Goal: Task Accomplishment & Management: Complete application form

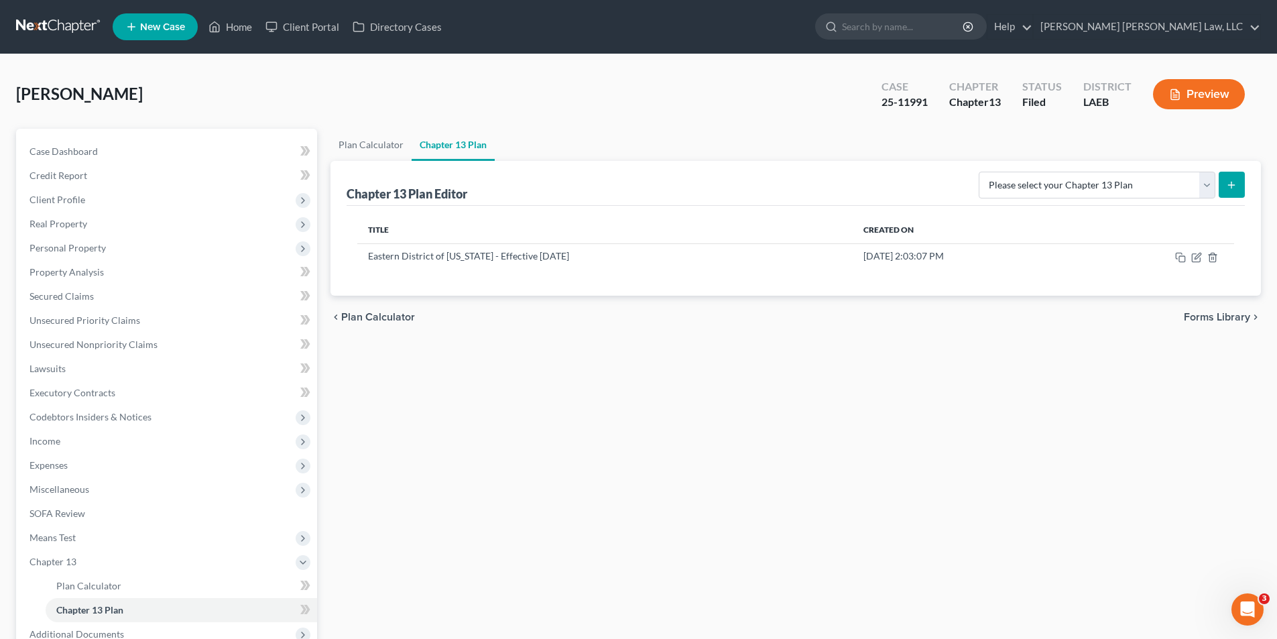
click at [43, 26] on link at bounding box center [59, 27] width 86 height 24
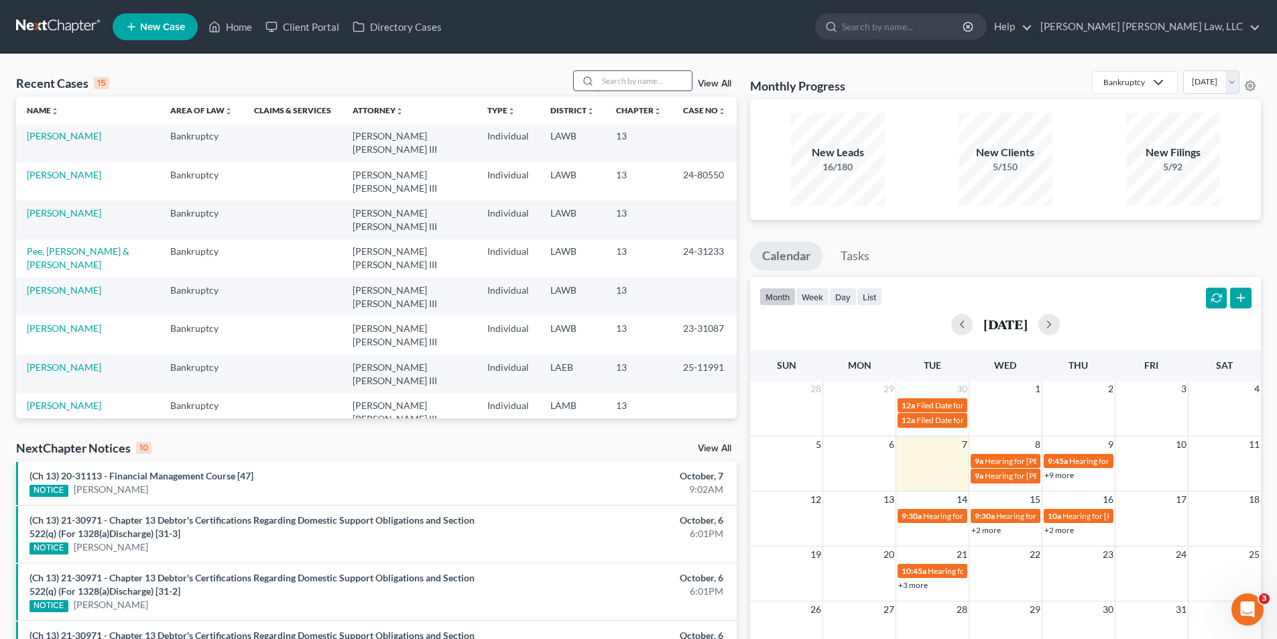
click at [610, 77] on input "search" at bounding box center [645, 80] width 94 height 19
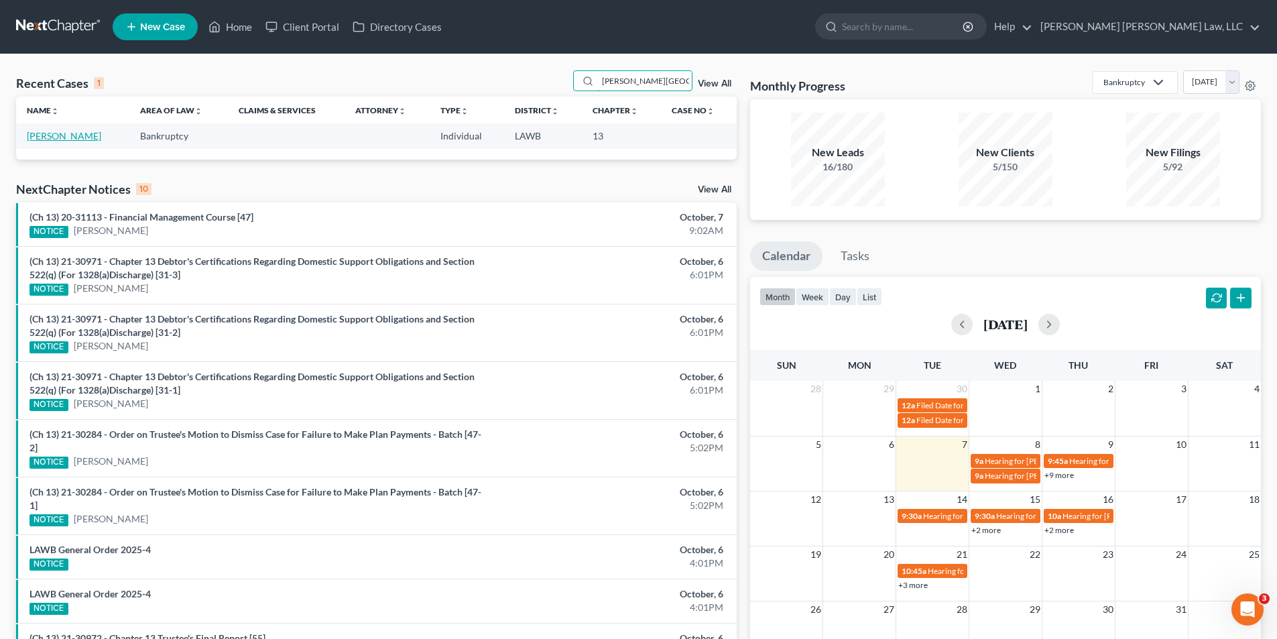
type input "williams, devin"
click at [61, 138] on link "[PERSON_NAME]" at bounding box center [64, 135] width 74 height 11
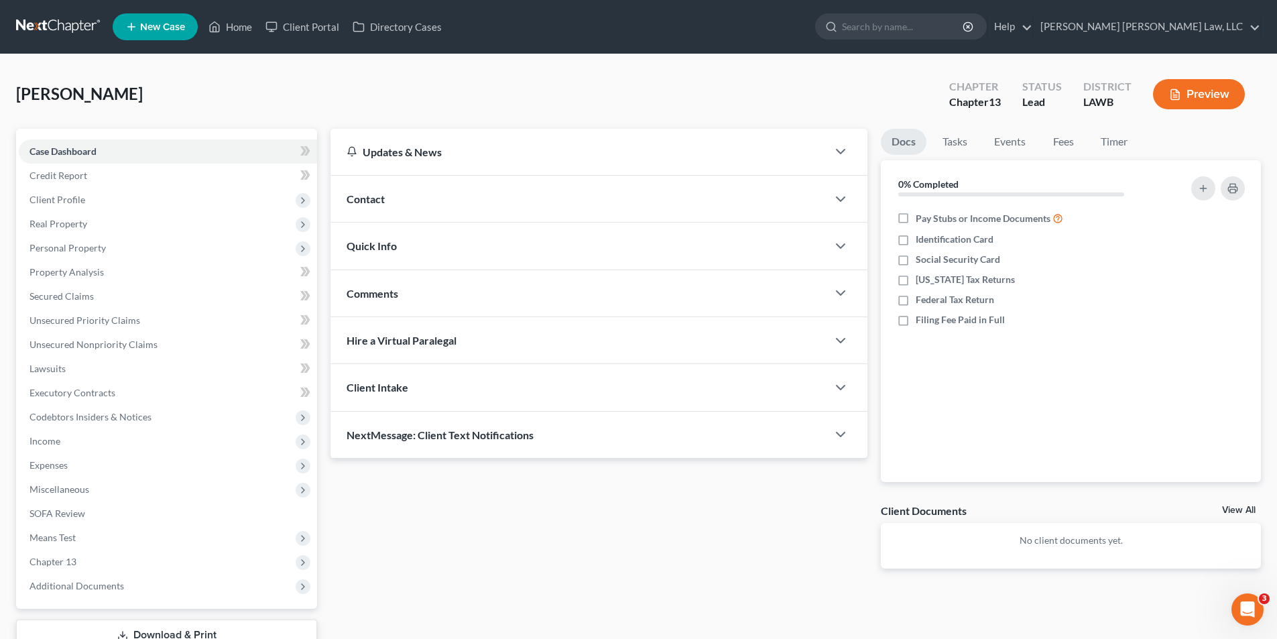
click at [48, 20] on link at bounding box center [59, 27] width 86 height 24
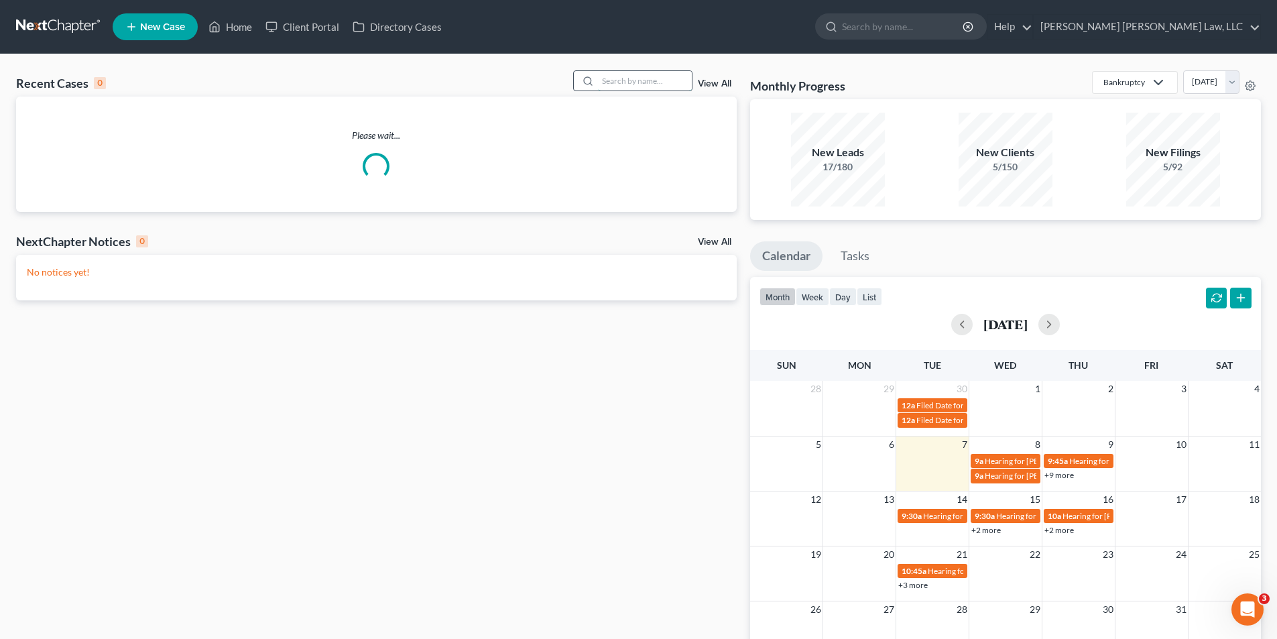
click at [646, 77] on input "search" at bounding box center [645, 80] width 94 height 19
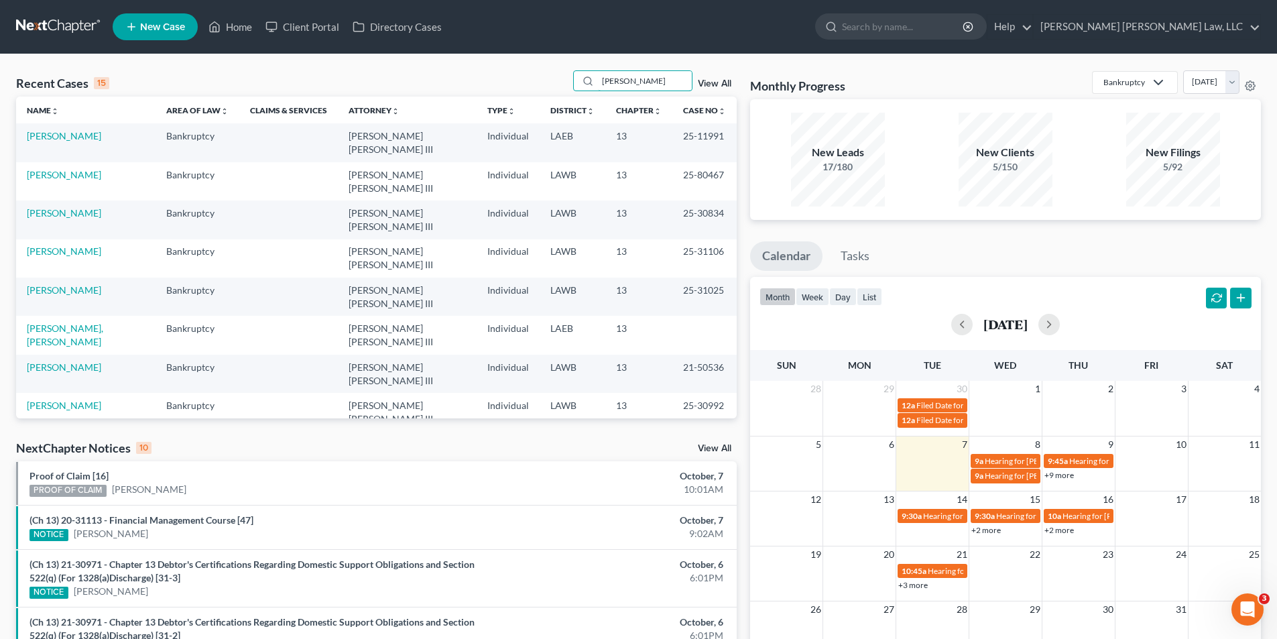
type input "[PERSON_NAME]"
click at [72, 128] on td "[PERSON_NAME]" at bounding box center [85, 142] width 139 height 38
click at [66, 129] on td "[PERSON_NAME]" at bounding box center [85, 142] width 139 height 38
click at [68, 133] on link "[PERSON_NAME]" at bounding box center [64, 135] width 74 height 11
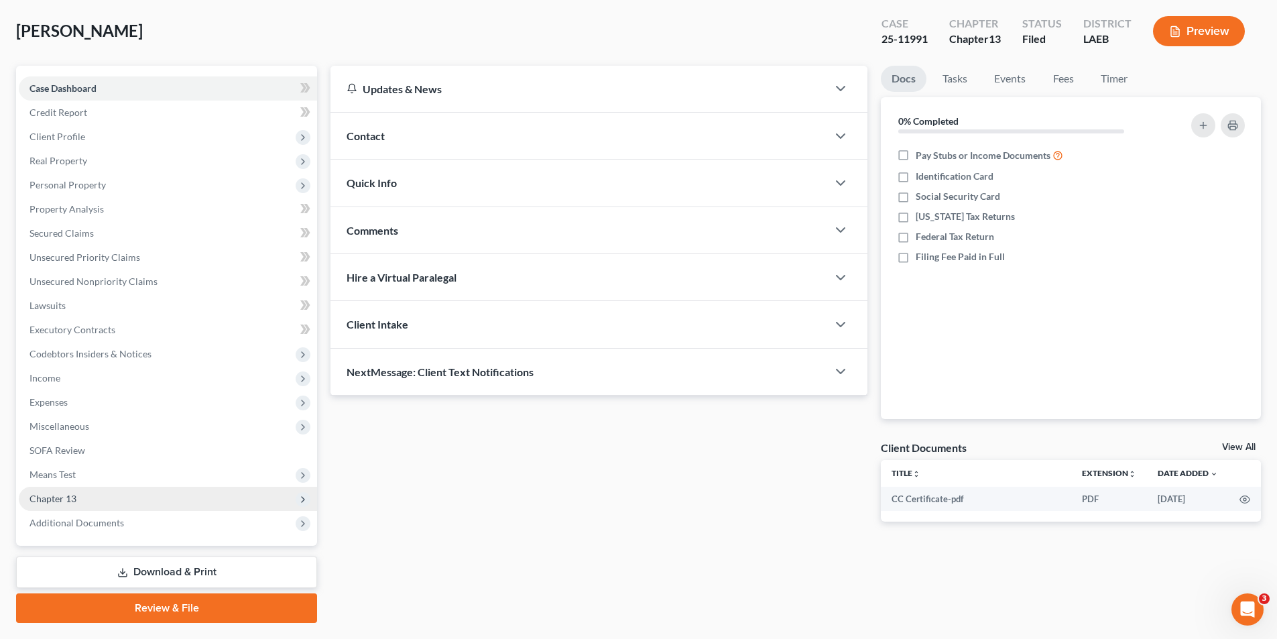
scroll to position [98, 0]
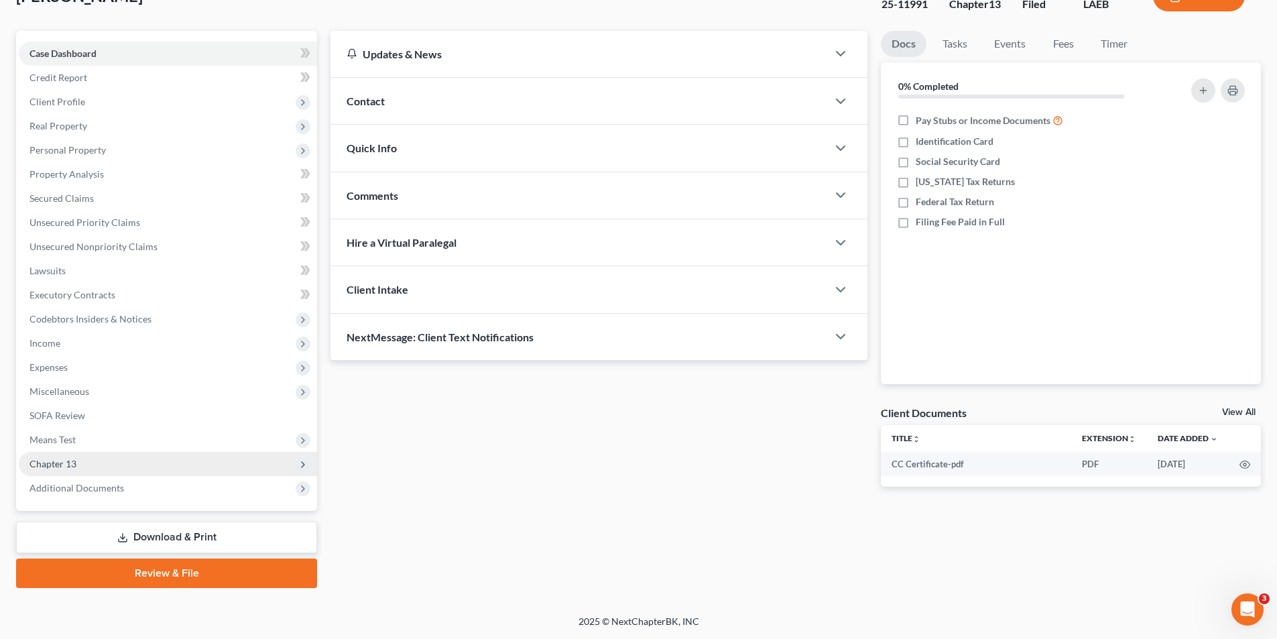
click at [71, 463] on span "Chapter 13" at bounding box center [53, 463] width 47 height 11
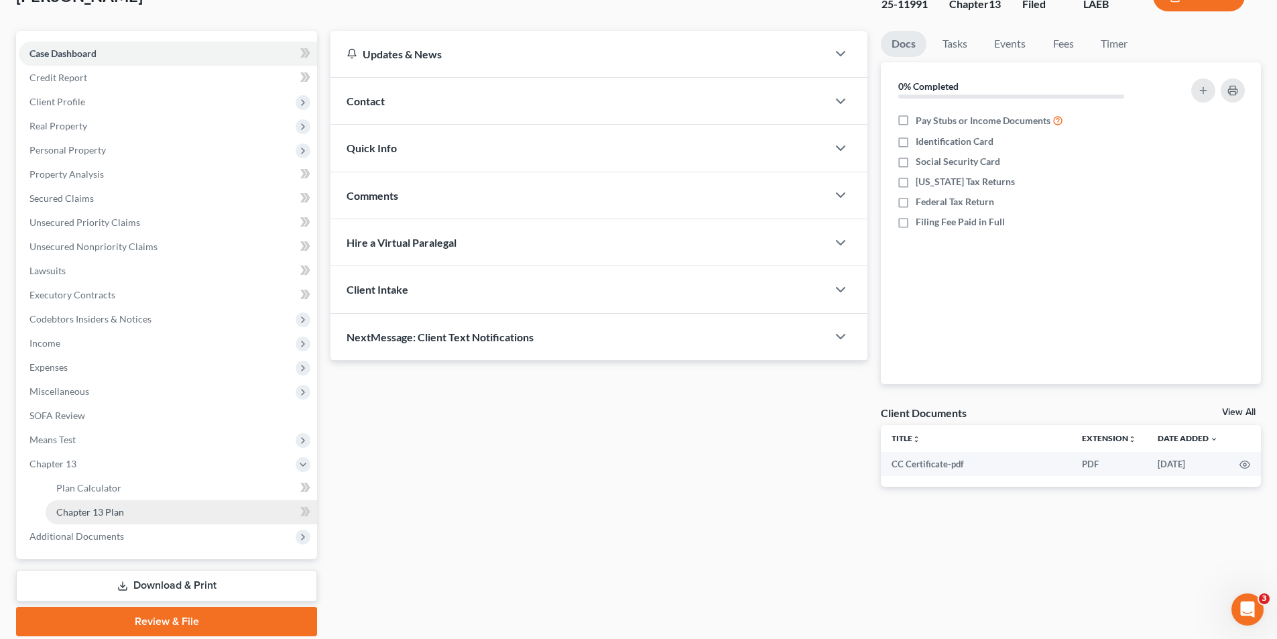
click at [112, 511] on span "Chapter 13 Plan" at bounding box center [90, 511] width 68 height 11
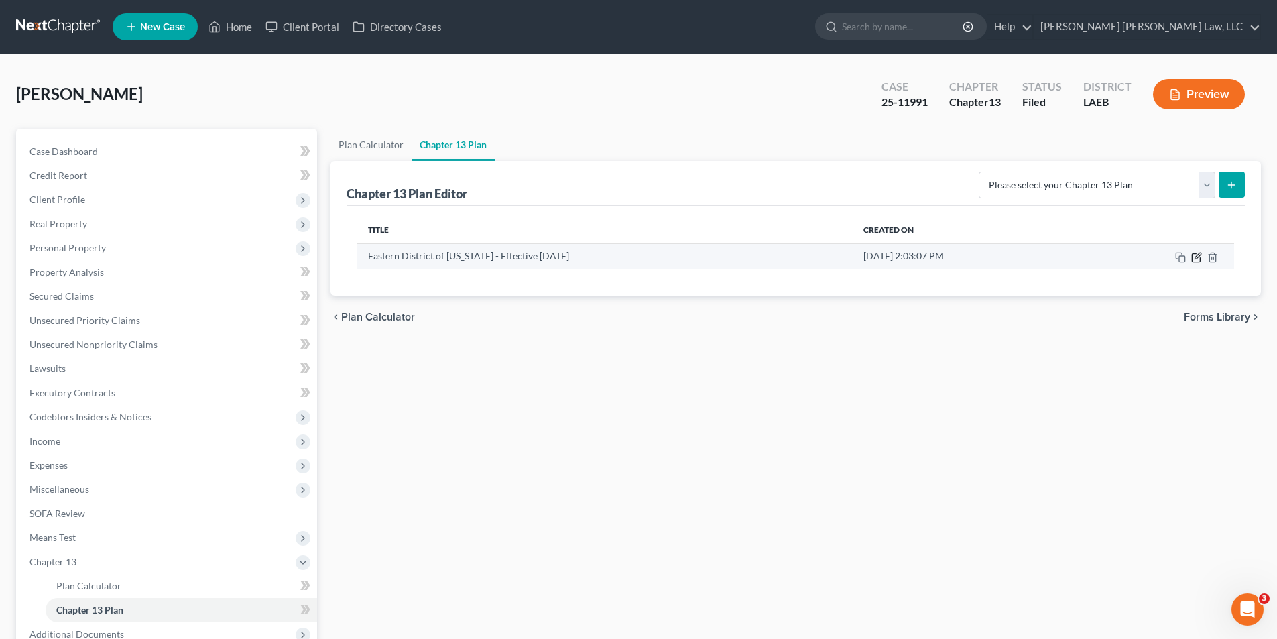
click at [1194, 257] on icon "button" at bounding box center [1197, 257] width 11 height 11
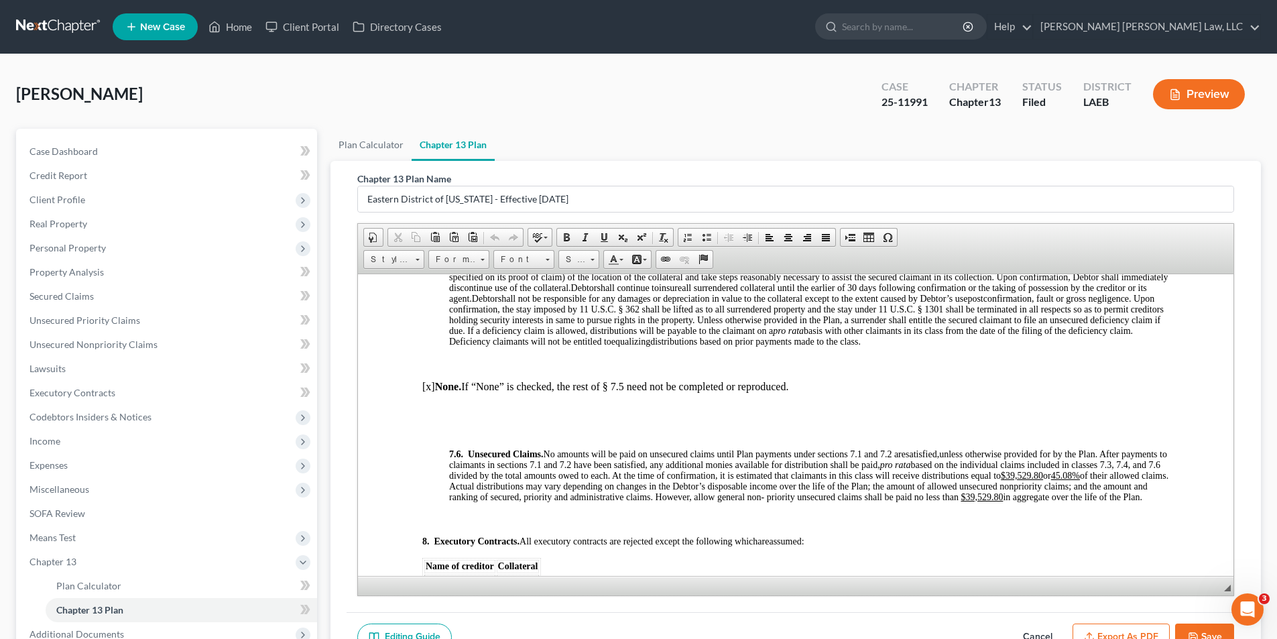
scroll to position [4430, 0]
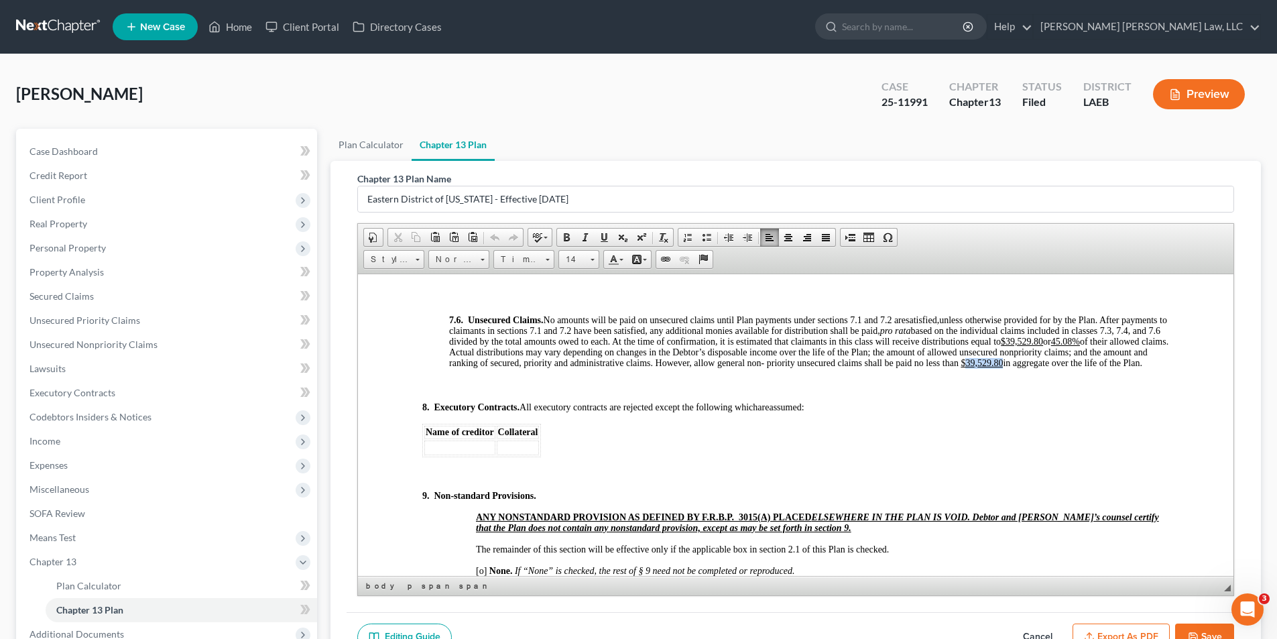
drag, startPoint x: 472, startPoint y: 384, endPoint x: 510, endPoint y: 381, distance: 38.4
click at [961, 367] on u "$39,529.80" at bounding box center [982, 362] width 42 height 10
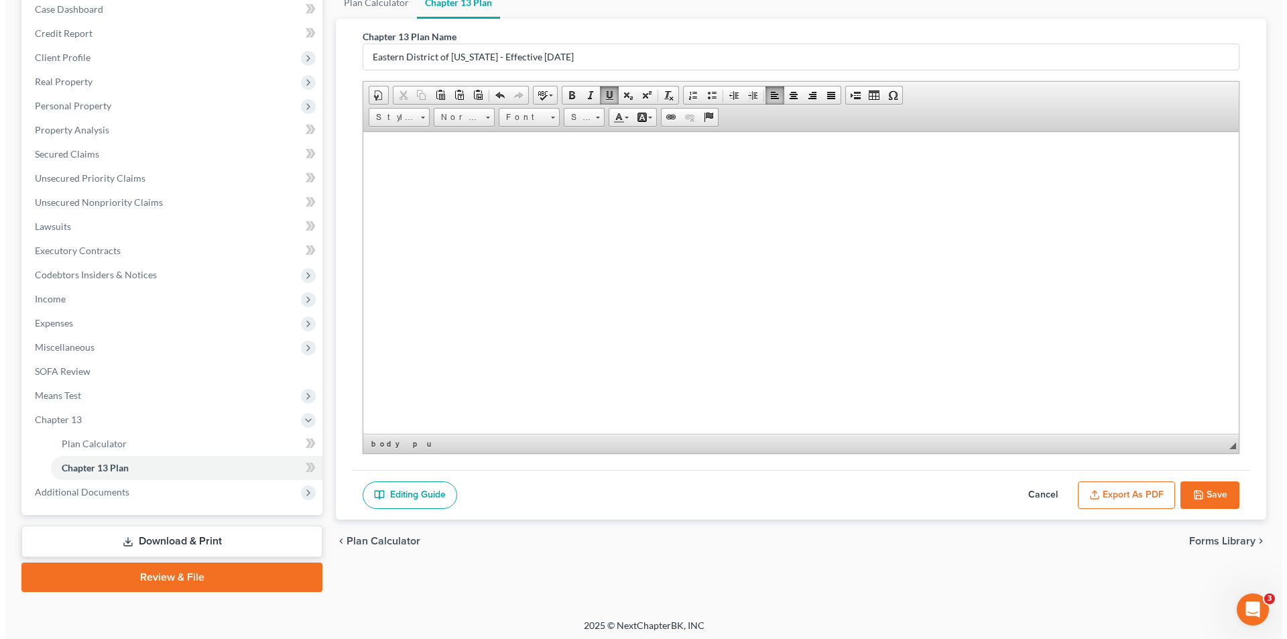
scroll to position [146, 0]
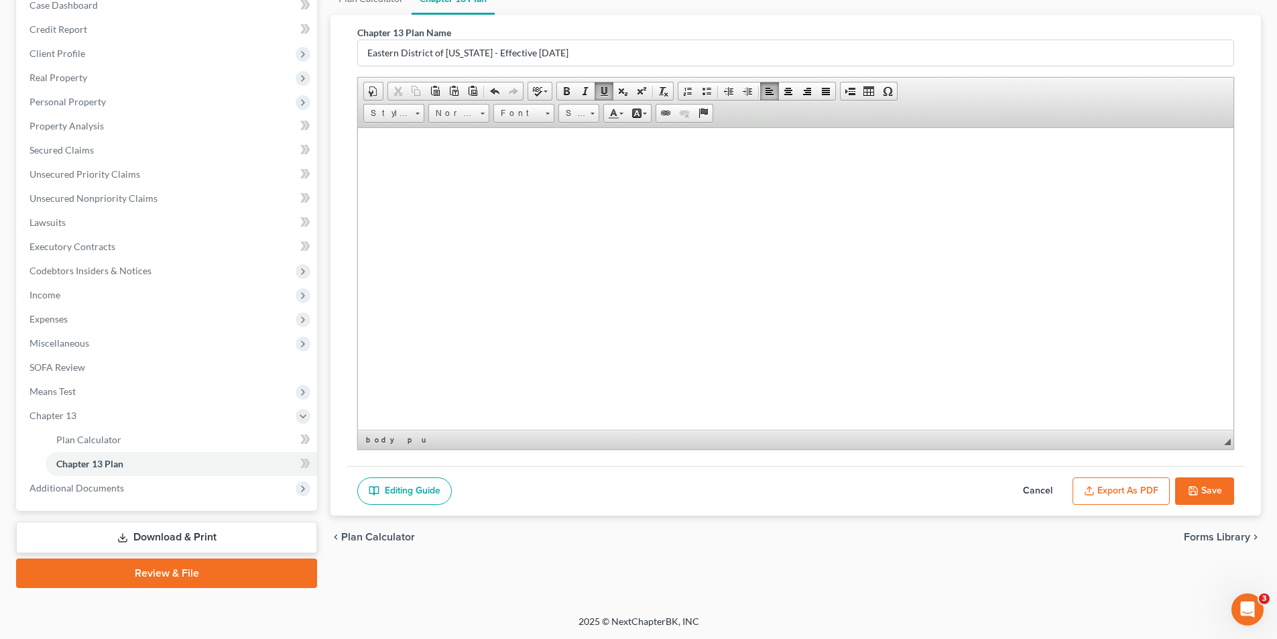
click at [1108, 492] on button "Export as PDF" at bounding box center [1121, 491] width 97 height 28
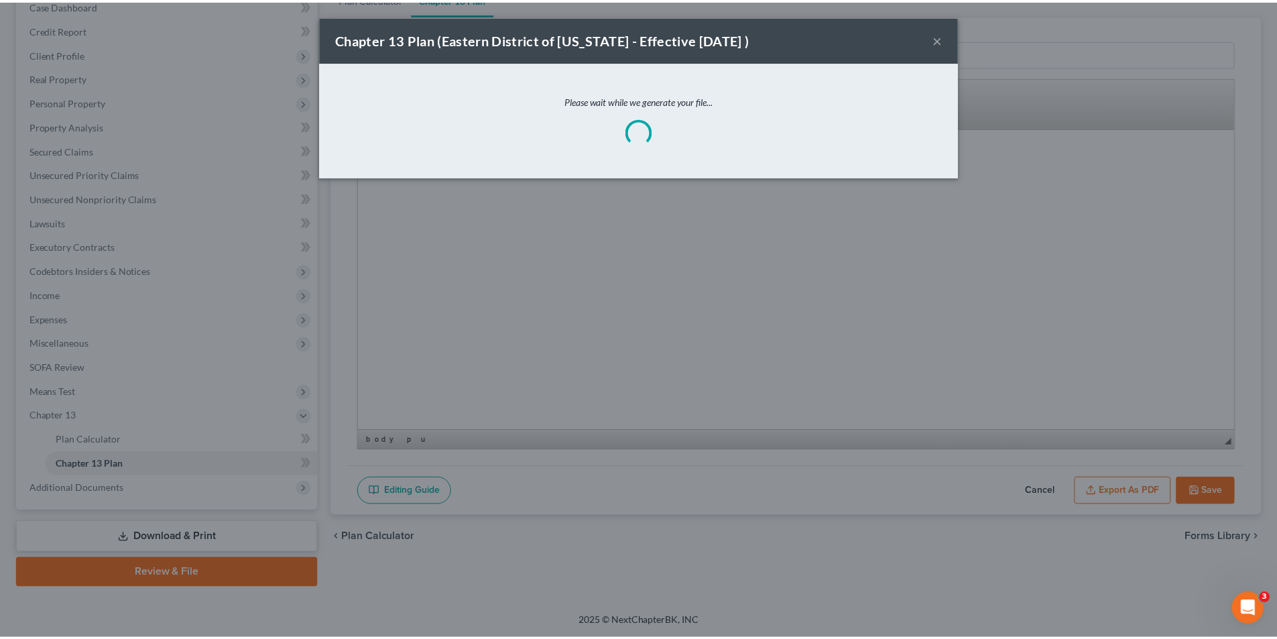
scroll to position [5069, 0]
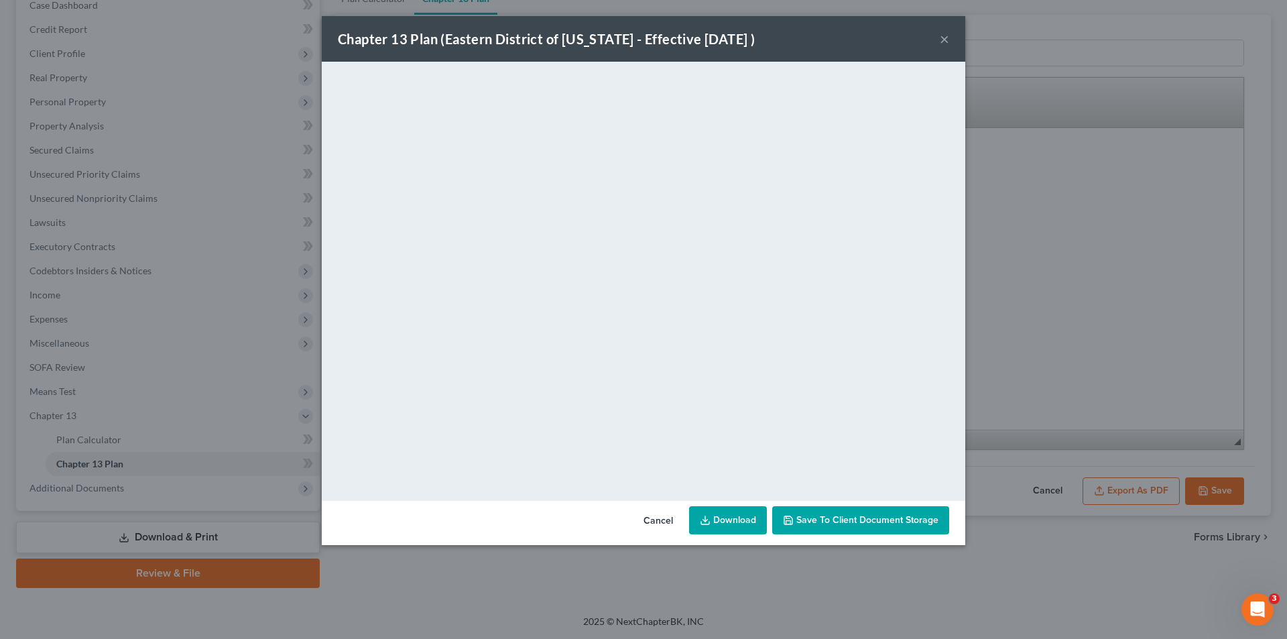
click at [721, 521] on link "Download" at bounding box center [728, 520] width 78 height 28
click at [651, 522] on button "Cancel" at bounding box center [658, 521] width 51 height 27
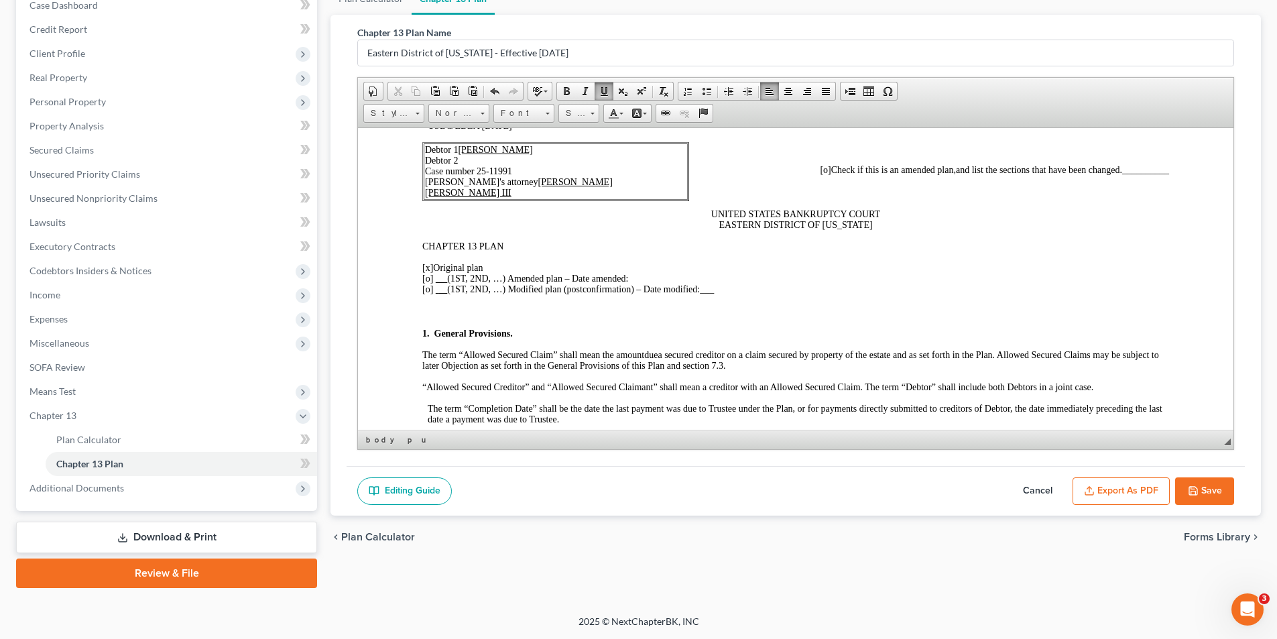
scroll to position [0, 0]
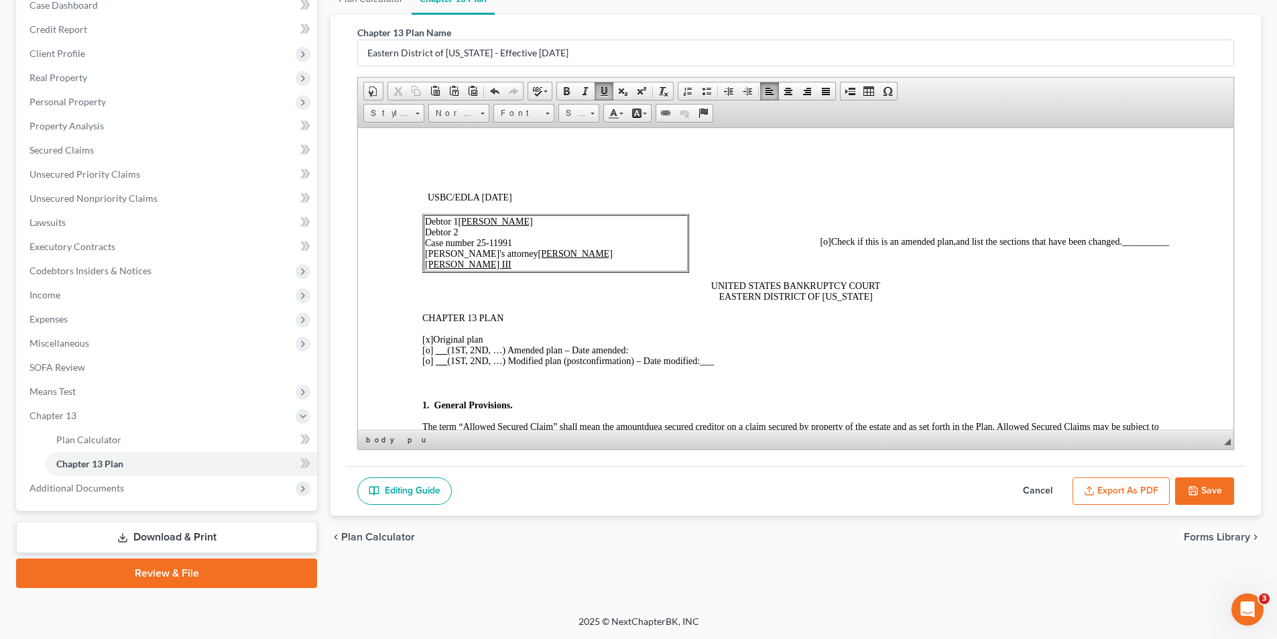
click at [820, 239] on span "[o]" at bounding box center [825, 241] width 11 height 10
click at [427, 340] on span "[x]" at bounding box center [427, 339] width 11 height 10
click at [427, 339] on span "[x]" at bounding box center [427, 339] width 11 height 10
click at [430, 340] on span "[x]" at bounding box center [427, 339] width 11 height 10
click at [426, 350] on span "[o]" at bounding box center [427, 350] width 11 height 10
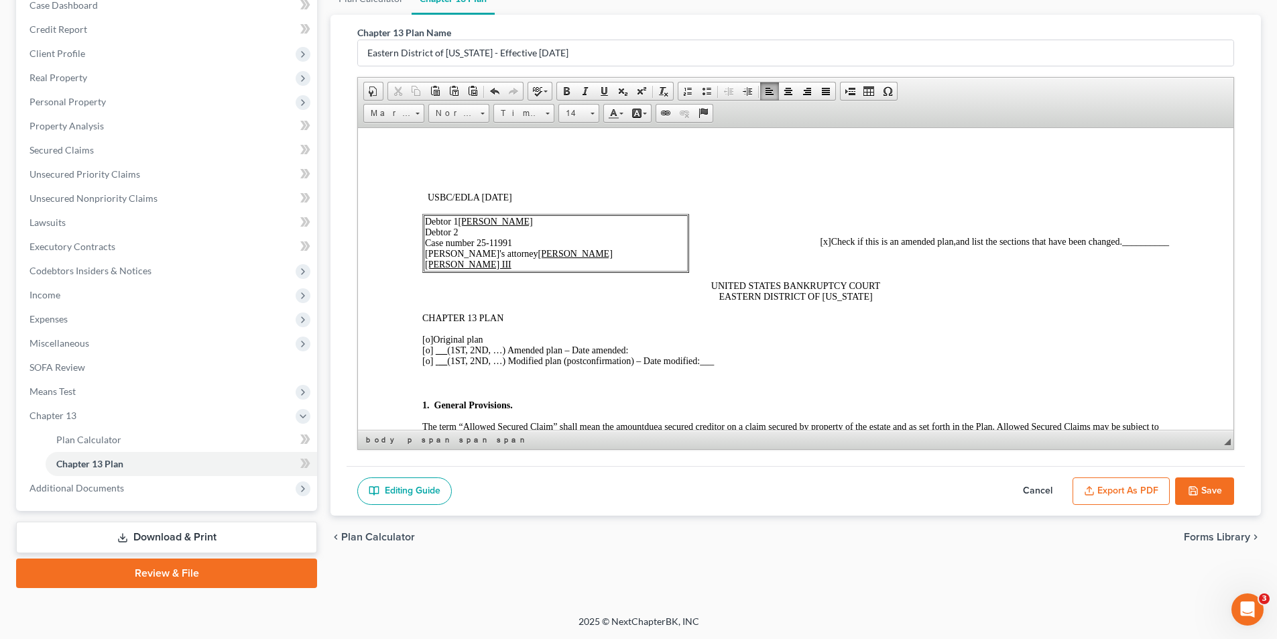
click at [428, 345] on span "[o]" at bounding box center [427, 350] width 11 height 10
drag, startPoint x: 1158, startPoint y: 241, endPoint x: 1112, endPoint y: 245, distance: 46.4
click at [1122, 245] on span "__________" at bounding box center [1145, 241] width 47 height 10
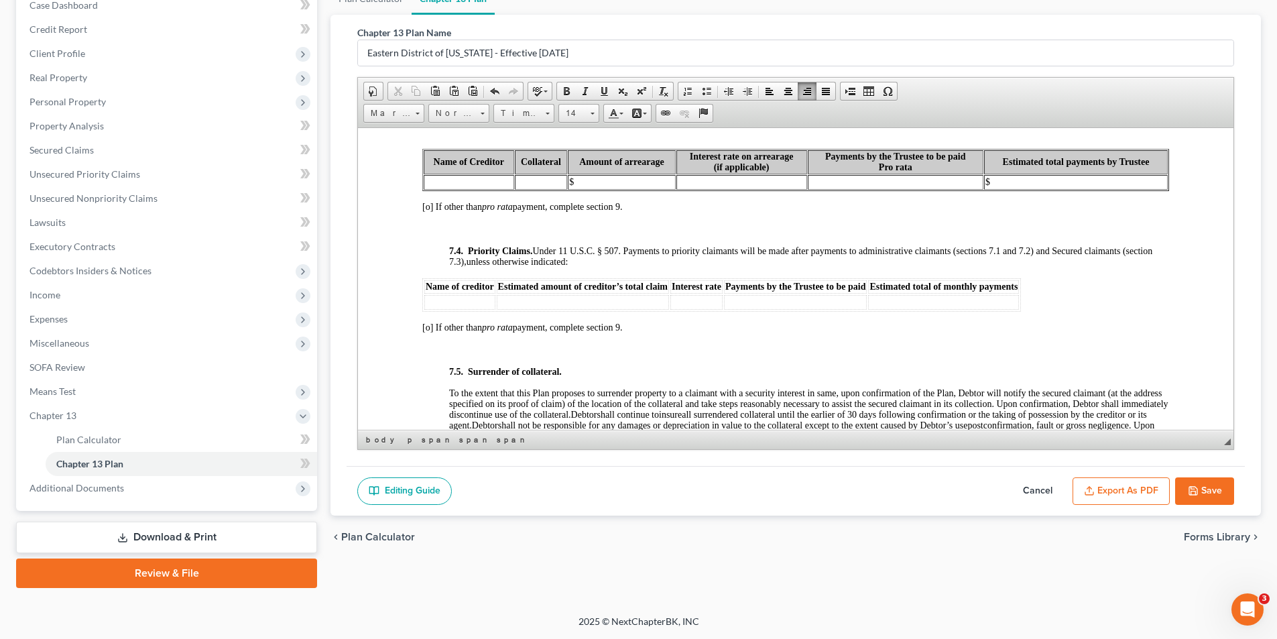
scroll to position [4291, 0]
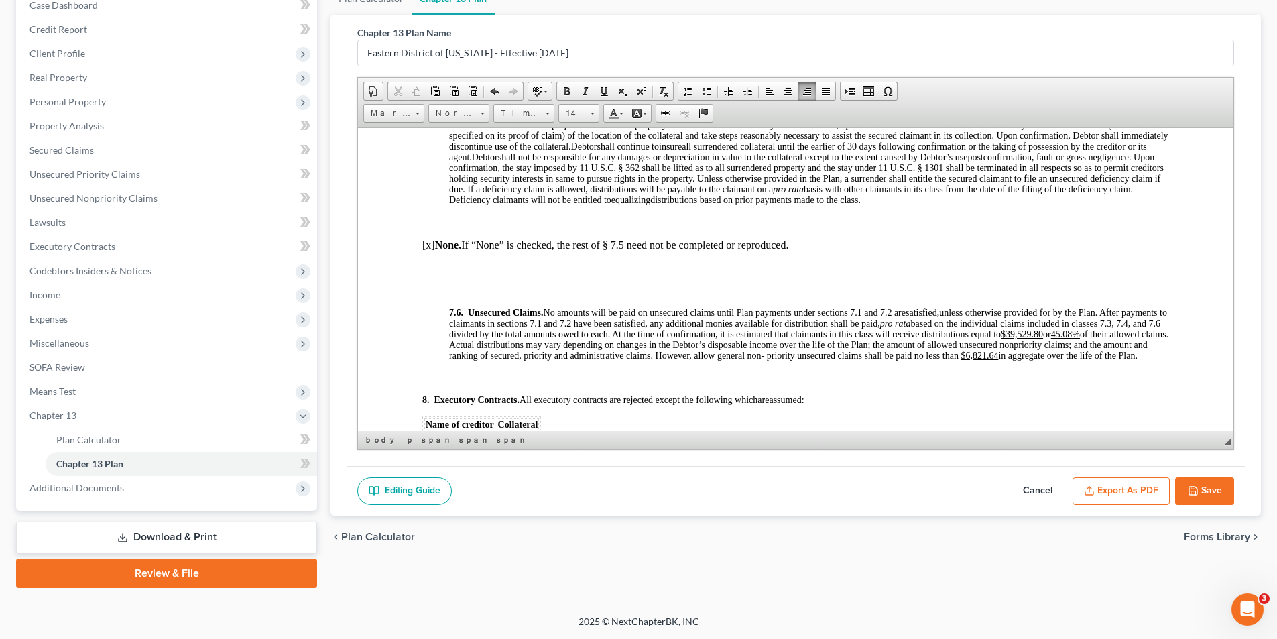
drag, startPoint x: 905, startPoint y: 365, endPoint x: 933, endPoint y: 377, distance: 30.4
click at [933, 361] on p "7.6. Unsecured Claims. No amounts will be paid on unsecured claims until Plan p…" at bounding box center [809, 334] width 720 height 54
click at [968, 393] on span "Copy" at bounding box center [990, 391] width 71 height 17
copy p "general non- priority unsecured claims shall be paid no less than $6,821.64 in …"
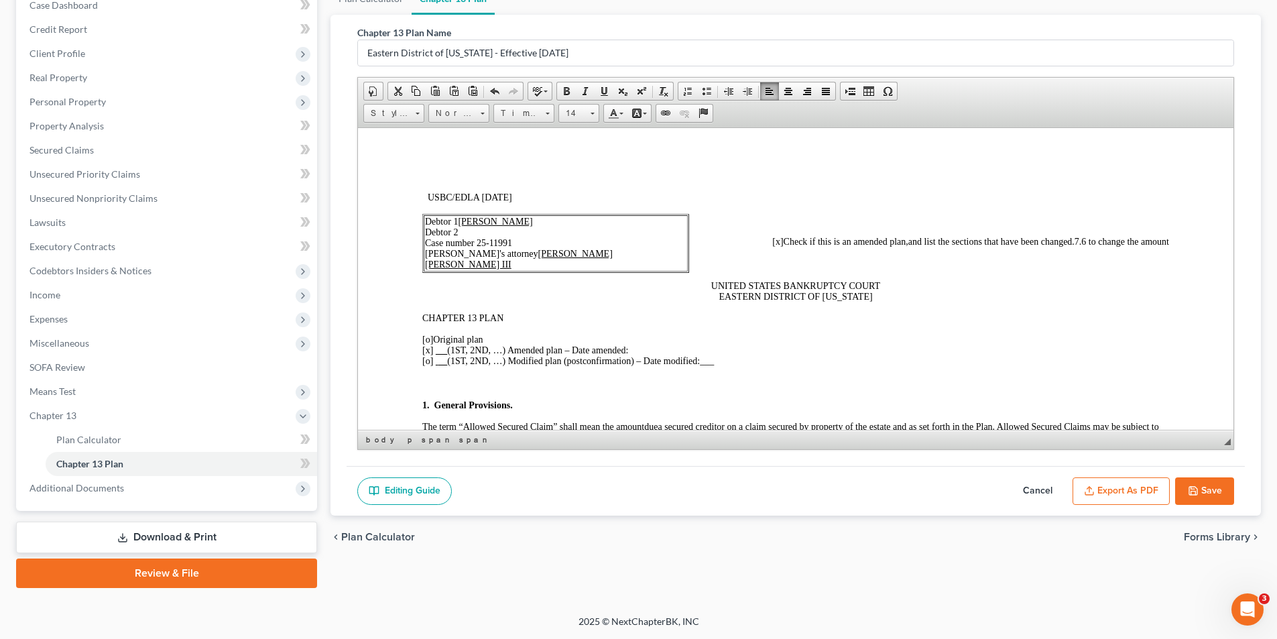
click at [1157, 242] on span "7.6 to change the amount" at bounding box center [1122, 241] width 95 height 10
drag, startPoint x: 1160, startPoint y: 236, endPoint x: 1175, endPoint y: 241, distance: 16.1
drag, startPoint x: 1167, startPoint y: 245, endPoint x: 874, endPoint y: 343, distance: 308.9
click at [874, 343] on p "[o ] Original plan [x ] (1ST, 2ND, …) Amended plan – Date amended: [o] (1ST, 2N…" at bounding box center [795, 350] width 747 height 32
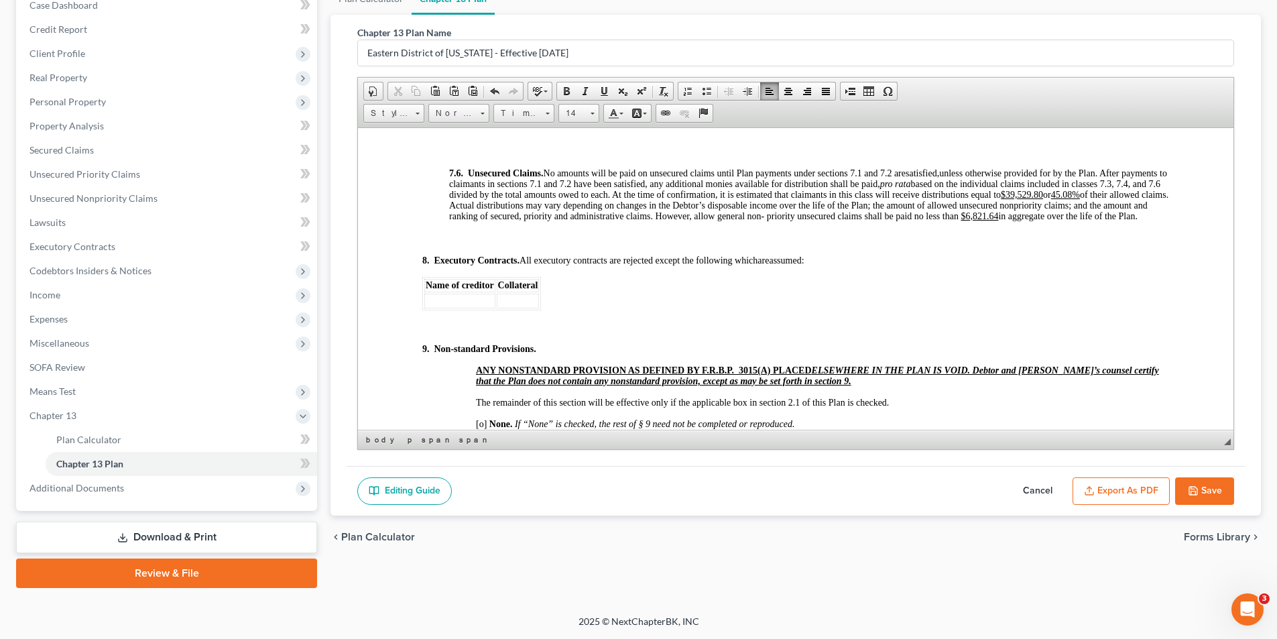
scroll to position [4426, 0]
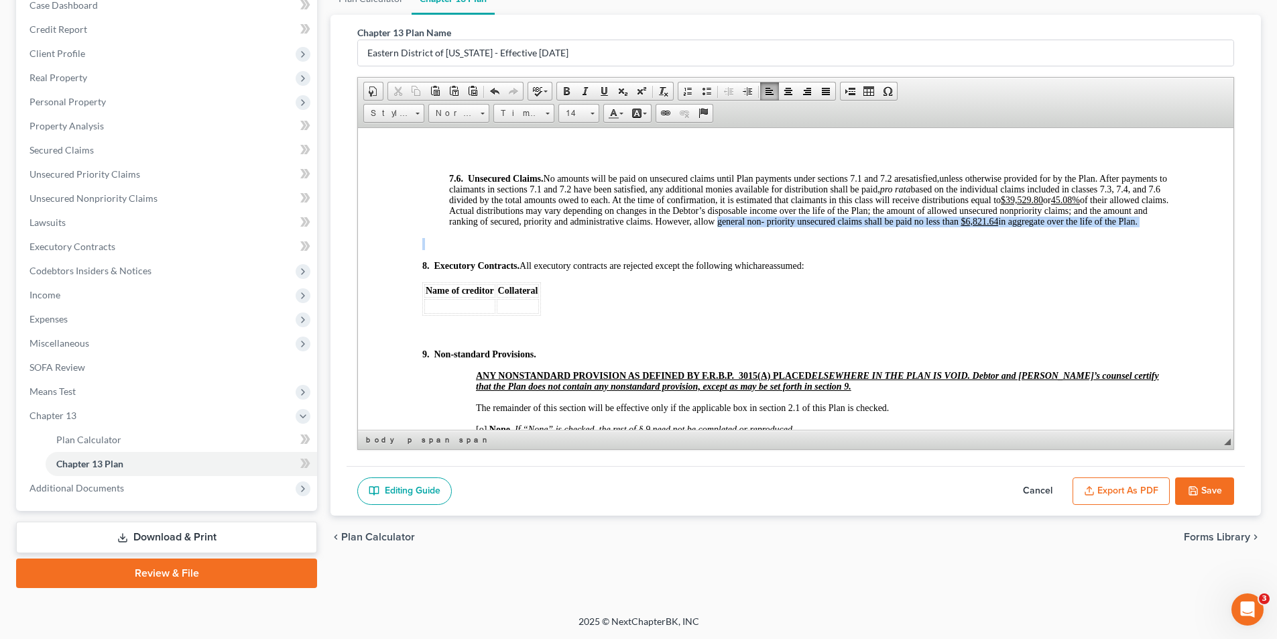
drag, startPoint x: 905, startPoint y: 233, endPoint x: 968, endPoint y: 270, distance: 72.7
click at [997, 268] on span "Copy" at bounding box center [1020, 267] width 71 height 17
copy p "general non- priority unsecured claims shall be paid no less than $6,821.64 in …"
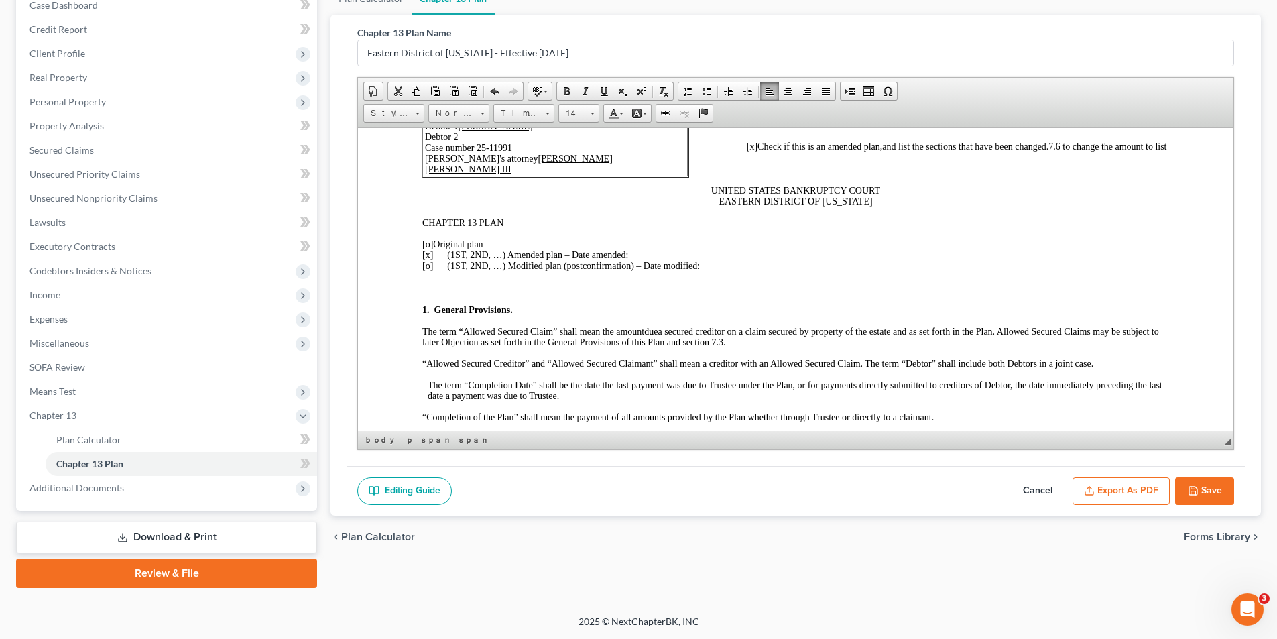
scroll to position [0, 0]
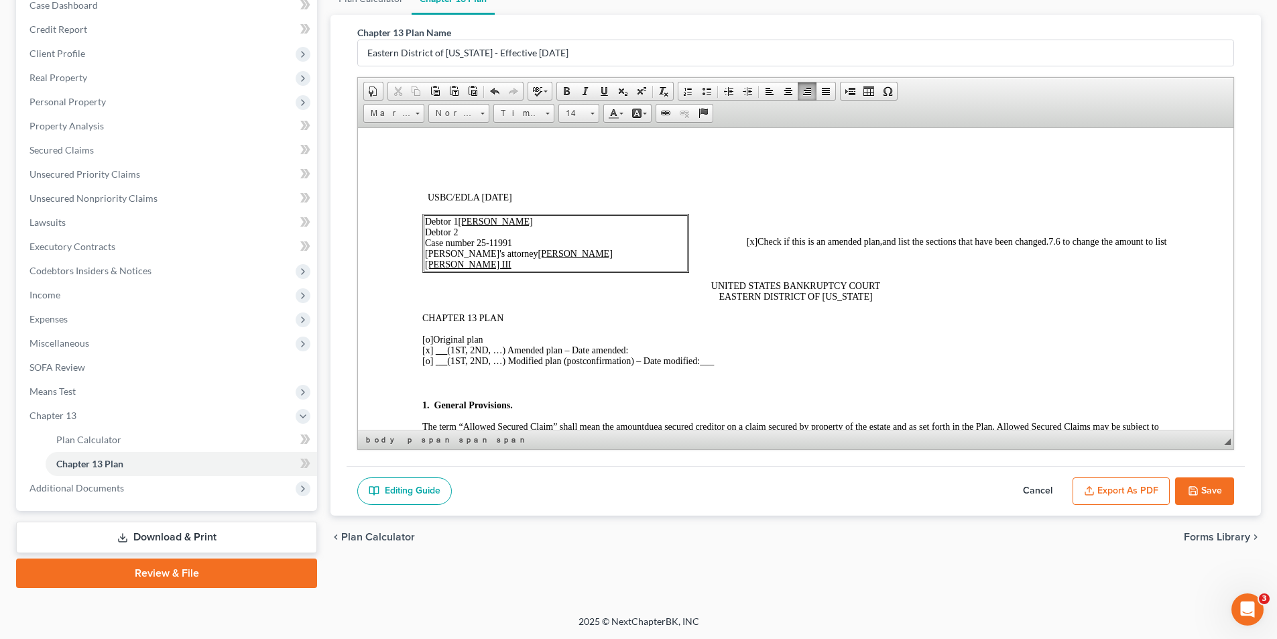
drag, startPoint x: 1166, startPoint y: 243, endPoint x: 1160, endPoint y: 223, distance: 21.6
click at [1185, 255] on span "Paste" at bounding box center [1207, 253] width 71 height 17
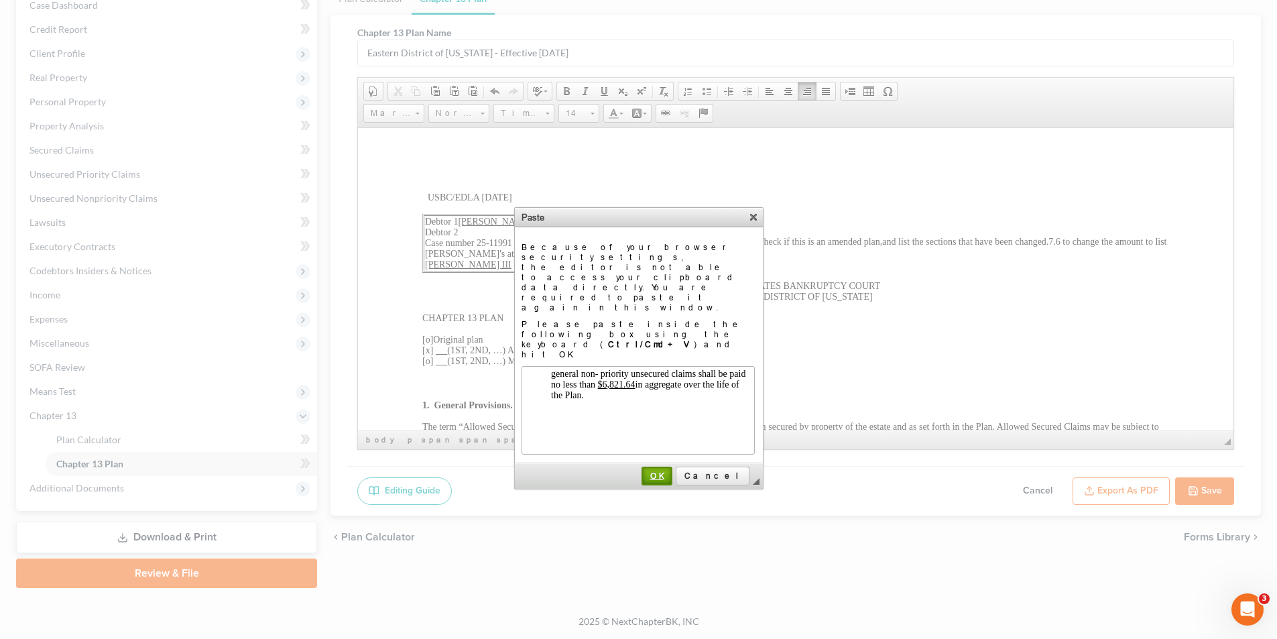
click at [671, 471] on span "OK" at bounding box center [657, 476] width 28 height 10
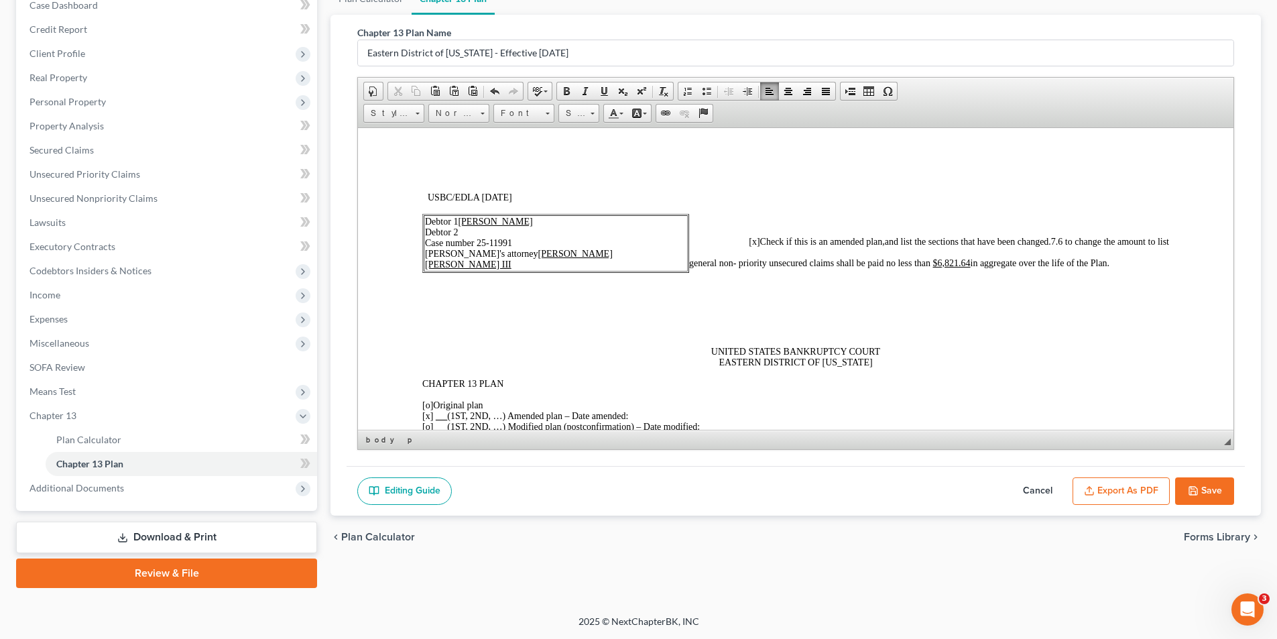
click at [1051, 236] on span "7.6 to change the amount to list" at bounding box center [1110, 241] width 118 height 10
click at [1110, 259] on span "in aggregate over the life of the Plan." at bounding box center [1040, 262] width 139 height 10
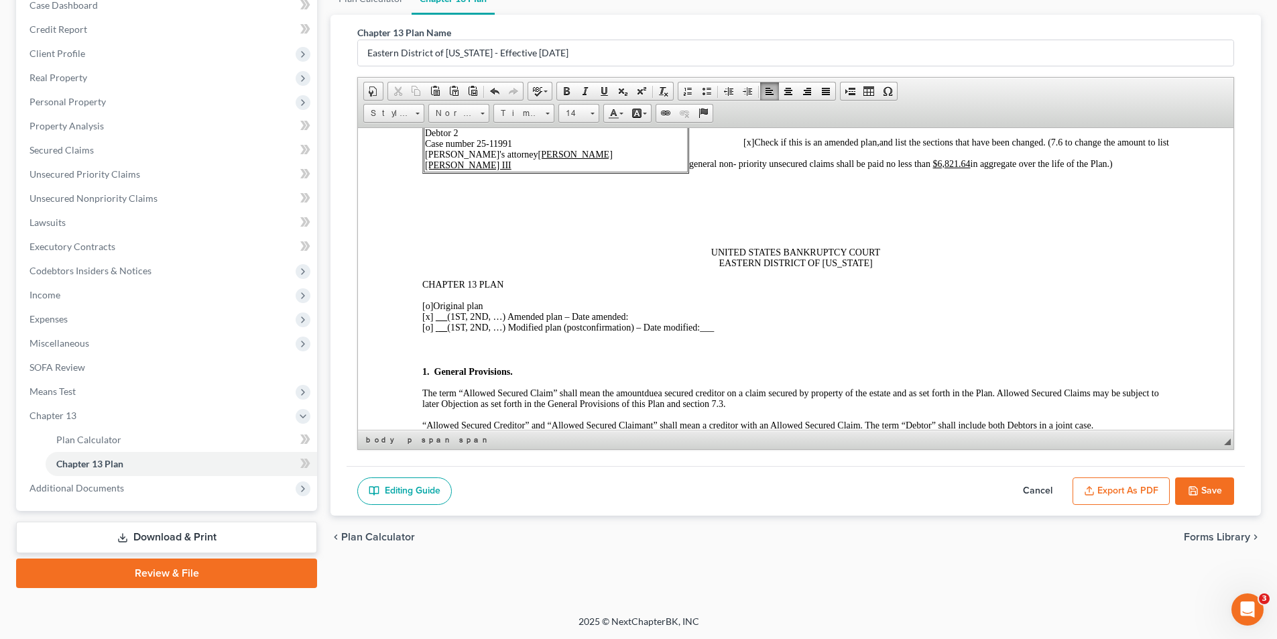
scroll to position [268, 0]
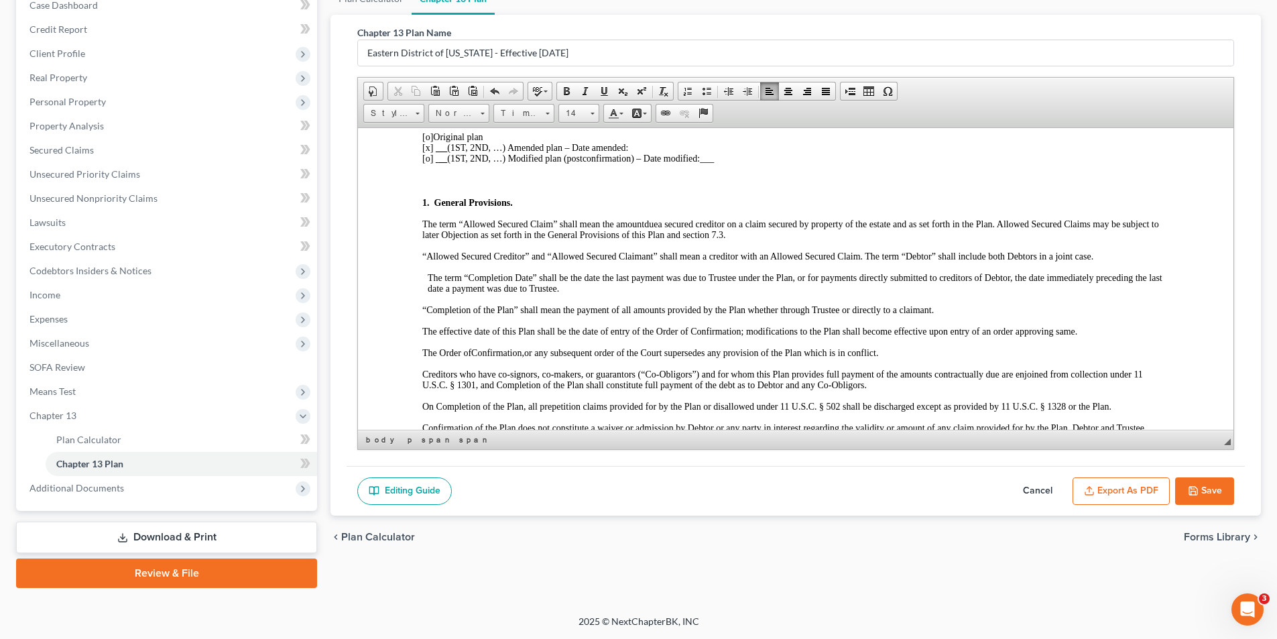
click at [635, 148] on p "[o ] Original plan [x ] (1ST, 2ND, …) Amended plan – Date amended: [o] (1ST, 2N…" at bounding box center [795, 147] width 747 height 32
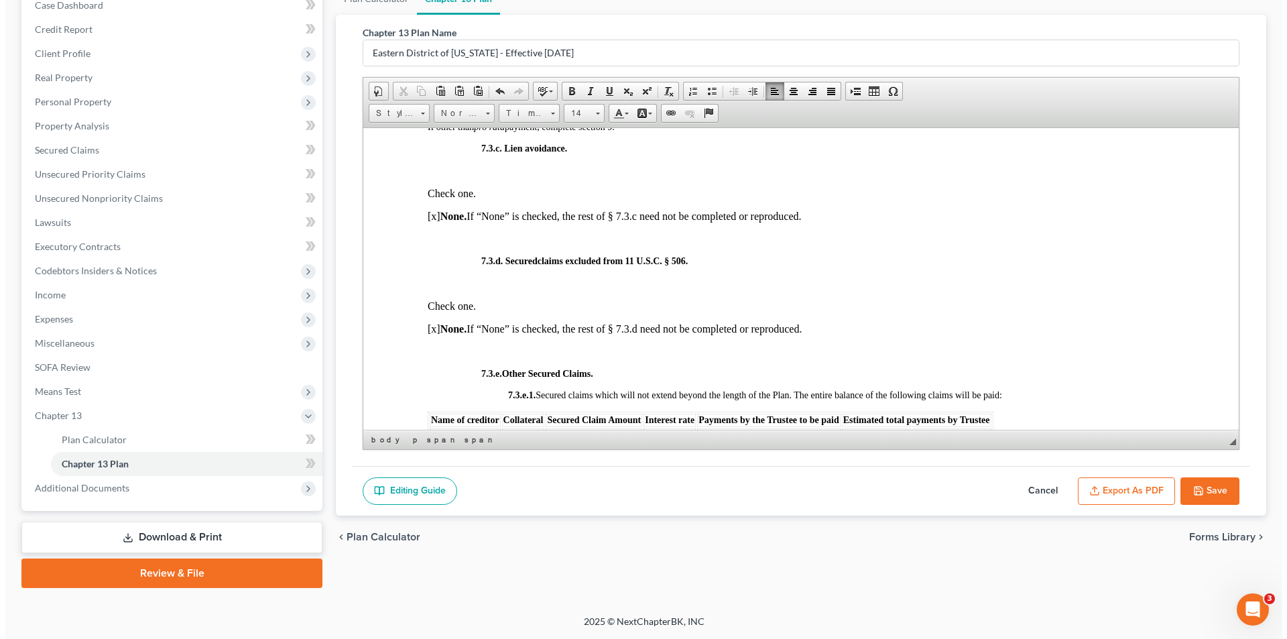
scroll to position [3956, 0]
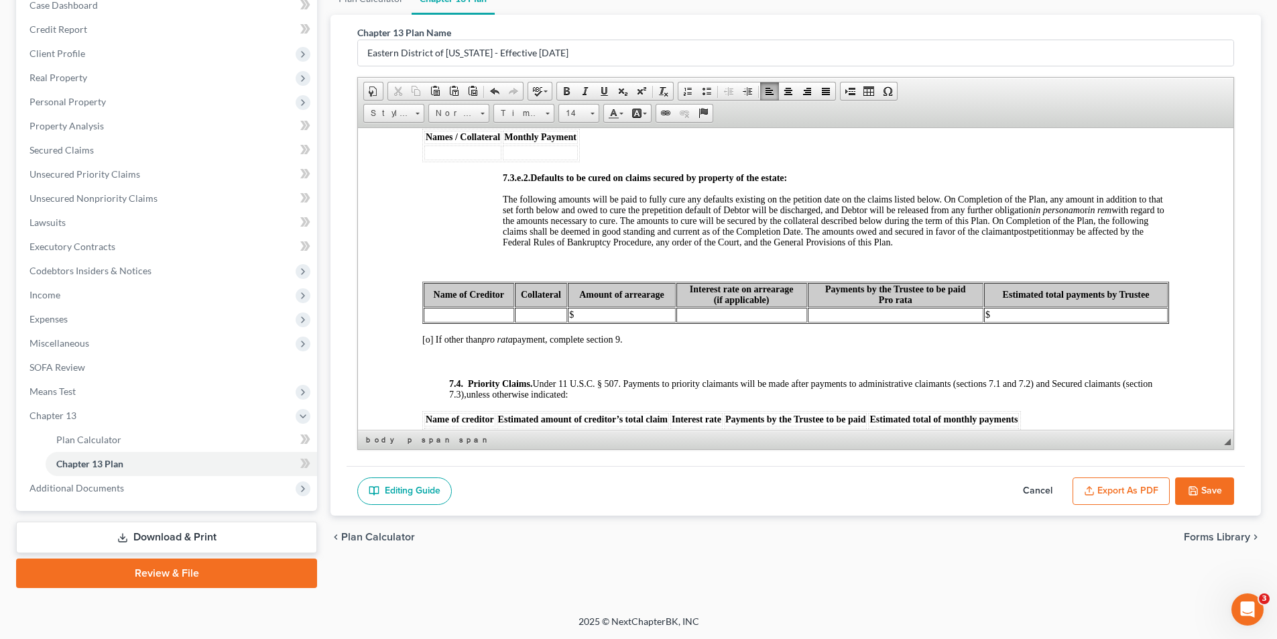
click at [1127, 488] on button "Export as PDF" at bounding box center [1121, 491] width 97 height 28
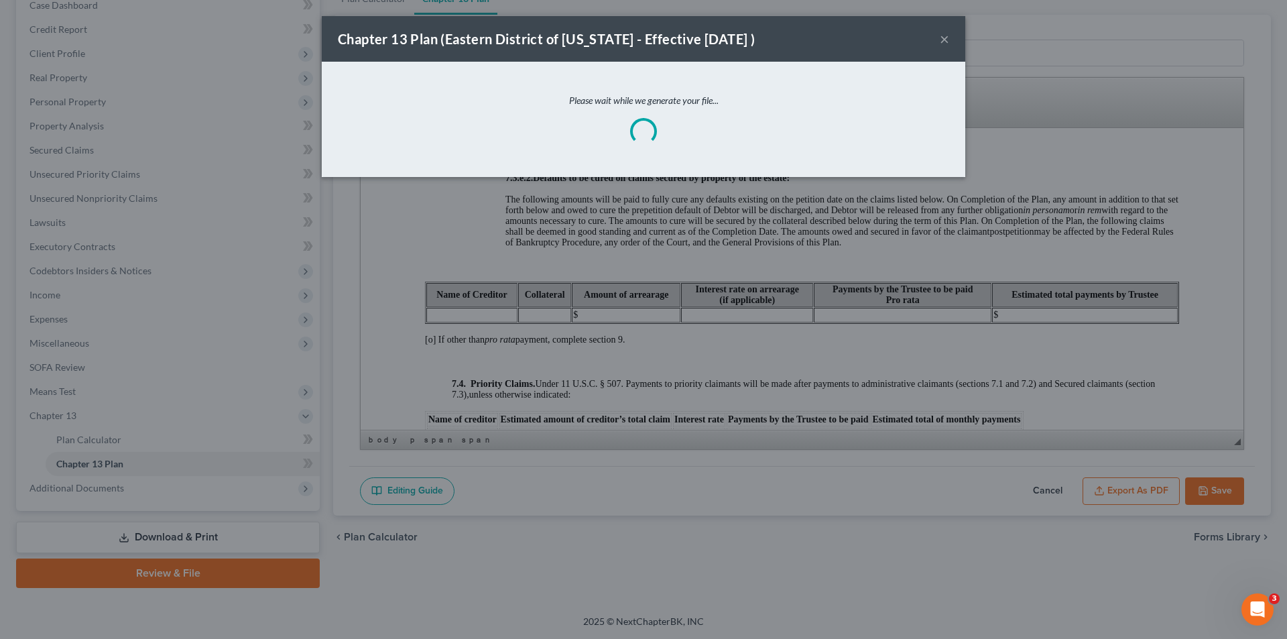
scroll to position [3935, 0]
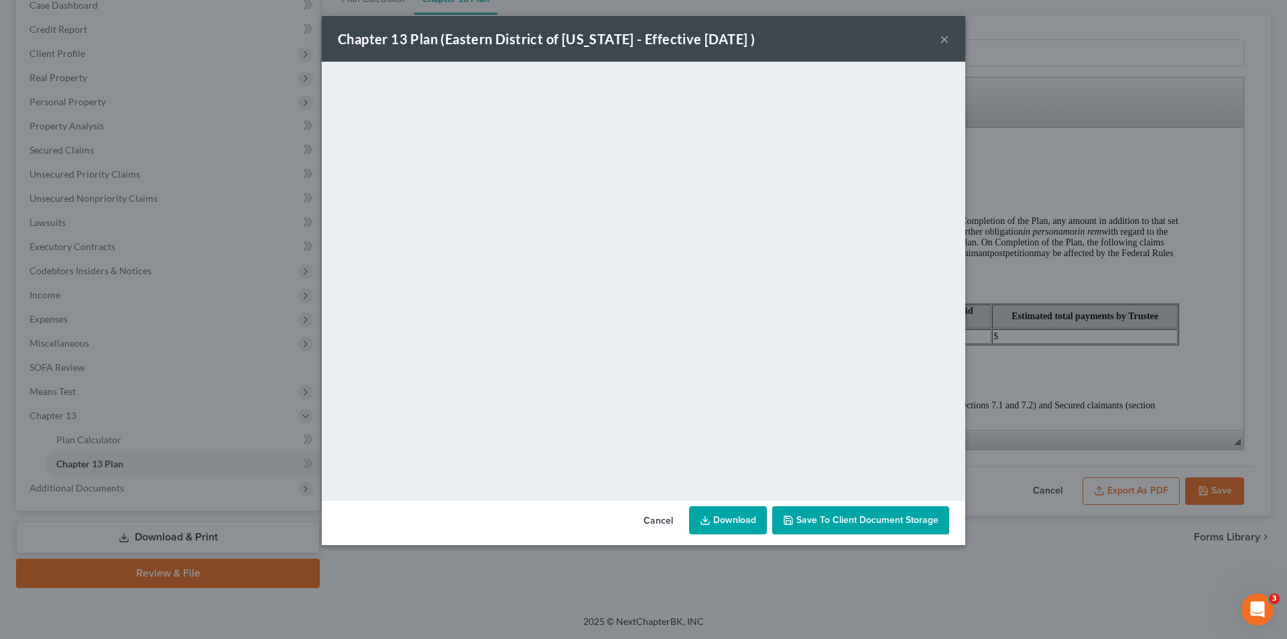
click at [727, 520] on link "Download" at bounding box center [728, 520] width 78 height 28
click at [668, 518] on button "Cancel" at bounding box center [658, 521] width 51 height 27
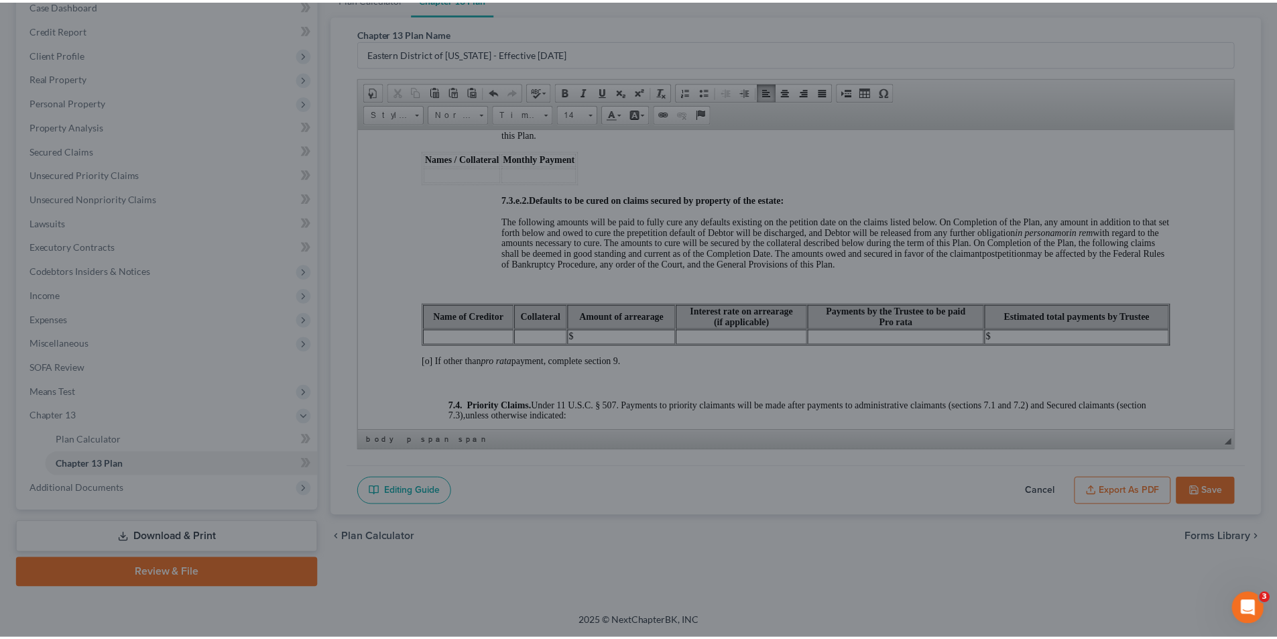
scroll to position [3956, 0]
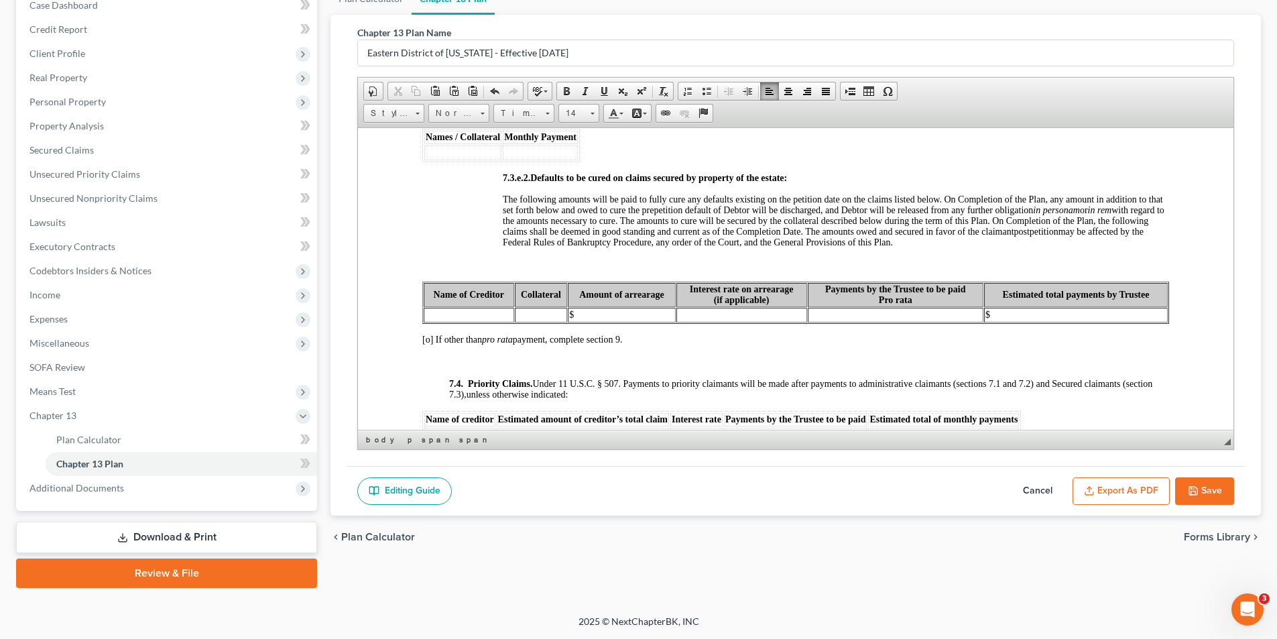
click at [1201, 492] on button "Save" at bounding box center [1204, 491] width 59 height 28
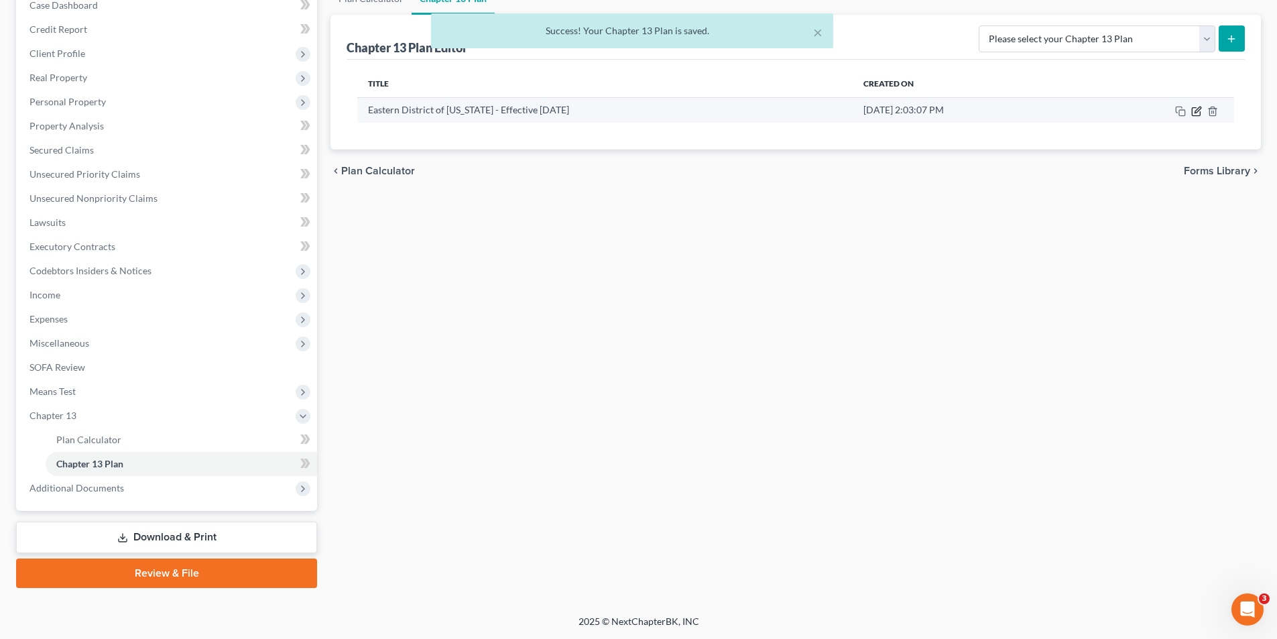
click at [1198, 111] on icon "button" at bounding box center [1198, 110] width 6 height 6
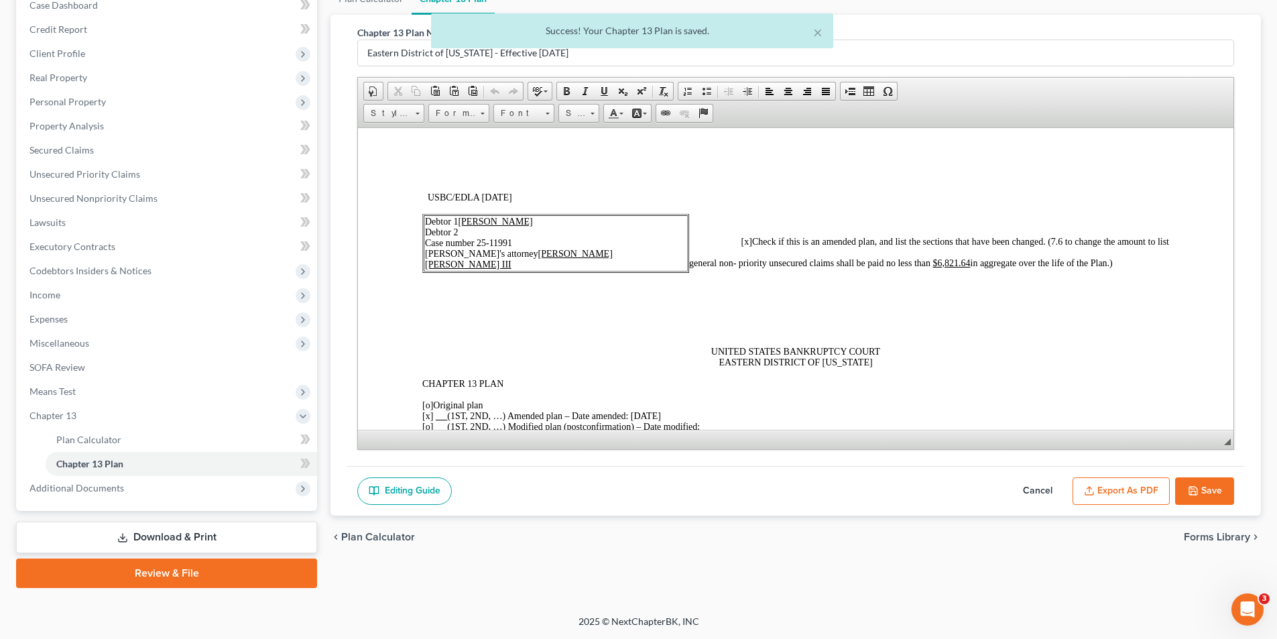
scroll to position [0, 0]
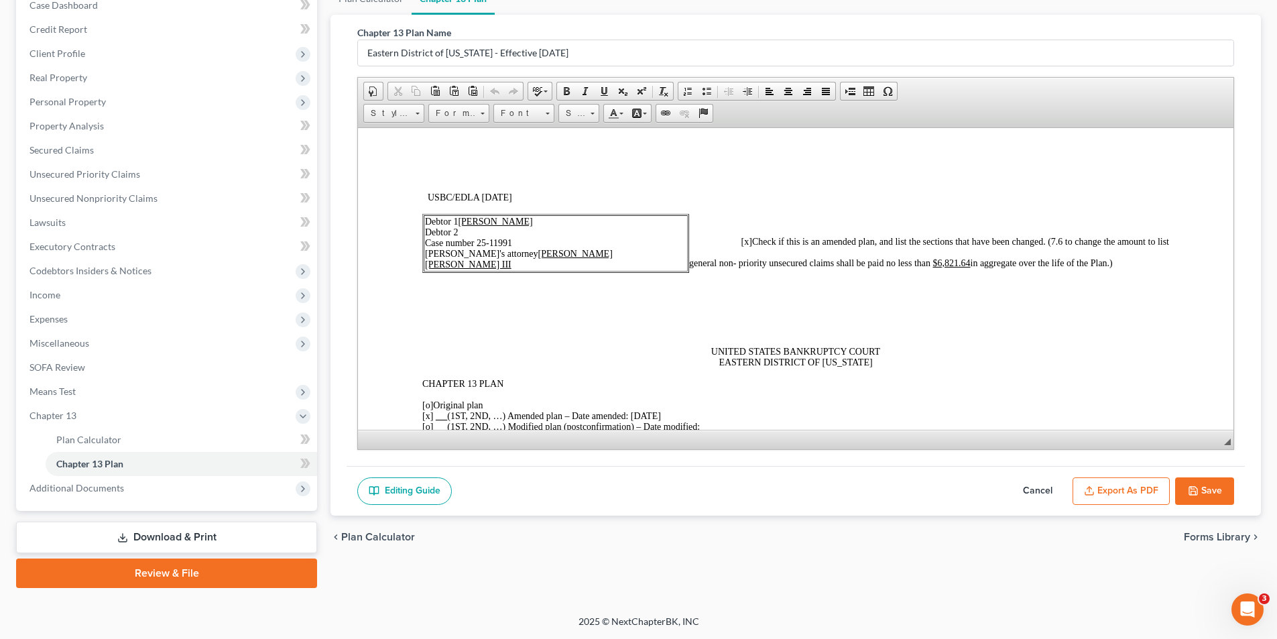
click at [1033, 490] on button "Cancel" at bounding box center [1037, 491] width 59 height 28
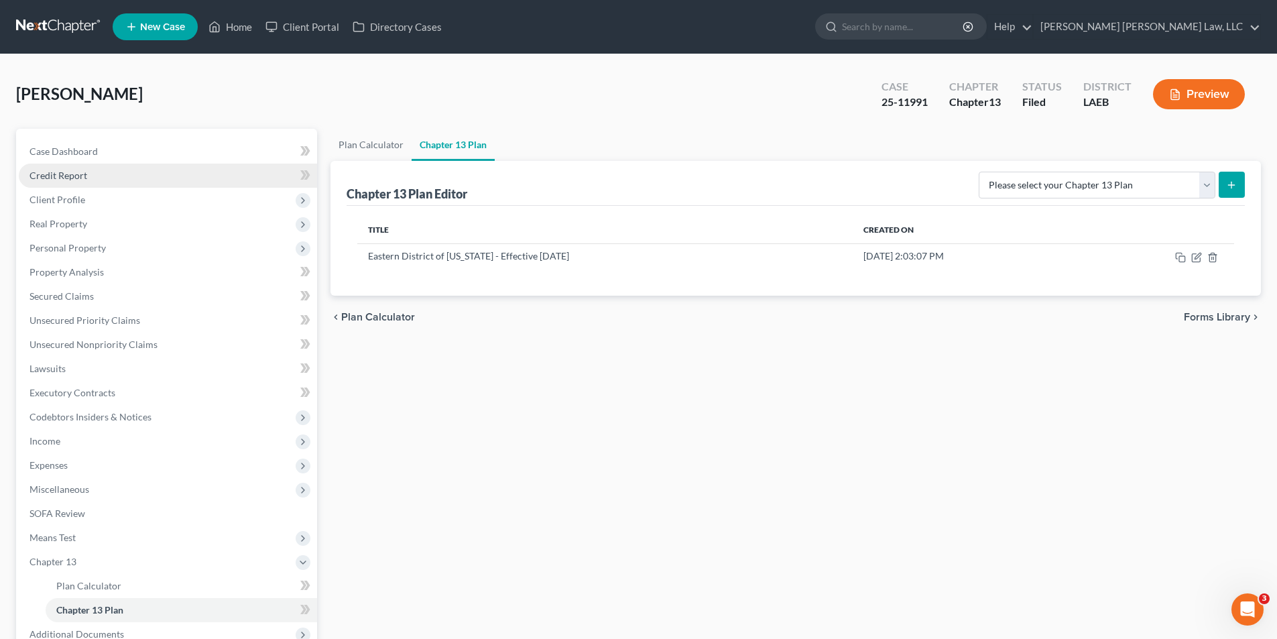
click at [40, 176] on span "Credit Report" at bounding box center [59, 175] width 58 height 11
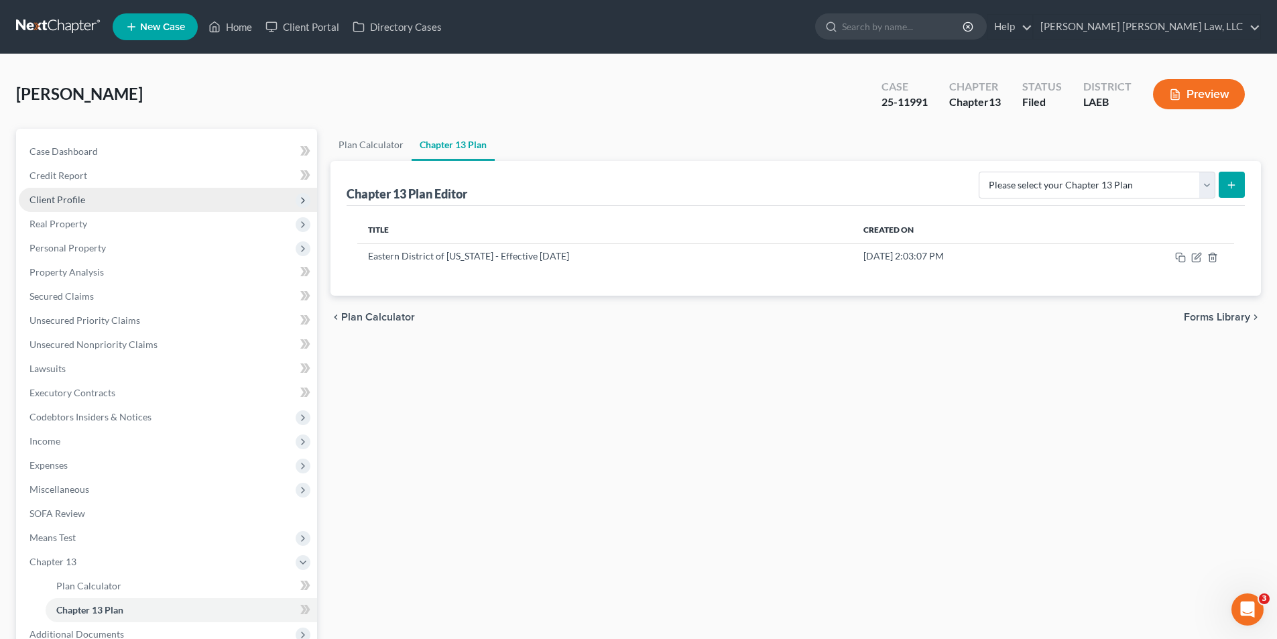
click at [50, 192] on span "Client Profile" at bounding box center [168, 200] width 298 height 24
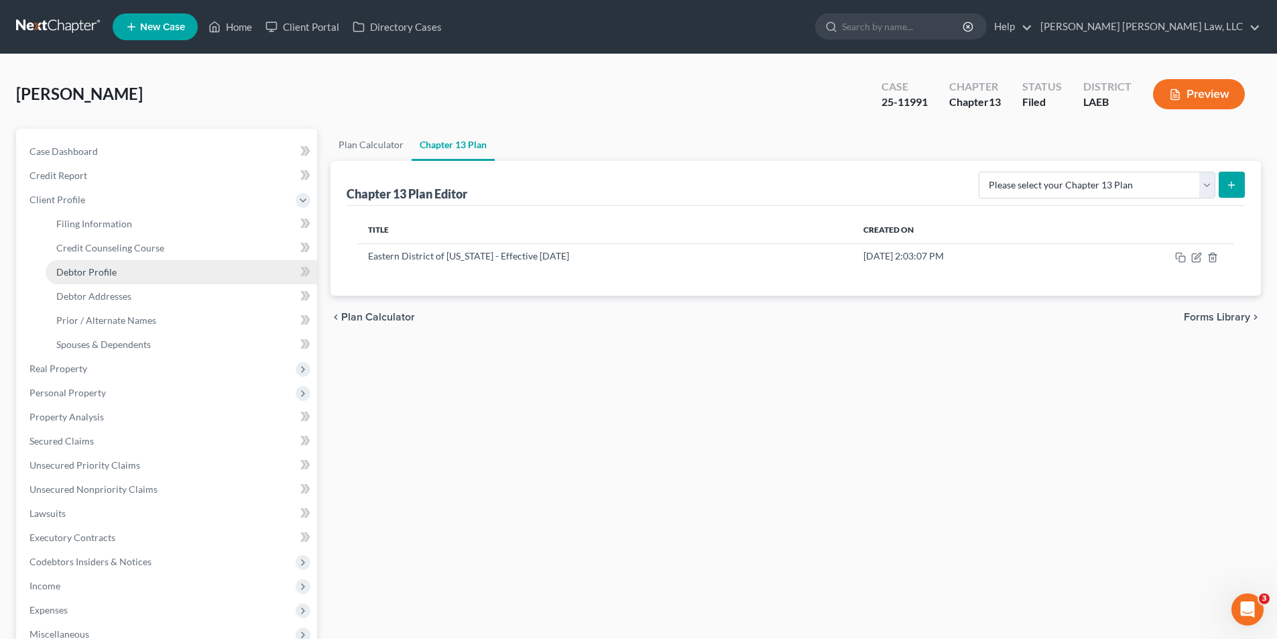
click at [84, 276] on span "Debtor Profile" at bounding box center [86, 271] width 60 height 11
select select "1"
select select "2"
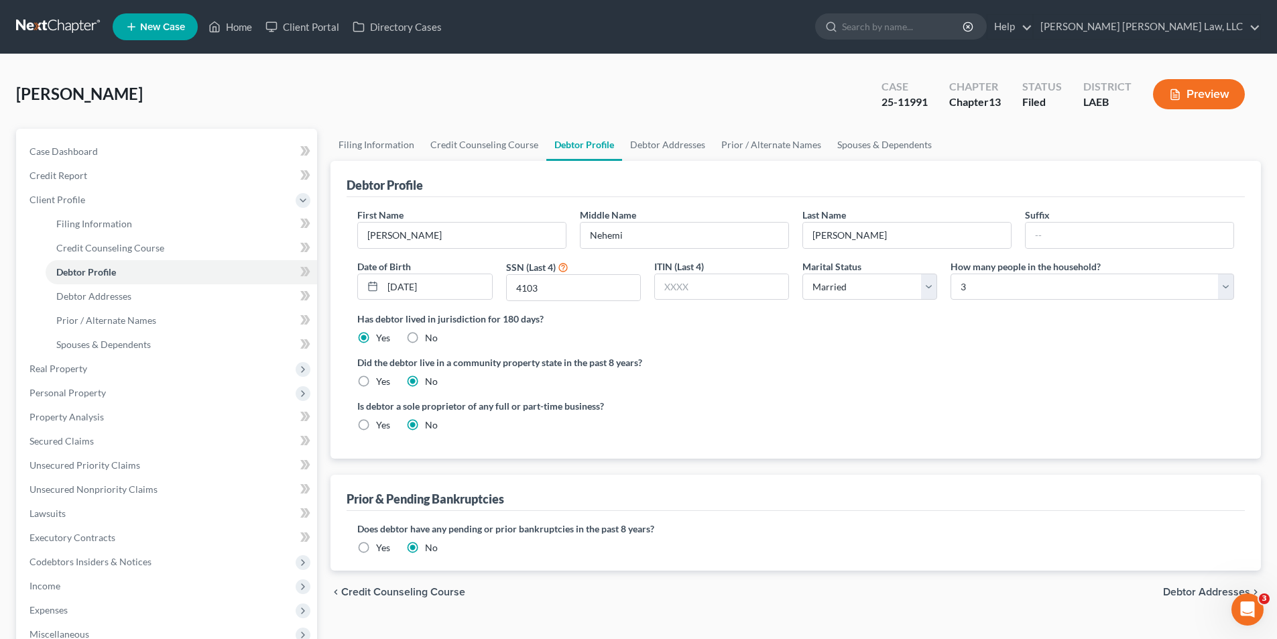
click at [61, 25] on link at bounding box center [59, 27] width 86 height 24
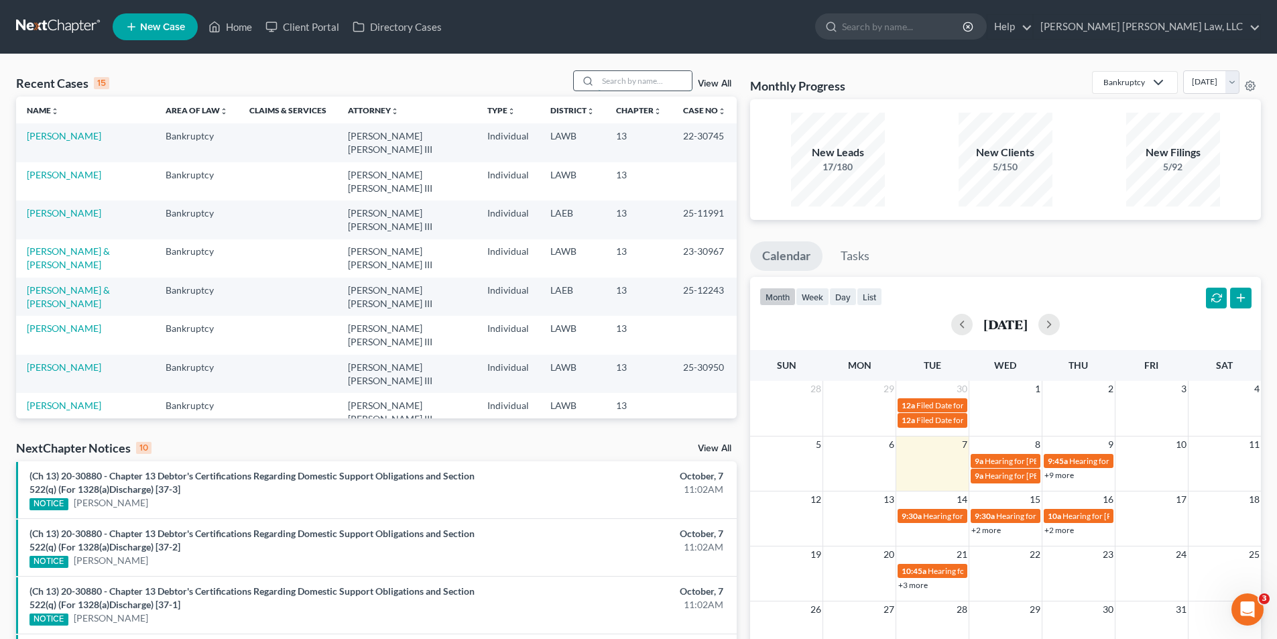
click at [630, 78] on input "search" at bounding box center [645, 80] width 94 height 19
click at [54, 515] on link "[PERSON_NAME]" at bounding box center [64, 520] width 74 height 11
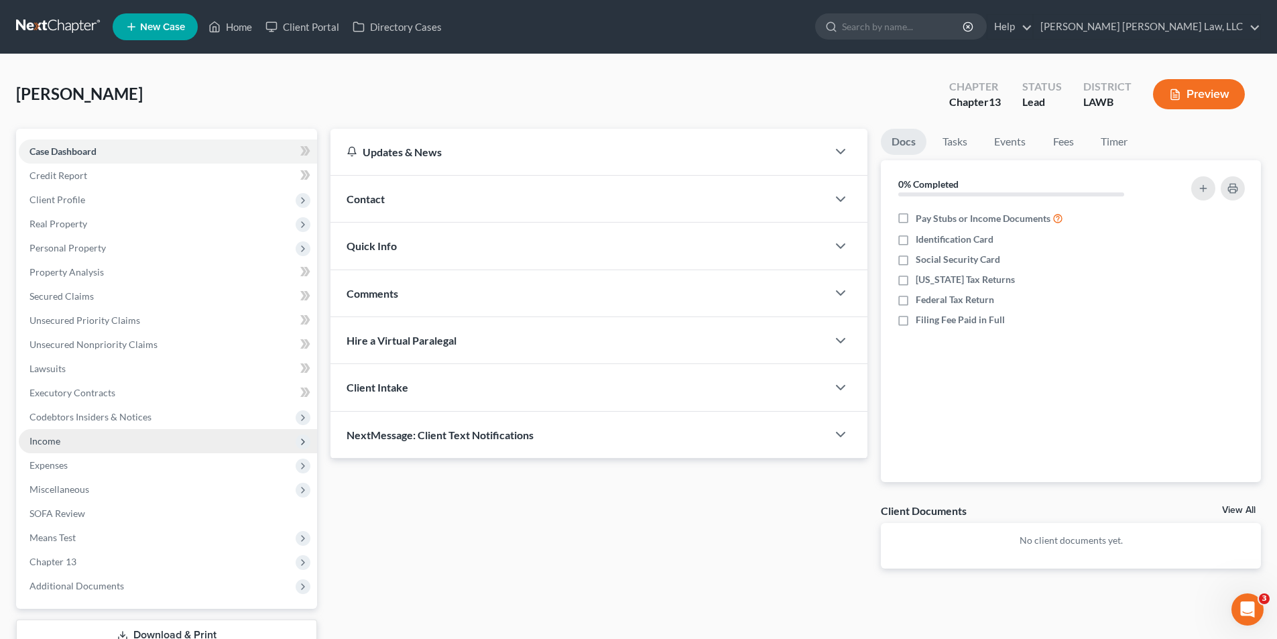
click at [61, 444] on span "Income" at bounding box center [168, 441] width 298 height 24
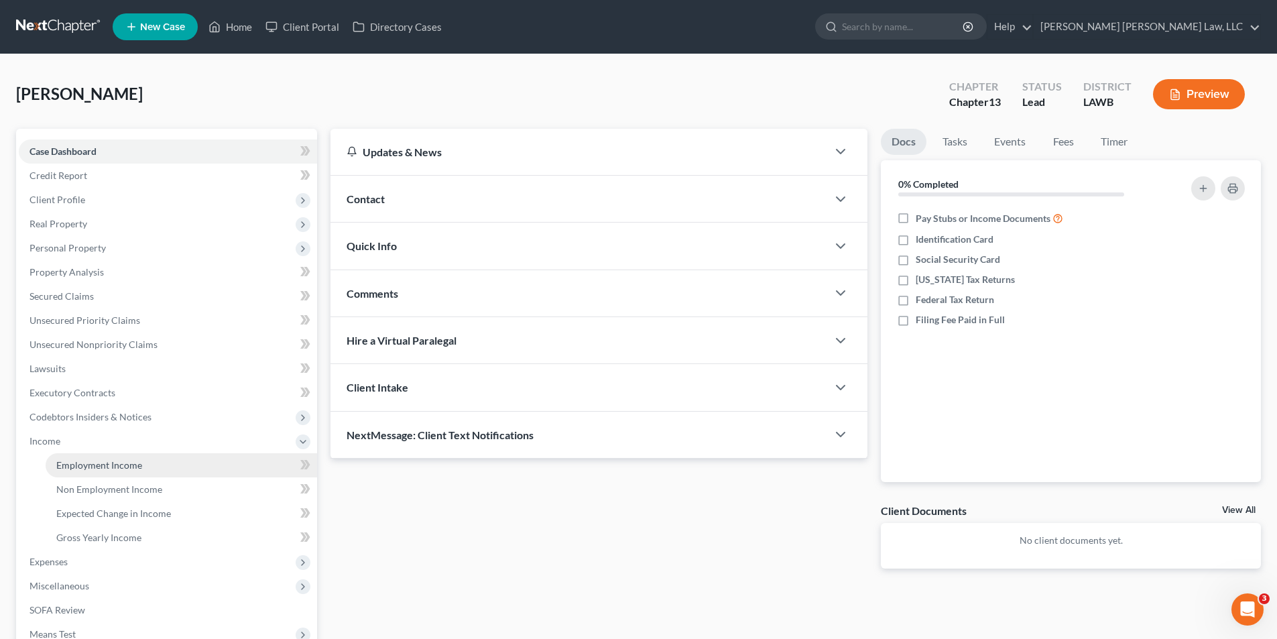
click at [101, 472] on link "Employment Income" at bounding box center [182, 465] width 272 height 24
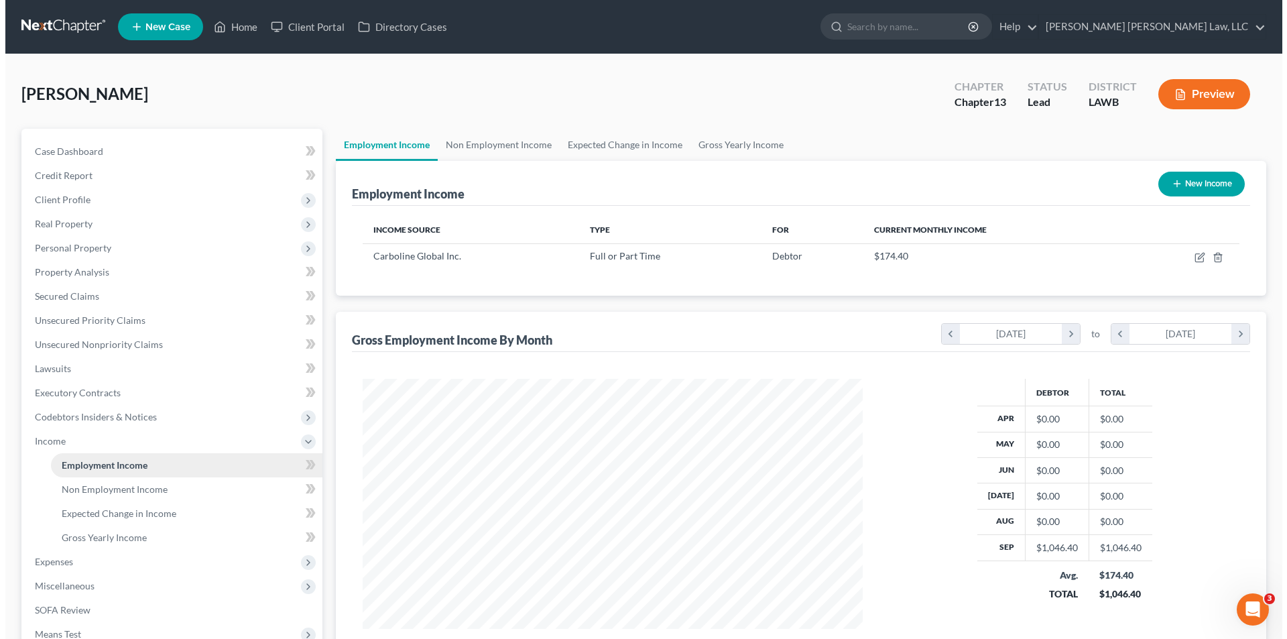
scroll to position [250, 527]
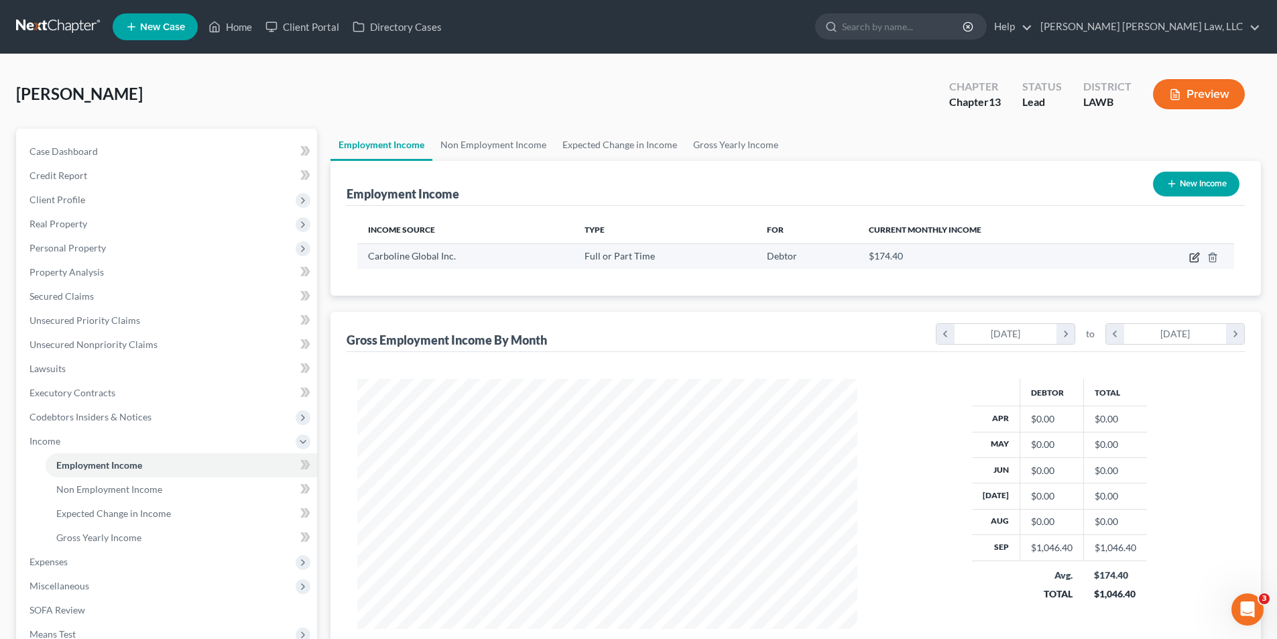
click at [1197, 256] on icon "button" at bounding box center [1195, 257] width 11 height 11
select select "0"
select select "26"
select select "3"
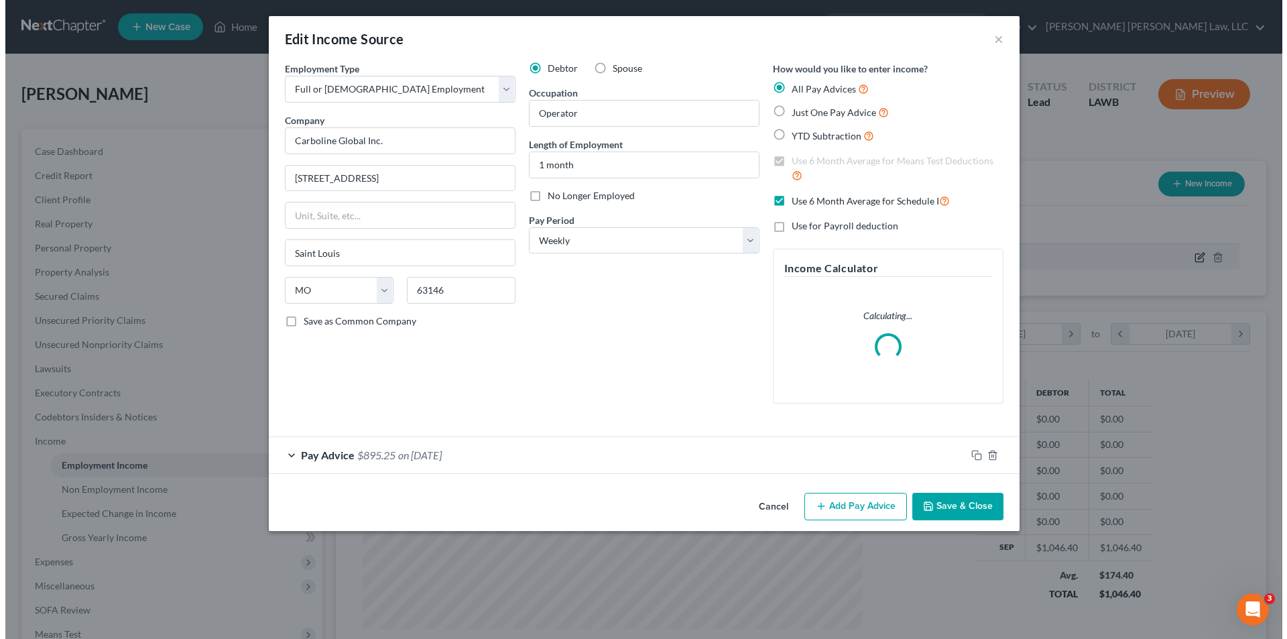
scroll to position [252, 532]
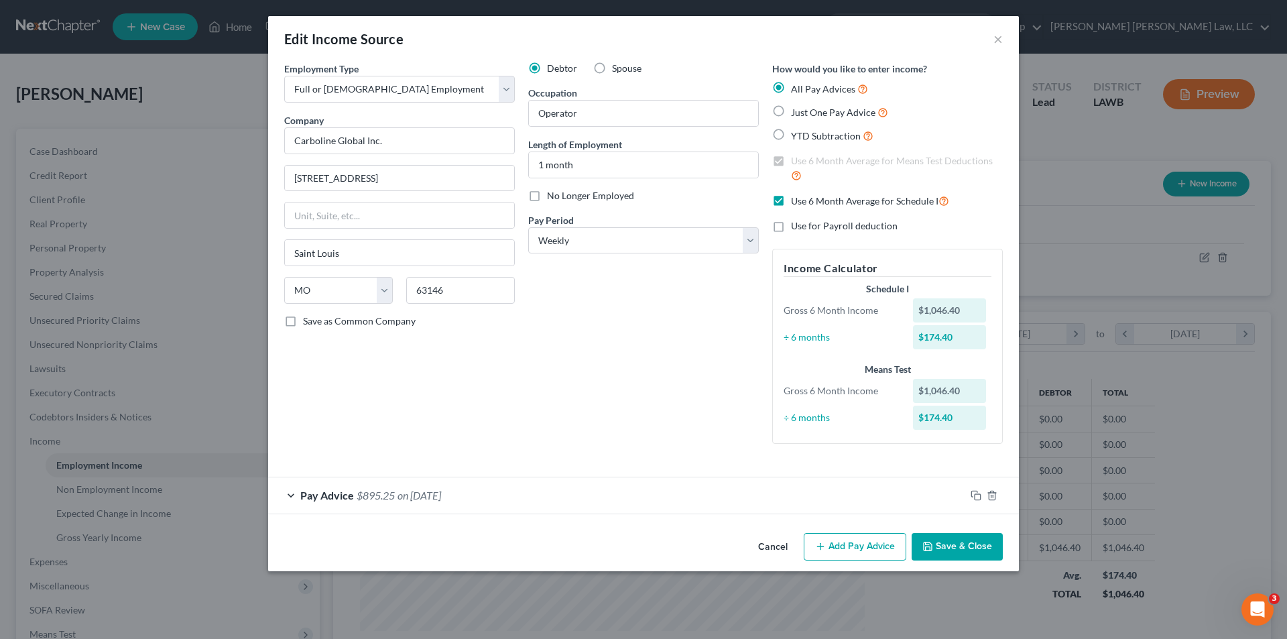
click at [860, 547] on button "Add Pay Advice" at bounding box center [855, 547] width 103 height 28
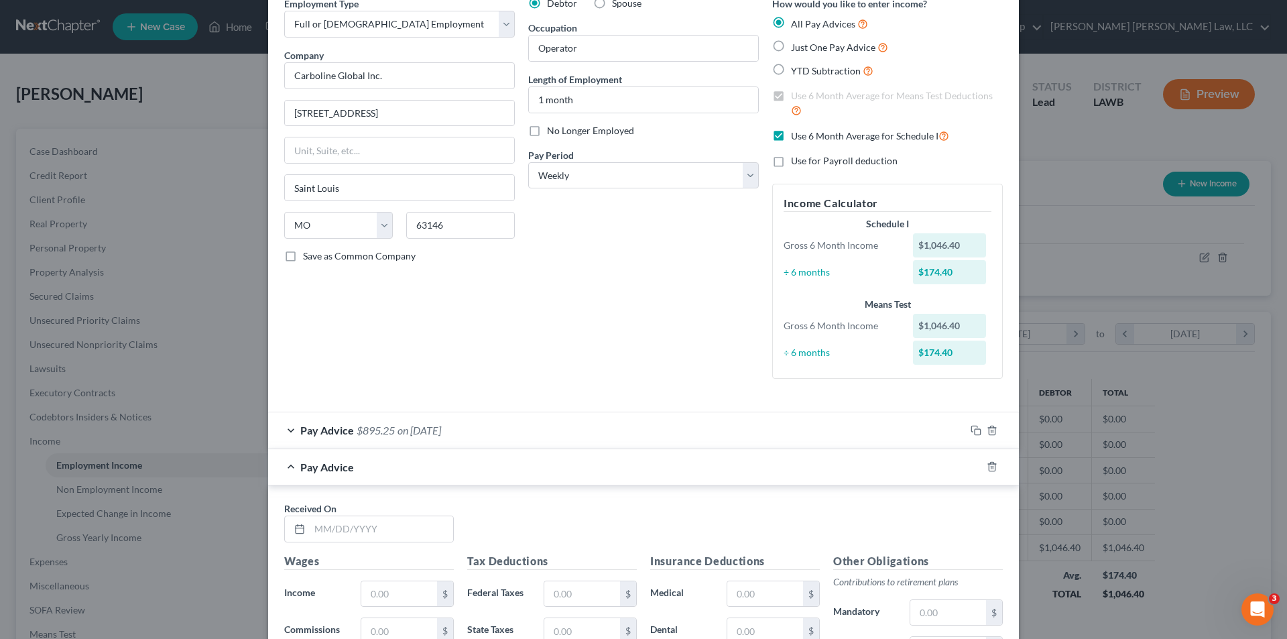
scroll to position [268, 0]
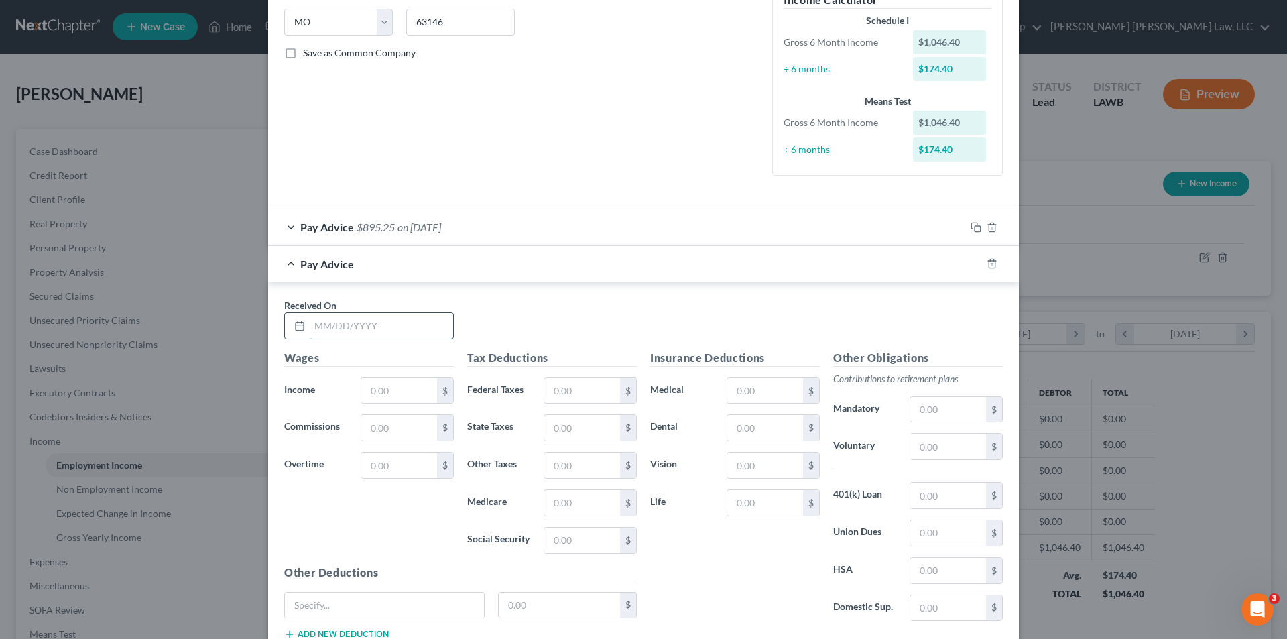
click at [321, 333] on input "text" at bounding box center [381, 325] width 143 height 25
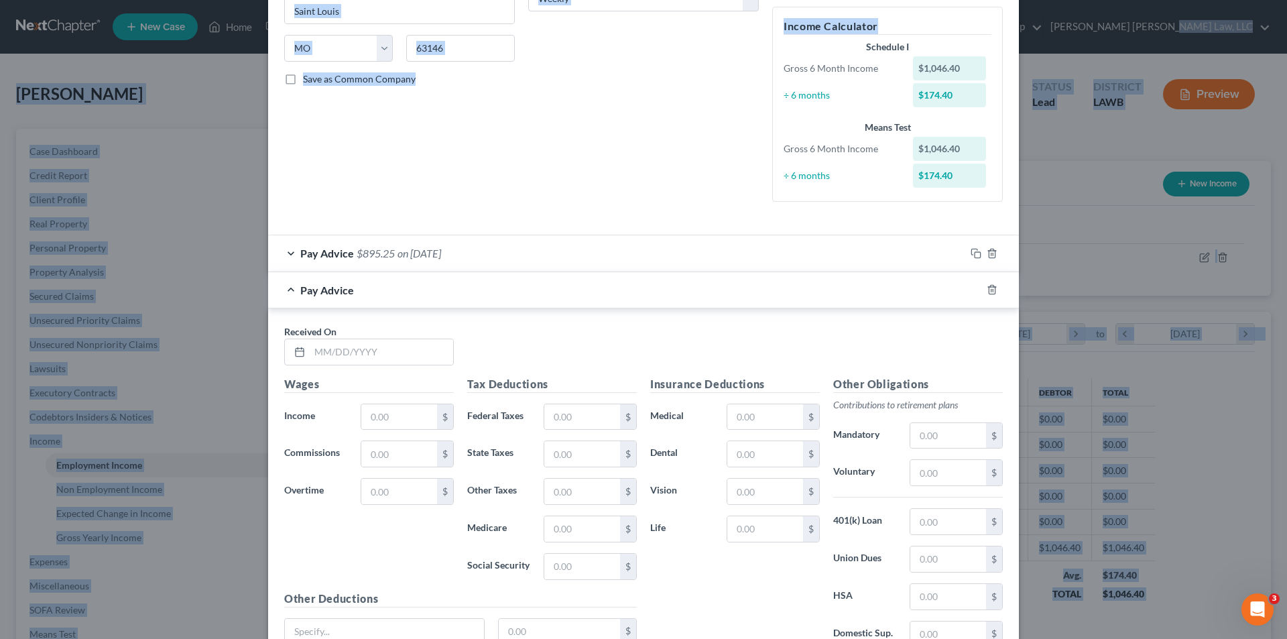
scroll to position [0, 0]
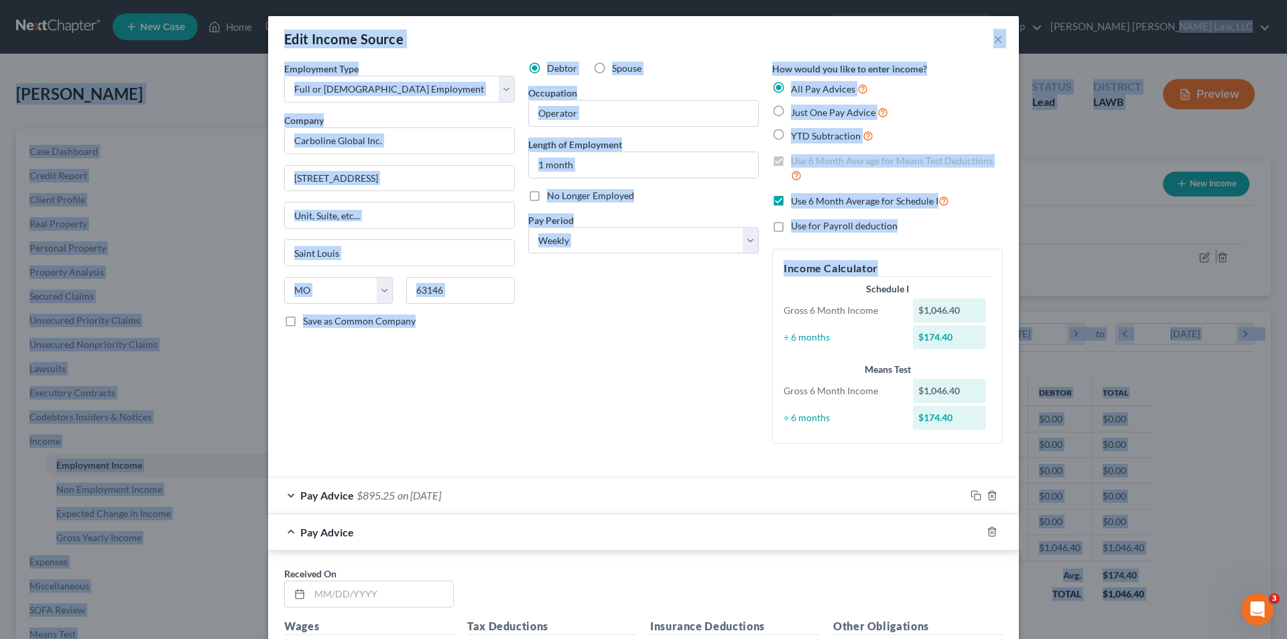
drag, startPoint x: 919, startPoint y: 3, endPoint x: 1697, endPoint y: -30, distance: 779.2
click at [1287, 0] on html "Home New Case Client Portal Directory Cases E. Orum Young Law, LLC lisa.b@eorum…" at bounding box center [643, 416] width 1287 height 833
drag, startPoint x: 649, startPoint y: 630, endPoint x: 703, endPoint y: 537, distance: 107.3
click at [650, 628] on h5 "Insurance Deductions" at bounding box center [735, 626] width 170 height 17
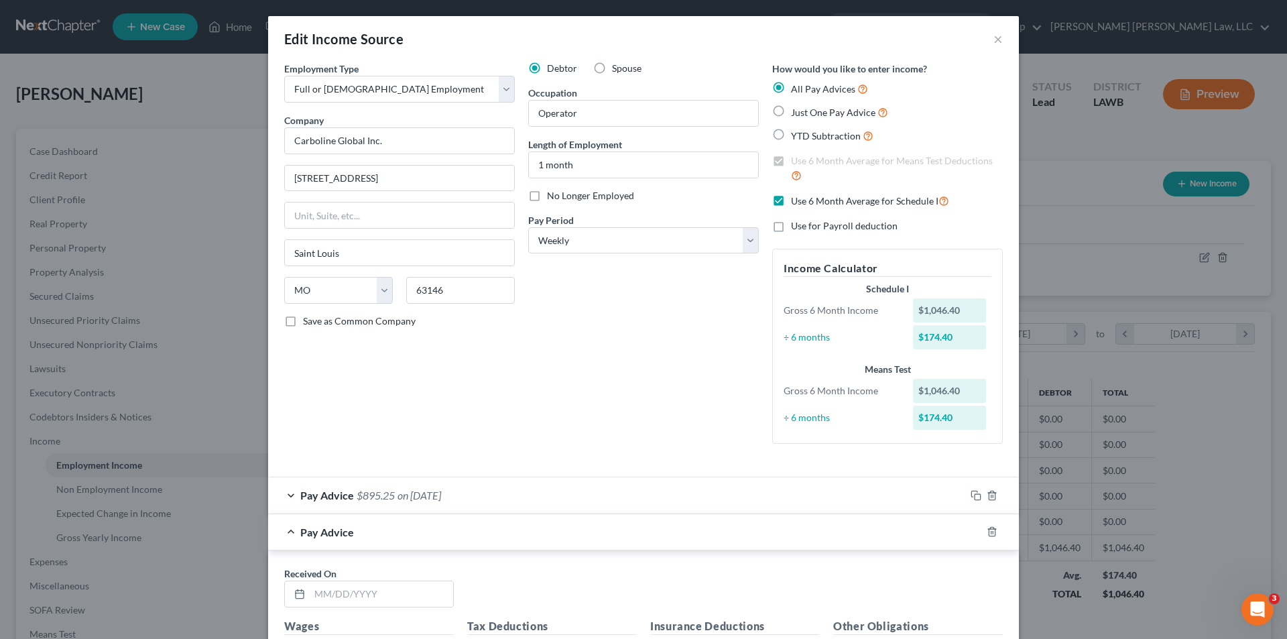
click at [713, 518] on div "Pay Advice" at bounding box center [624, 532] width 713 height 36
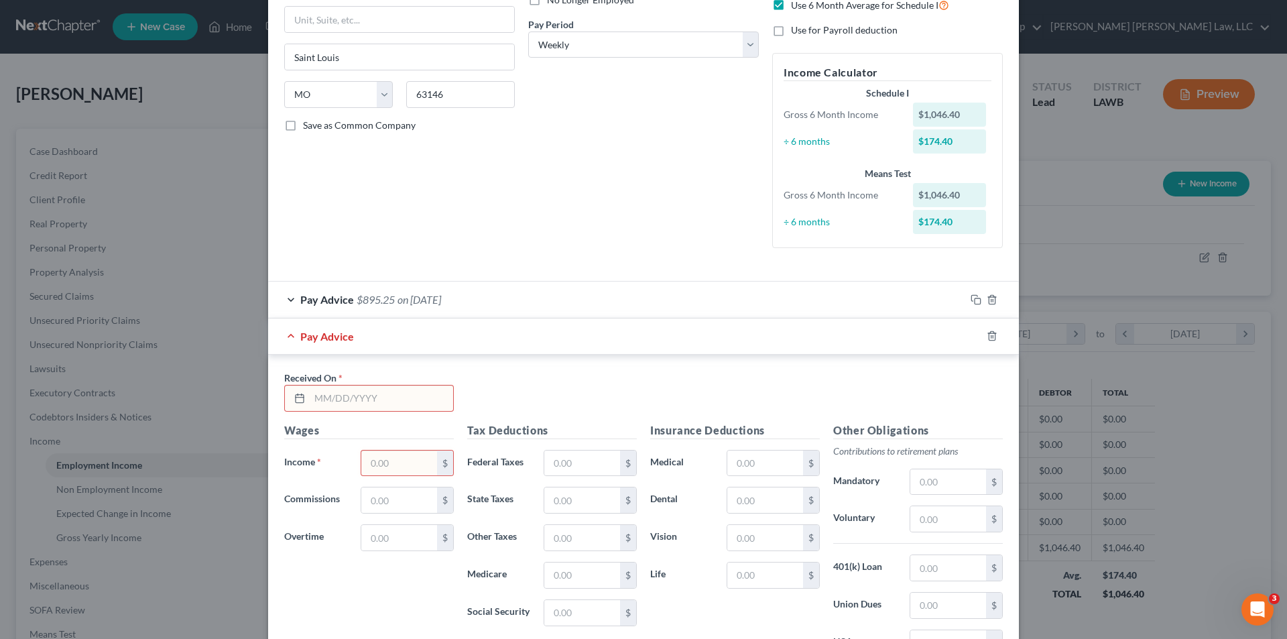
scroll to position [201, 0]
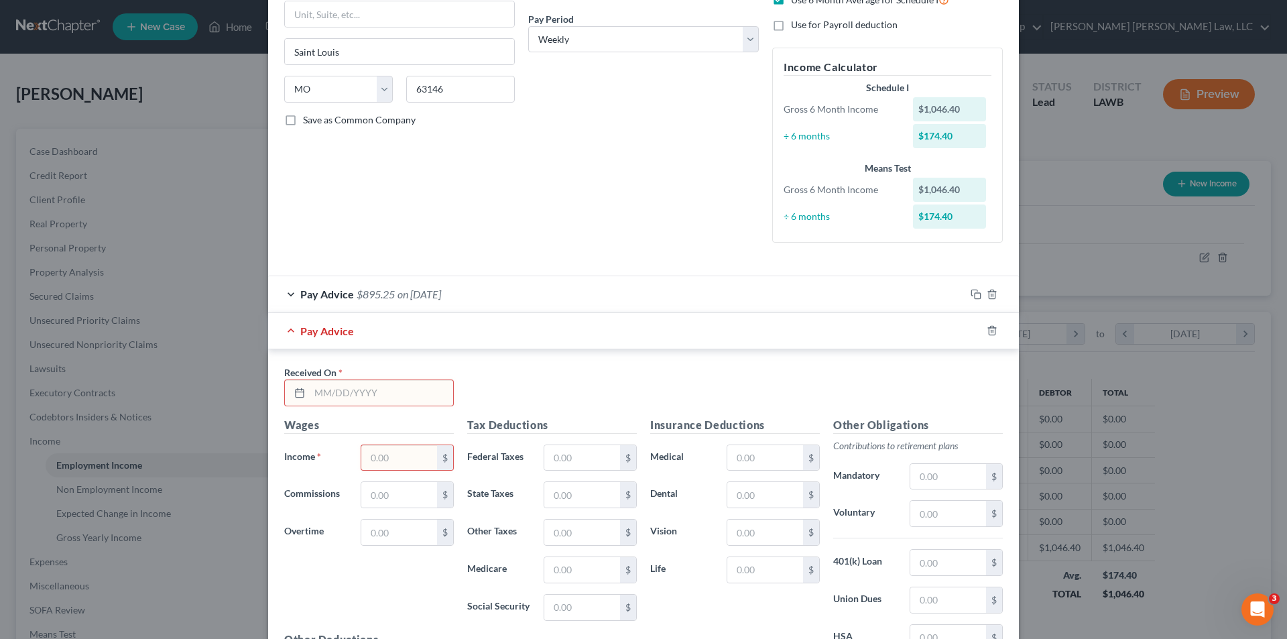
click at [319, 395] on input "text" at bounding box center [381, 392] width 143 height 25
type input "09/26/2025"
type input "1,360.32"
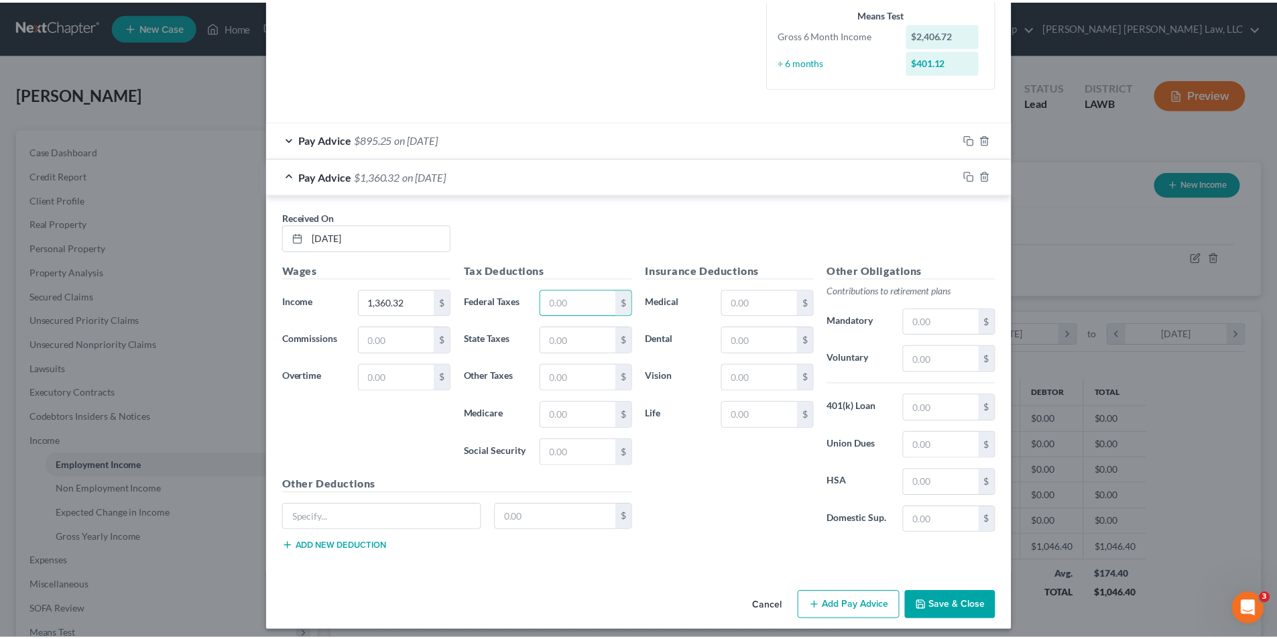
scroll to position [364, 0]
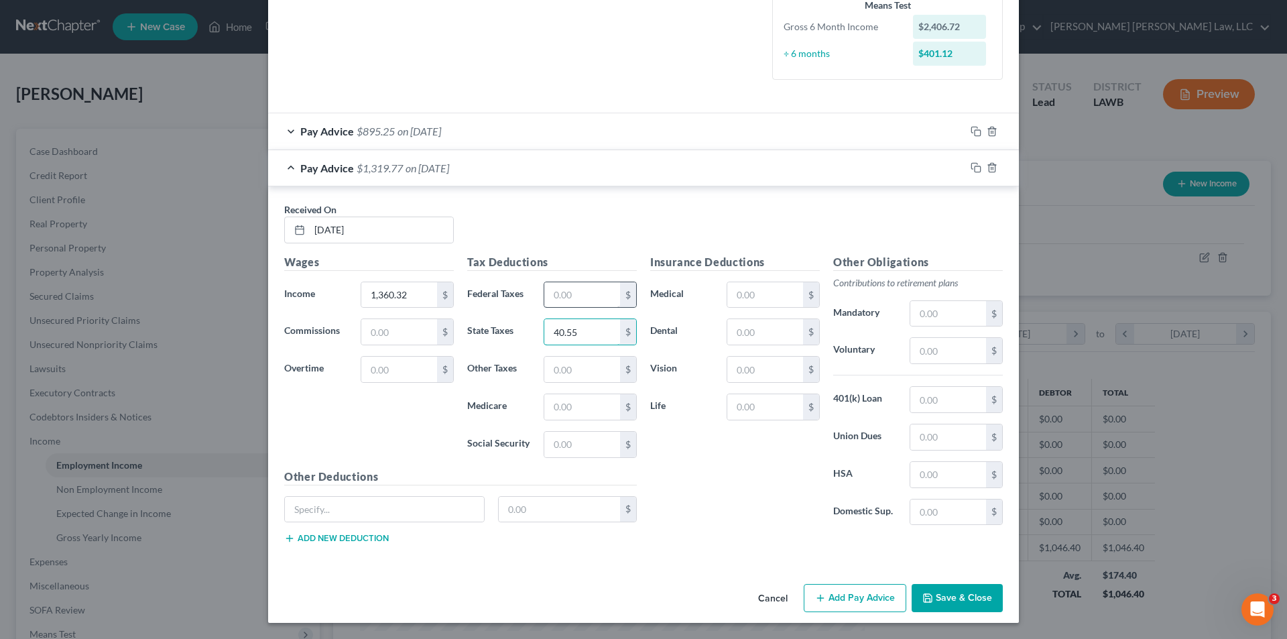
type input "40.55"
type input "19.73"
type input "84.34"
click at [919, 310] on input "text" at bounding box center [949, 313] width 76 height 25
type input "48.00"
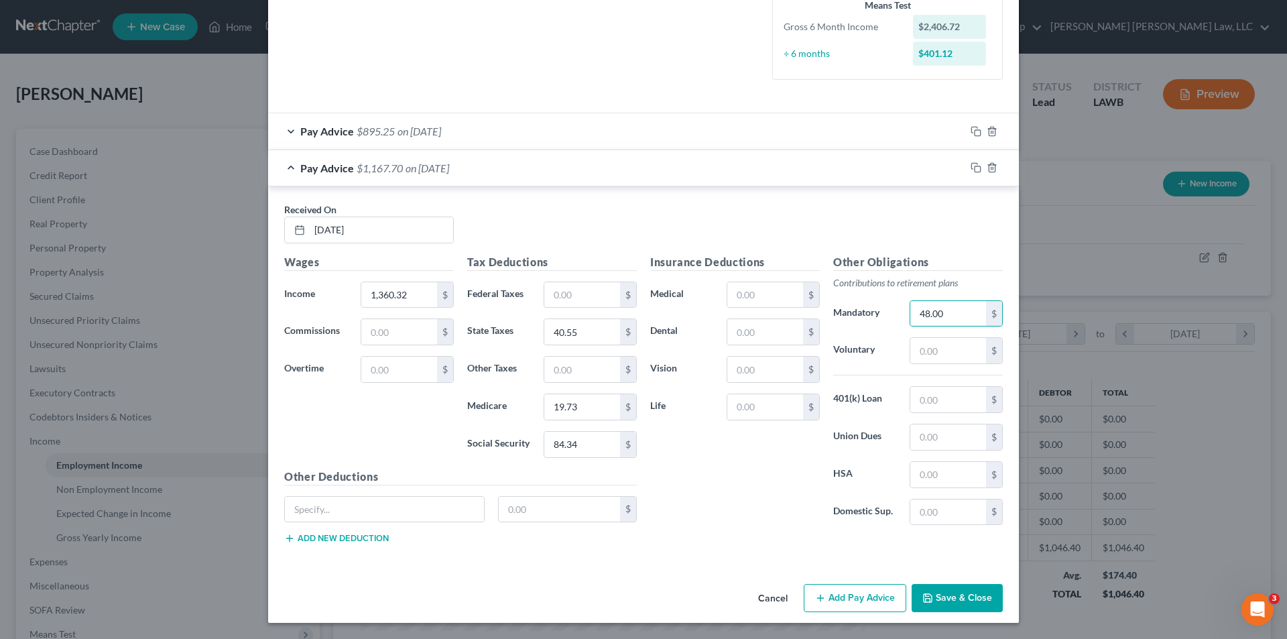
click at [933, 594] on button "Save & Close" at bounding box center [957, 598] width 91 height 28
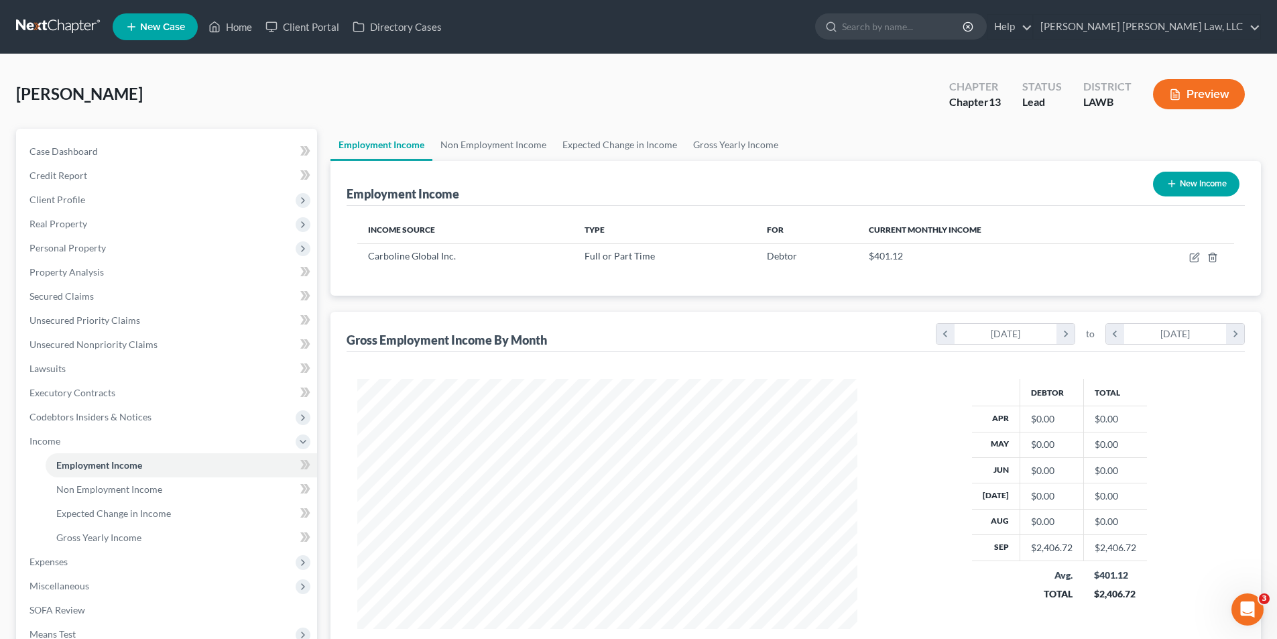
scroll to position [670284, 670007]
click at [58, 244] on span "Personal Property" at bounding box center [68, 247] width 76 height 11
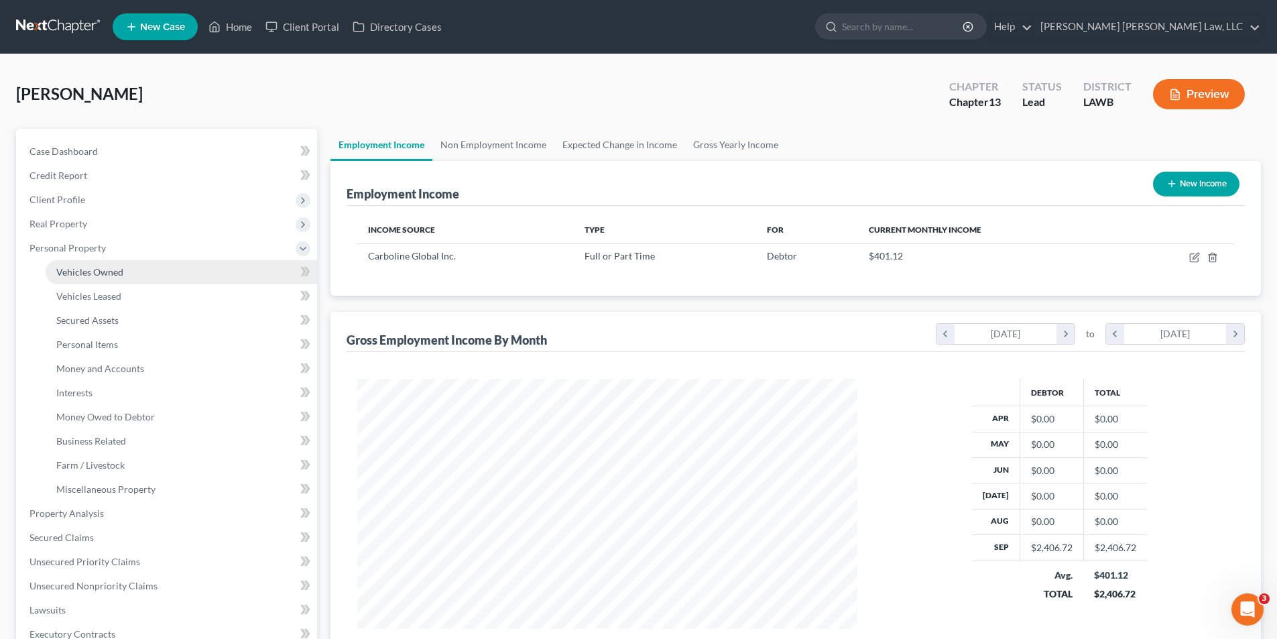
click at [101, 275] on span "Vehicles Owned" at bounding box center [89, 271] width 67 height 11
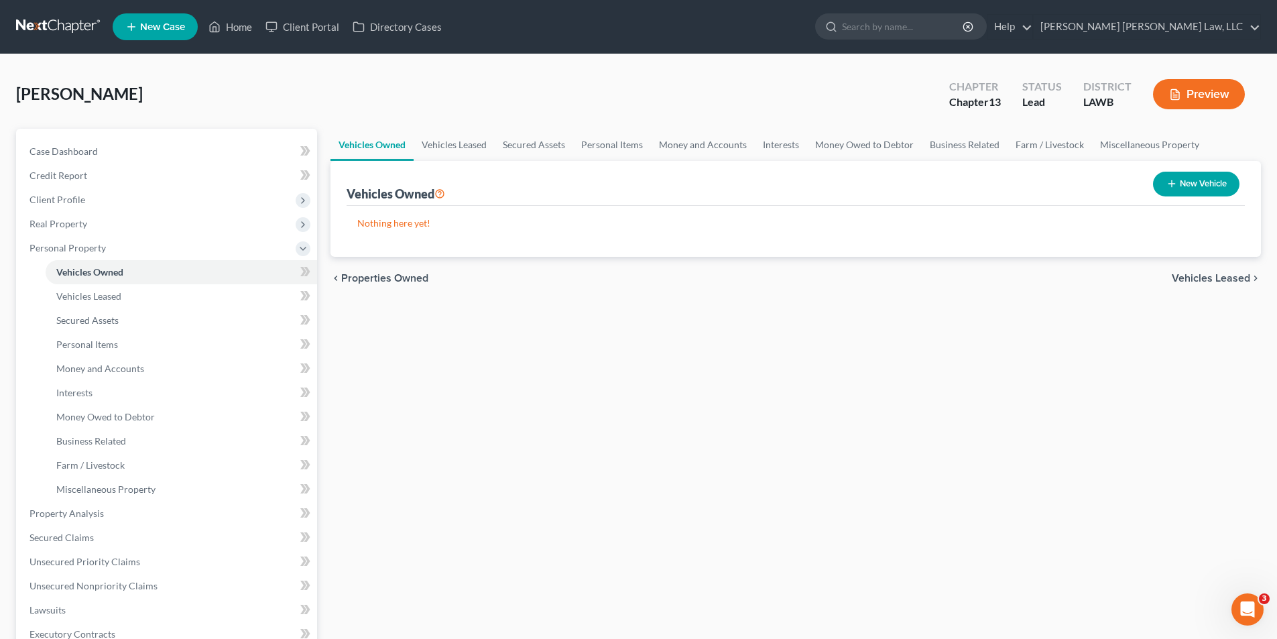
click at [1201, 176] on button "New Vehicle" at bounding box center [1196, 184] width 86 height 25
select select "0"
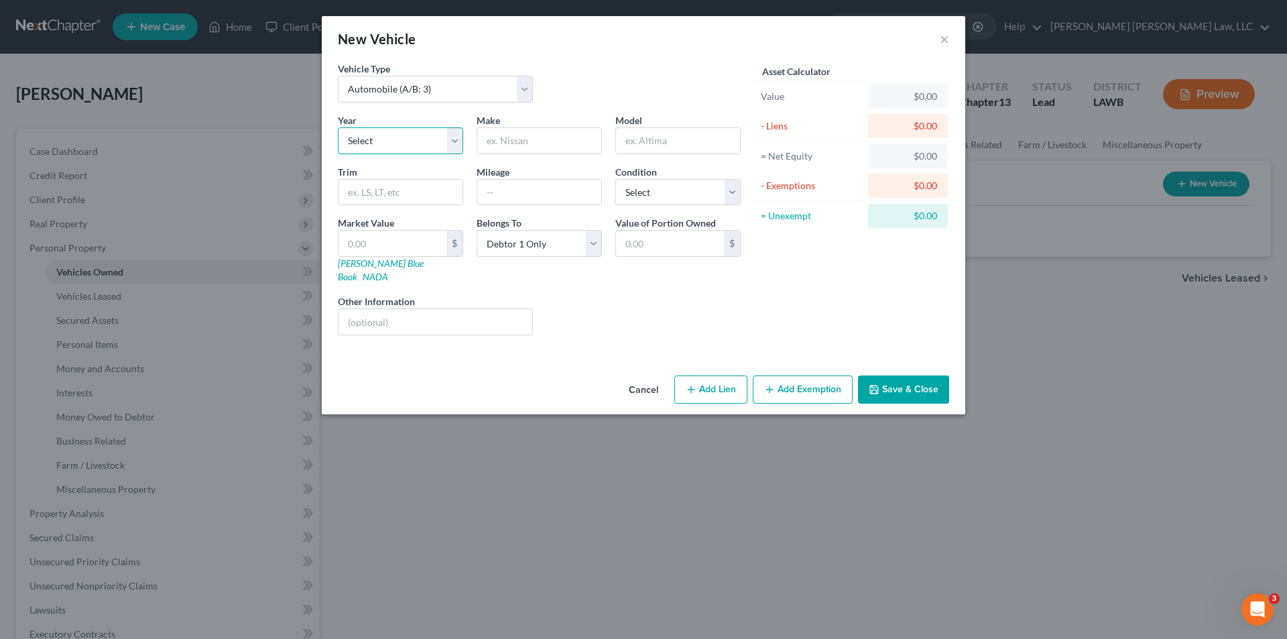
click at [365, 142] on select "Select 2026 2025 2024 2023 2022 2021 2020 2019 2018 2017 2016 2015 2014 2013 20…" at bounding box center [400, 140] width 125 height 27
select select "4"
click at [338, 127] on select "Select 2026 2025 2024 2023 2022 2021 2020 2019 2018 2017 2016 2015 2014 2013 20…" at bounding box center [400, 140] width 125 height 27
click at [504, 143] on input "text" at bounding box center [539, 140] width 124 height 25
type input "GMC"
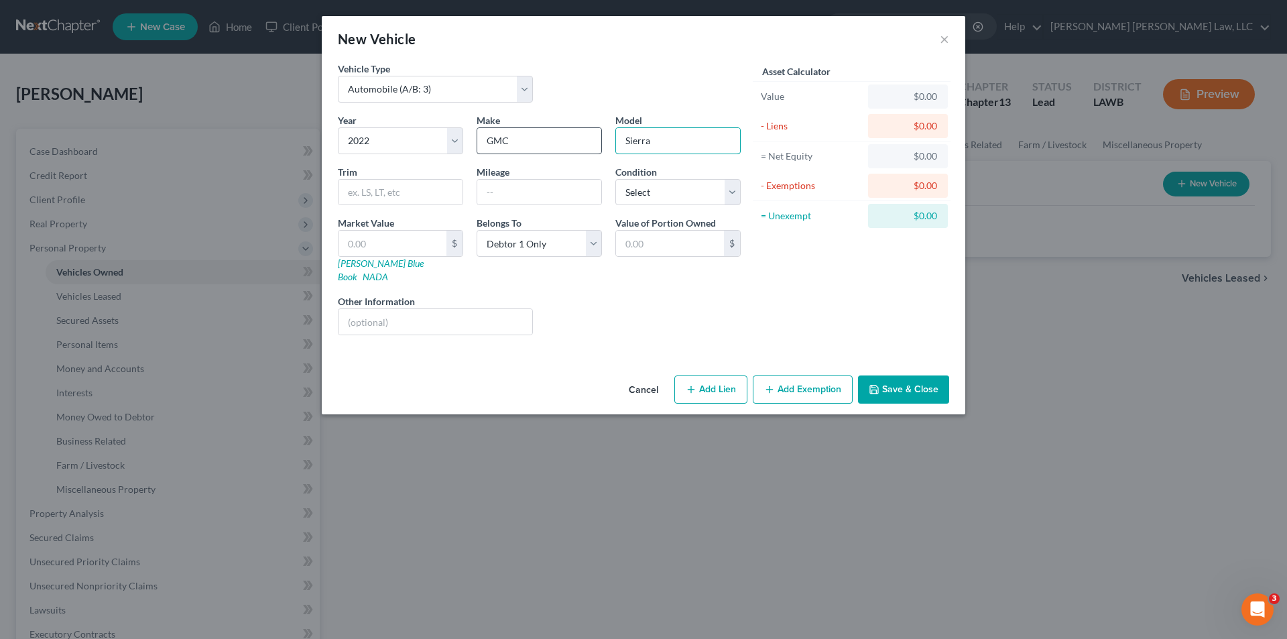
type input "Sierra"
click at [642, 194] on select "Select Excellent Very Good Good Fair Poor" at bounding box center [678, 192] width 125 height 27
select select "2"
click at [616, 179] on select "Select Excellent Very Good Good Fair Poor" at bounding box center [678, 192] width 125 height 27
click at [507, 186] on input "text" at bounding box center [539, 192] width 124 height 25
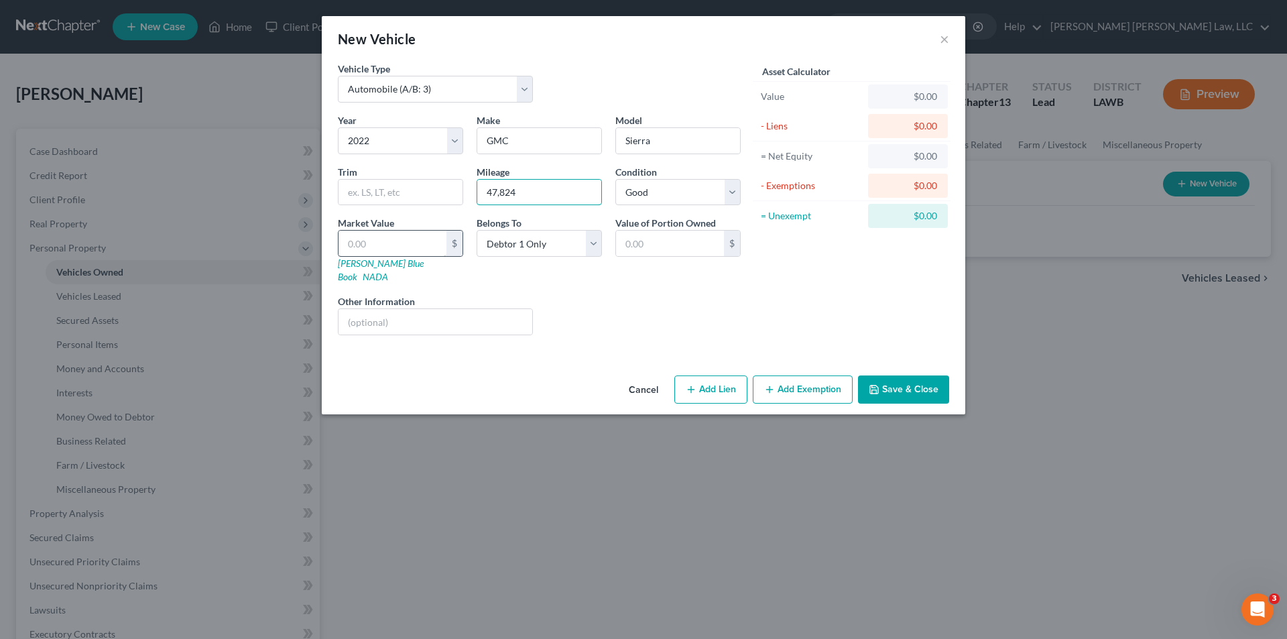
type input "47,824"
click at [408, 239] on input "text" at bounding box center [393, 243] width 108 height 25
click at [381, 239] on input "text" at bounding box center [393, 243] width 108 height 25
type input "4"
type input "4.00"
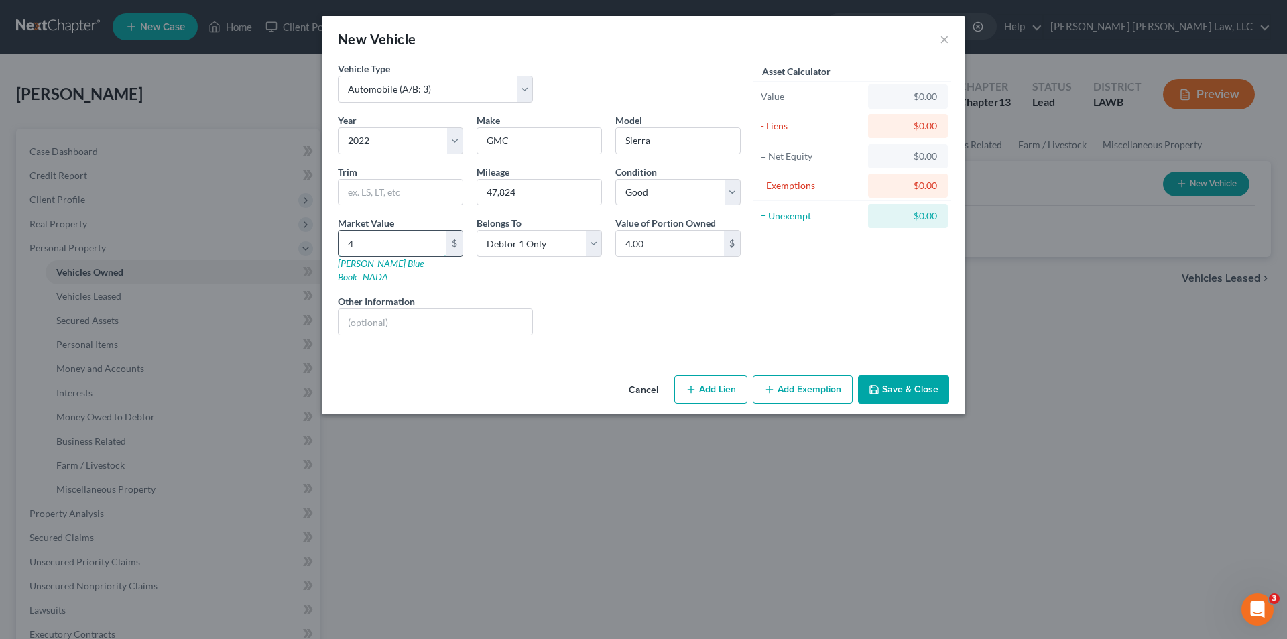
type input "49"
type input "49.00"
type input "494"
type input "494.00"
type input "4940"
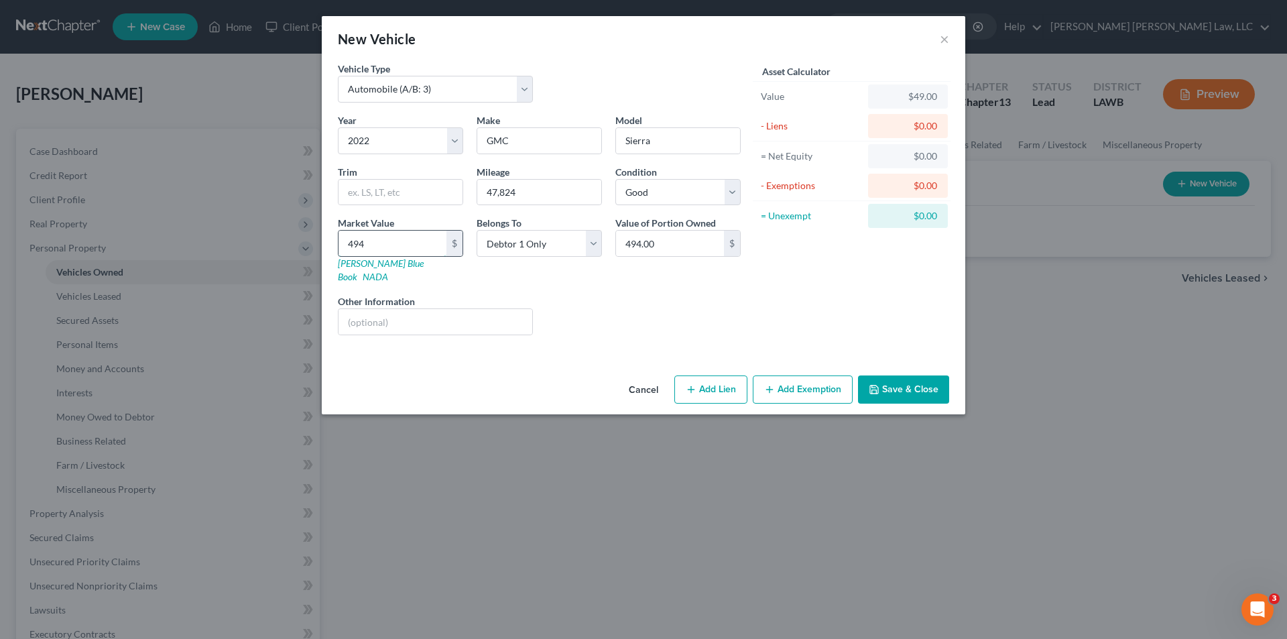
type input "4,940.00"
type input "4,9400"
type input "49,400.00"
type input "49,400"
click at [709, 375] on button "Add Lien" at bounding box center [711, 389] width 73 height 28
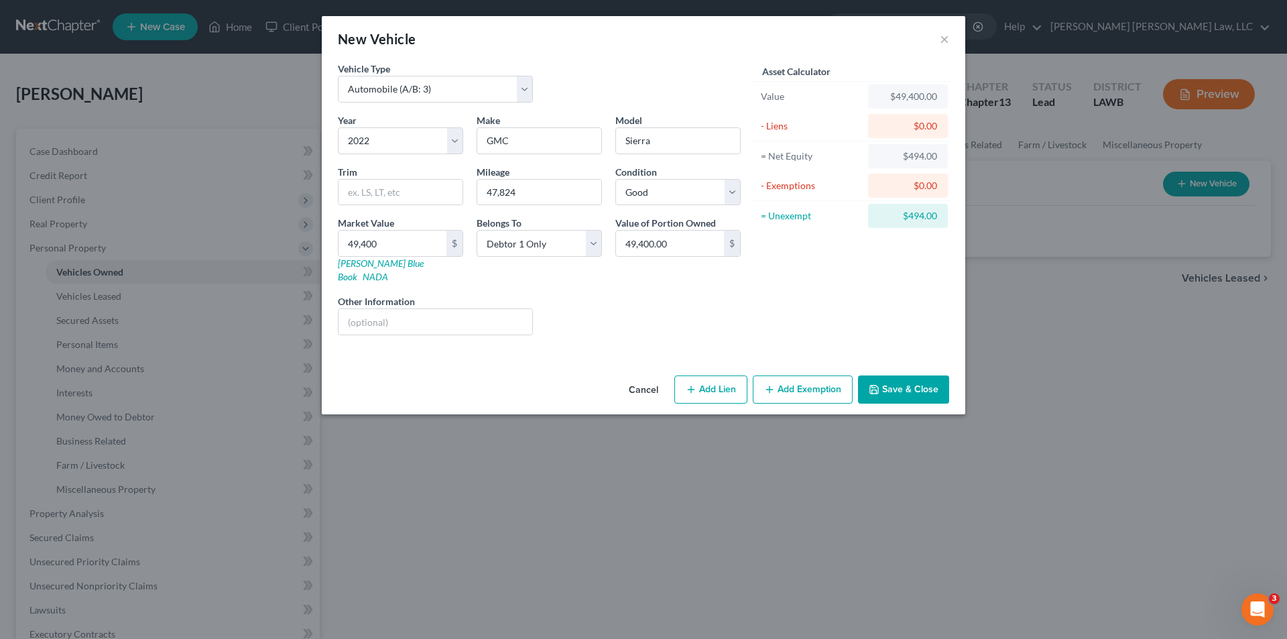
select select "0"
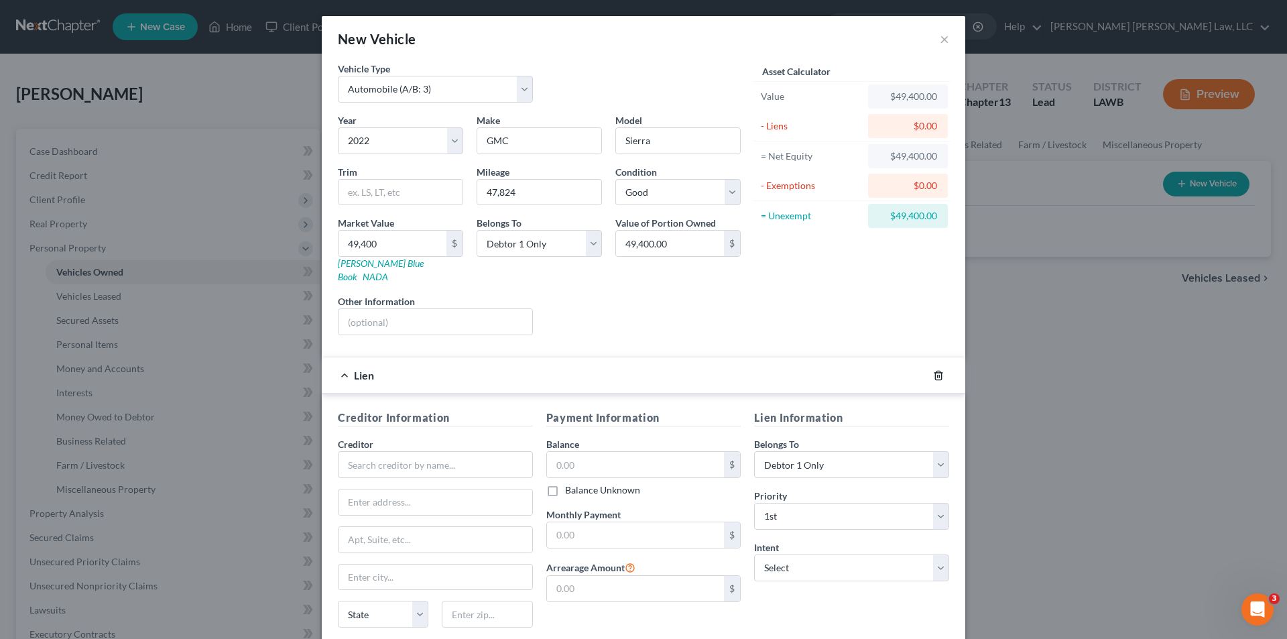
click at [935, 373] on polyline "button" at bounding box center [939, 373] width 8 height 0
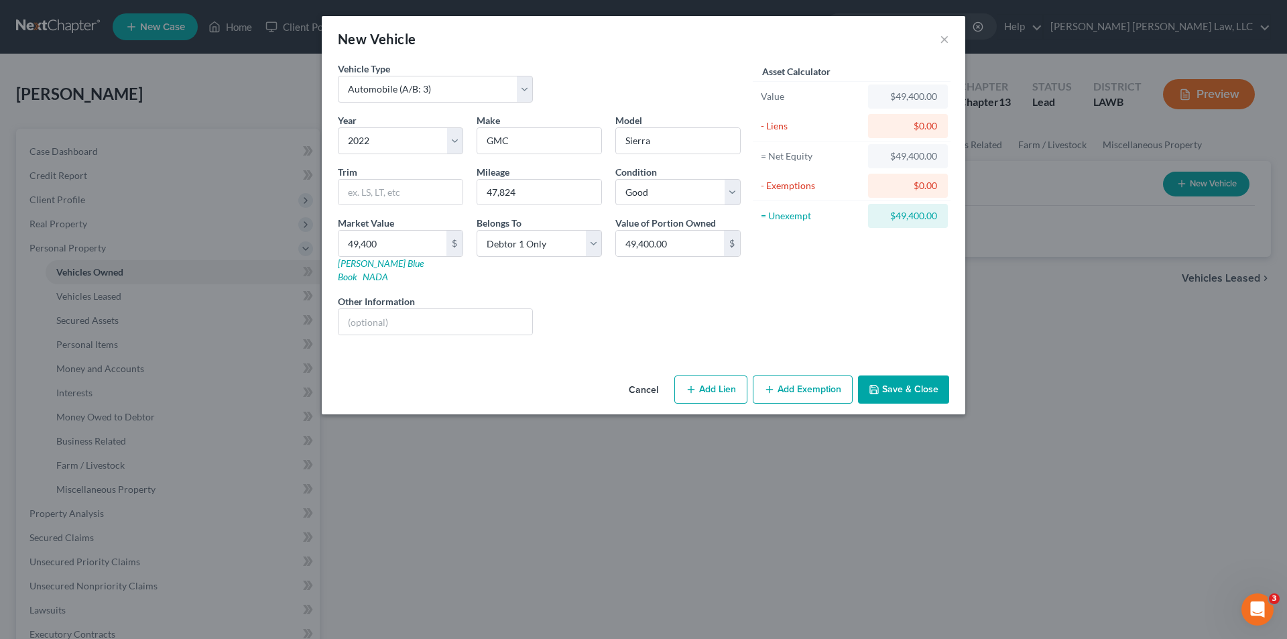
click at [915, 375] on button "Save & Close" at bounding box center [903, 389] width 91 height 28
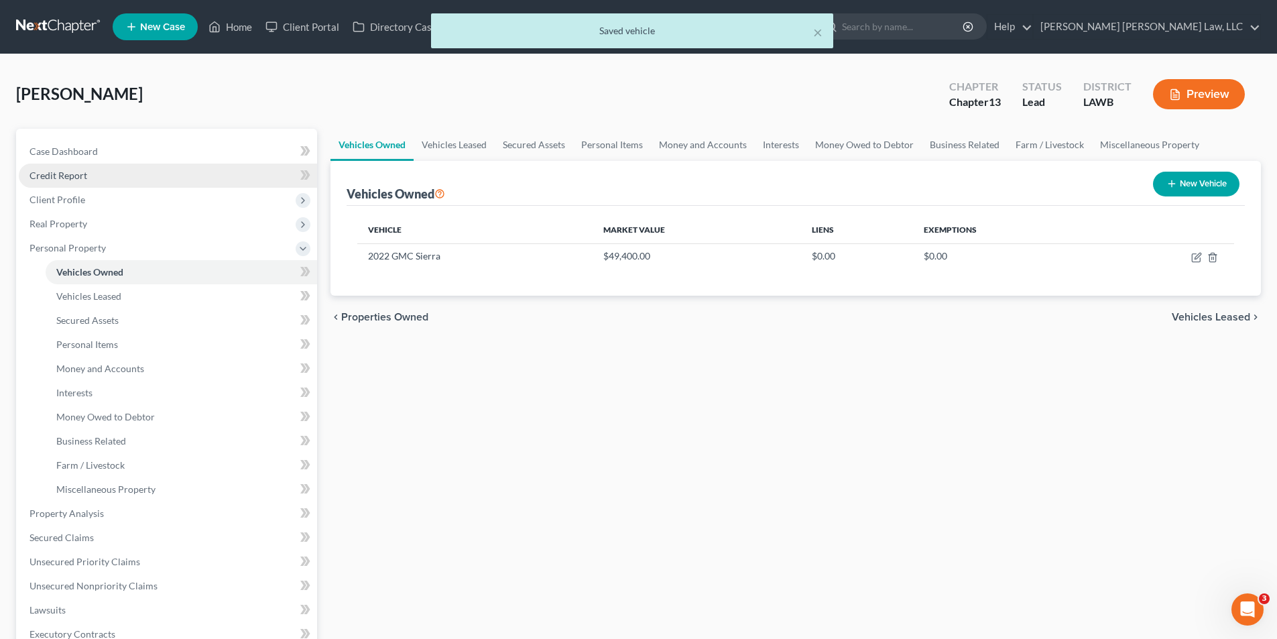
click at [64, 170] on span "Credit Report" at bounding box center [59, 175] width 58 height 11
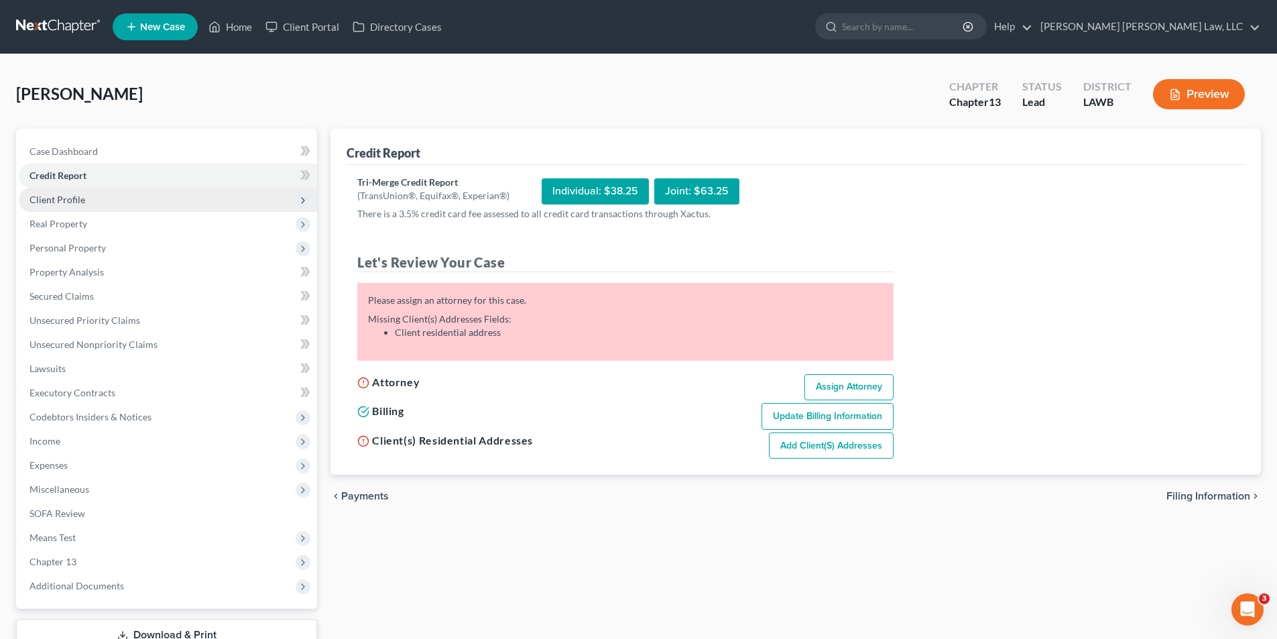
click at [52, 205] on span "Client Profile" at bounding box center [168, 200] width 298 height 24
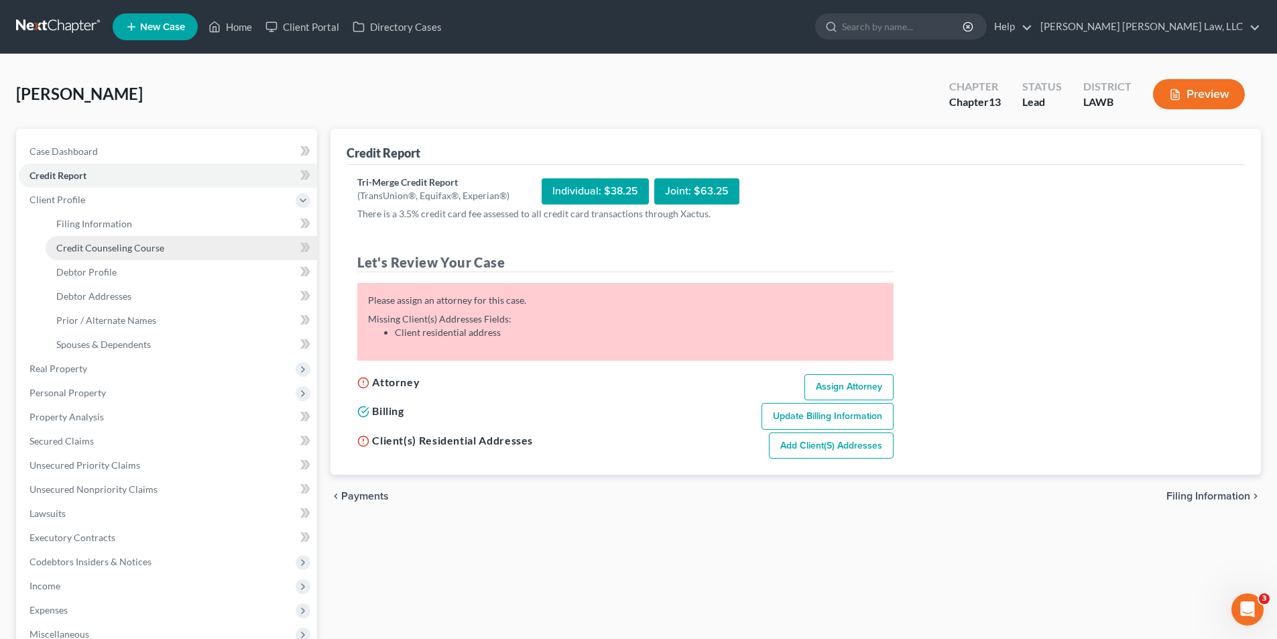
click at [88, 245] on span "Credit Counseling Course" at bounding box center [110, 247] width 108 height 11
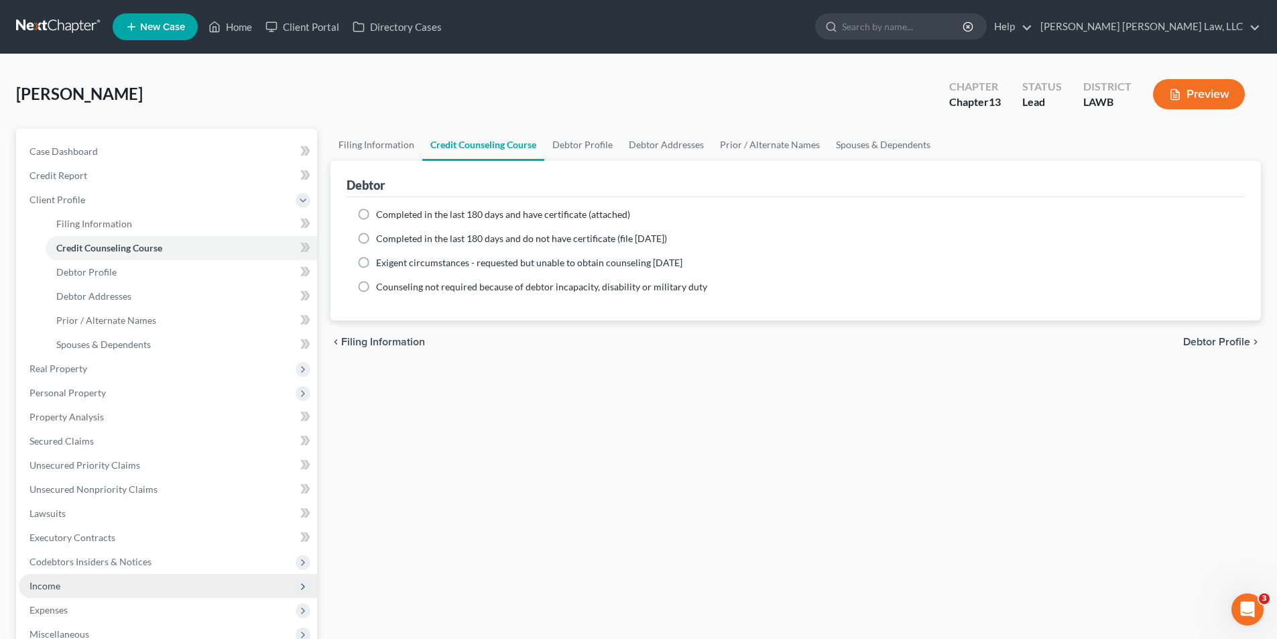
click at [49, 580] on span "Income" at bounding box center [45, 585] width 31 height 11
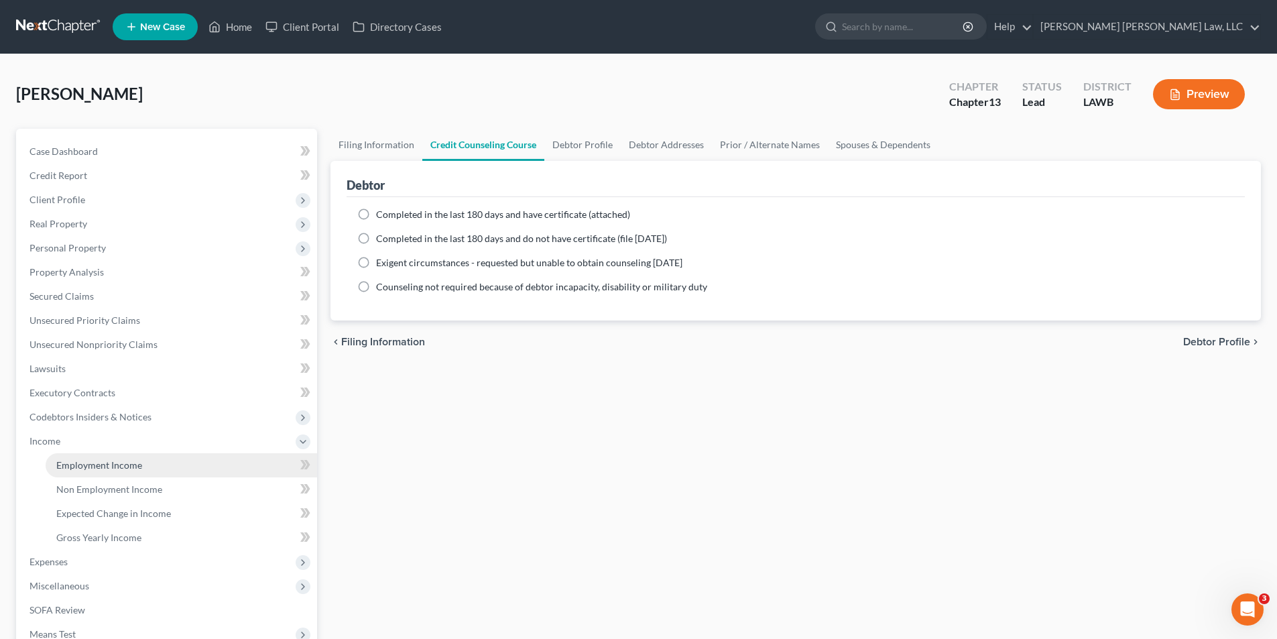
click at [97, 474] on link "Employment Income" at bounding box center [182, 465] width 272 height 24
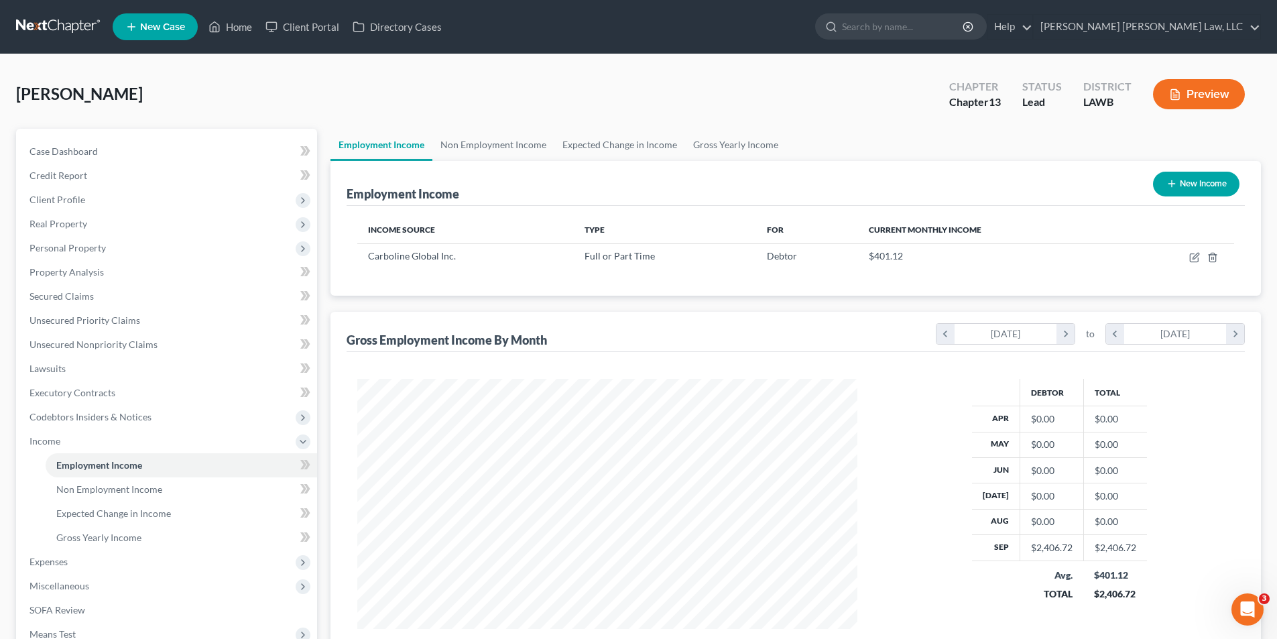
scroll to position [250, 527]
click at [498, 146] on link "Non Employment Income" at bounding box center [493, 145] width 122 height 32
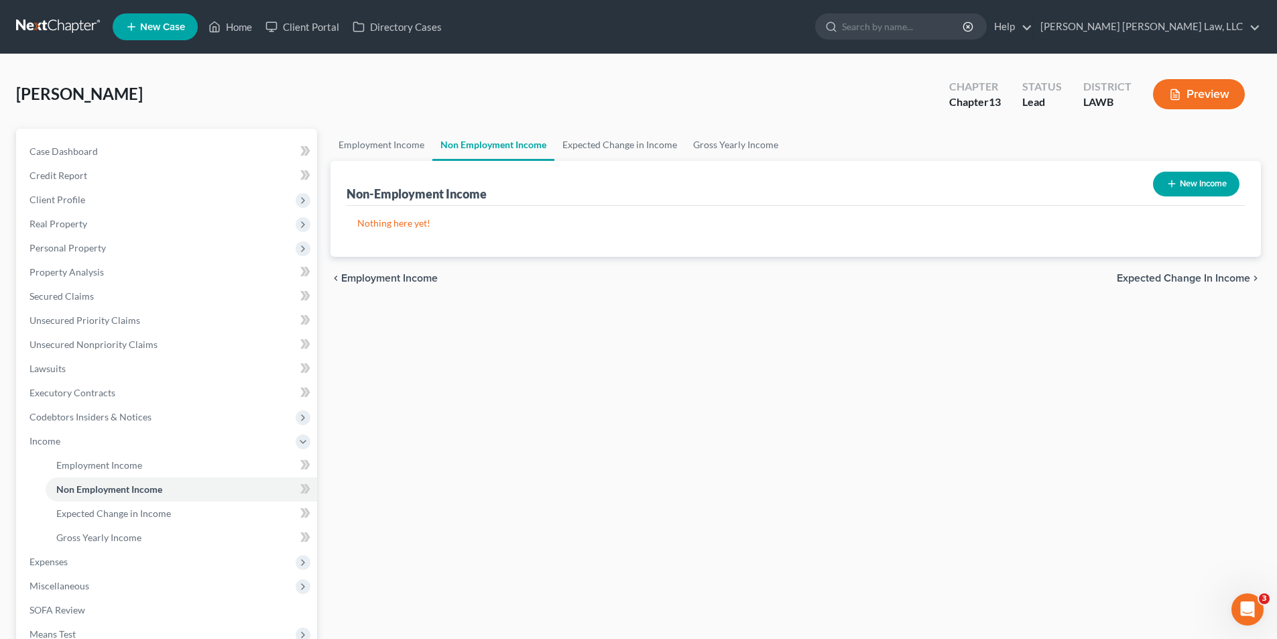
click at [1192, 178] on button "New Income" at bounding box center [1196, 184] width 86 height 25
select select "0"
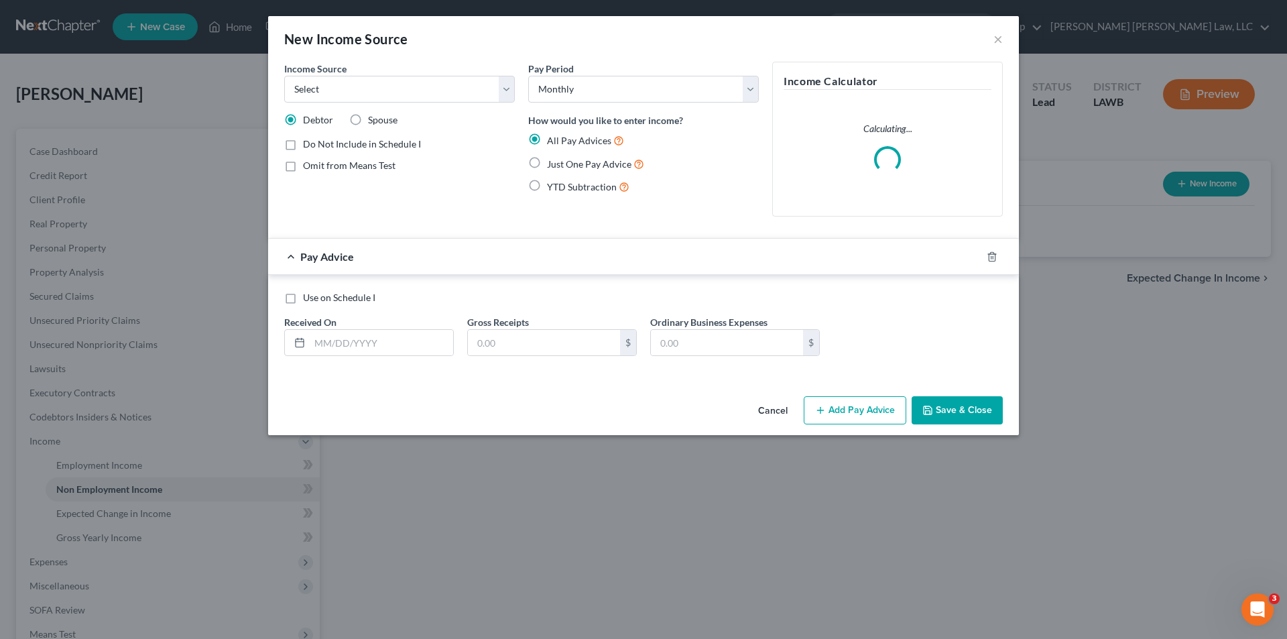
click at [779, 408] on button "Cancel" at bounding box center [773, 411] width 51 height 27
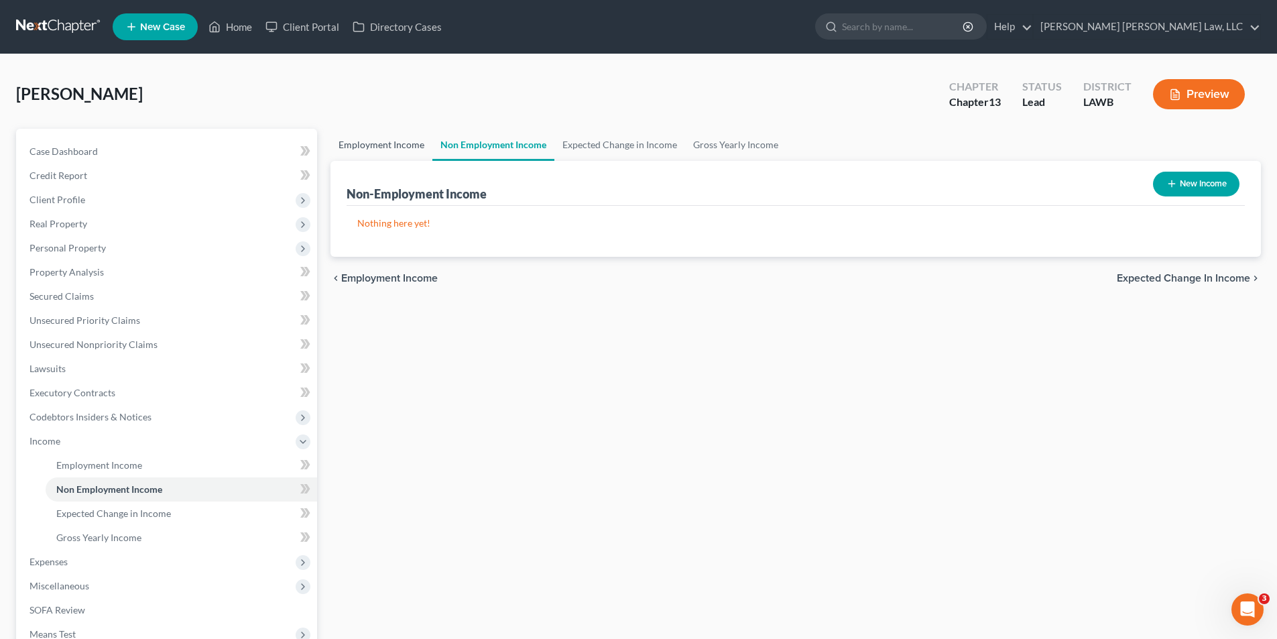
click at [367, 146] on link "Employment Income" at bounding box center [382, 145] width 102 height 32
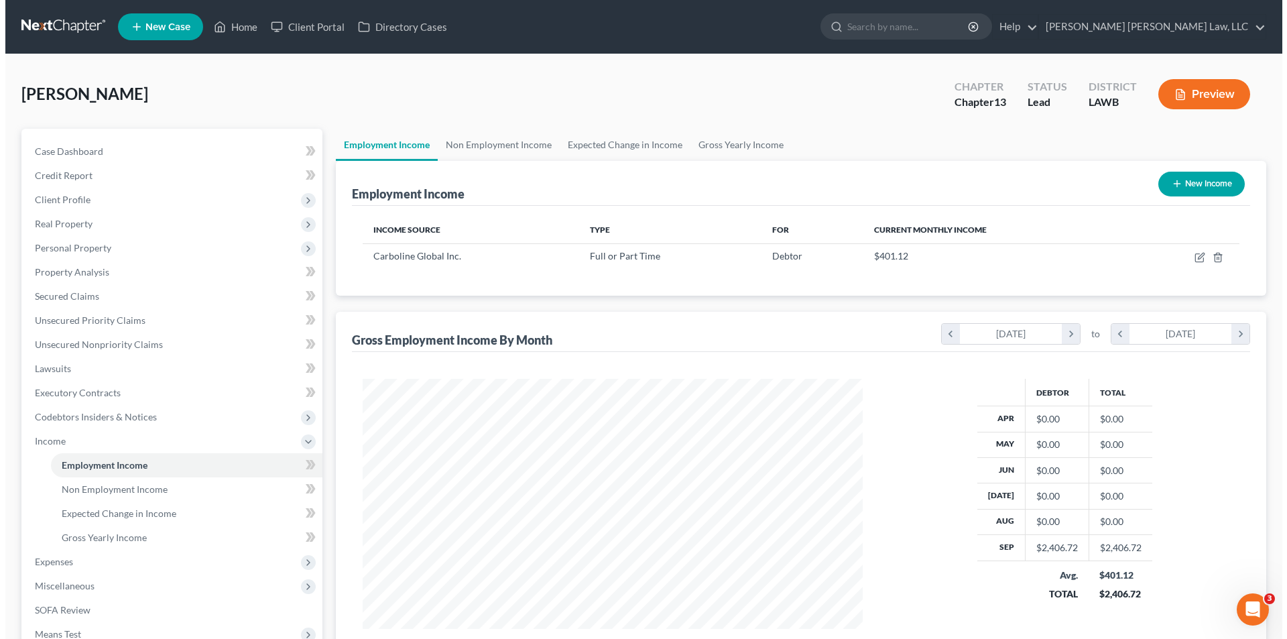
scroll to position [250, 527]
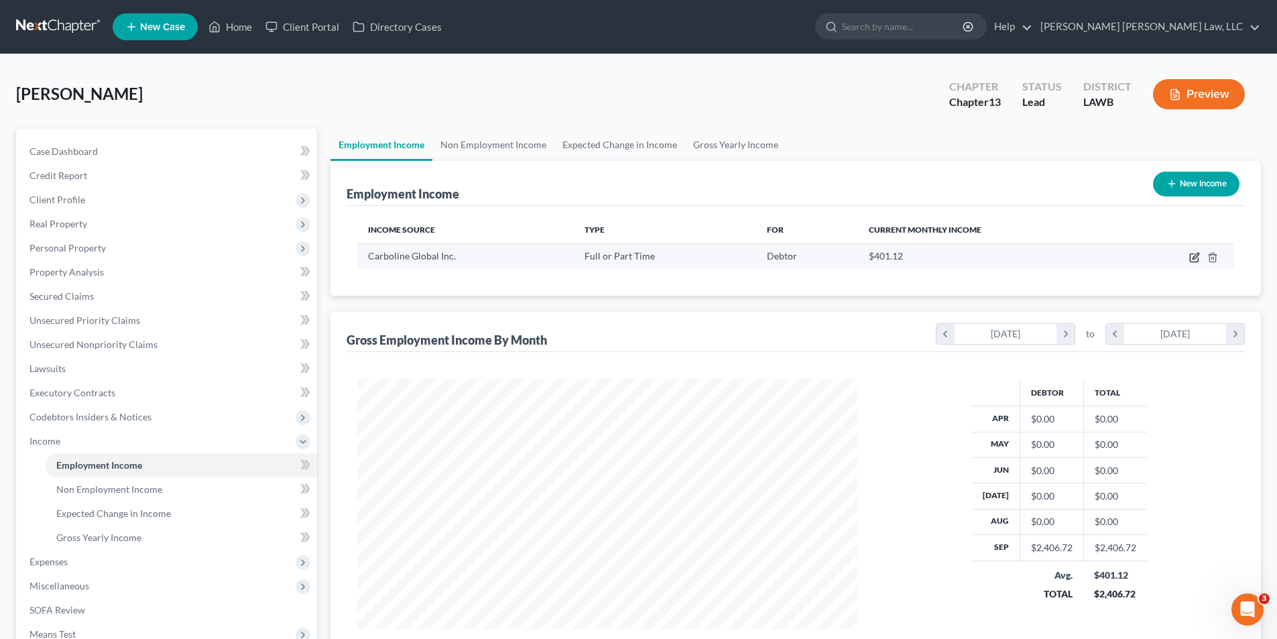
click at [1194, 259] on icon "button" at bounding box center [1195, 257] width 11 height 11
select select "0"
select select "26"
select select "3"
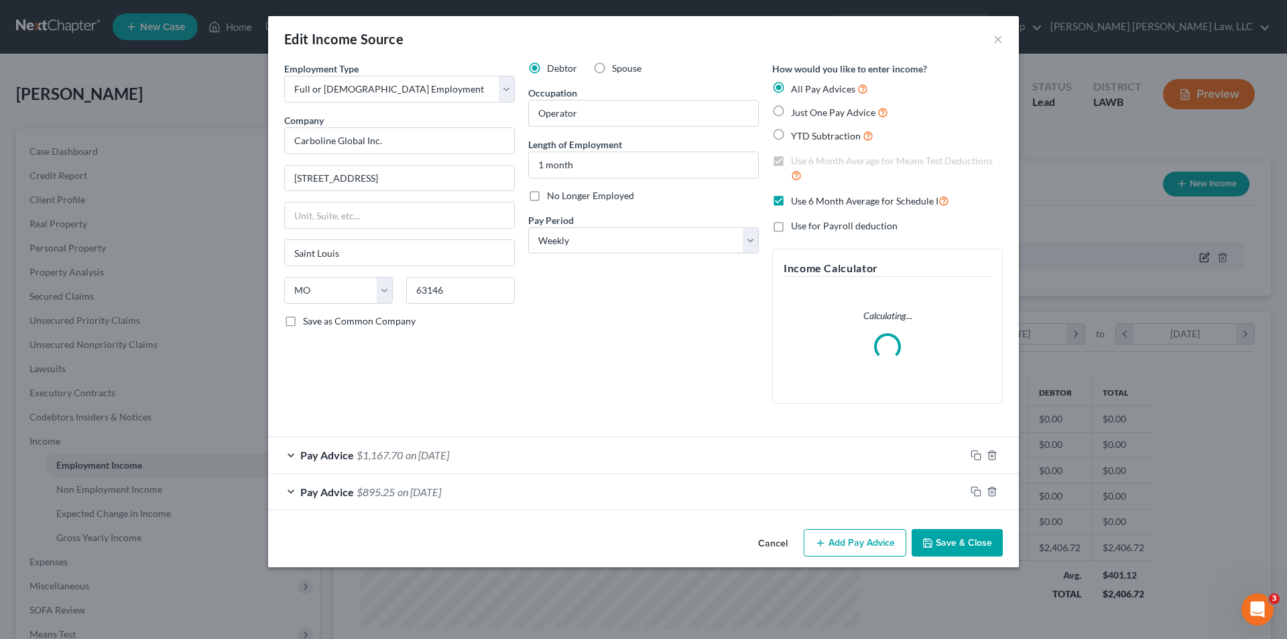
scroll to position [252, 532]
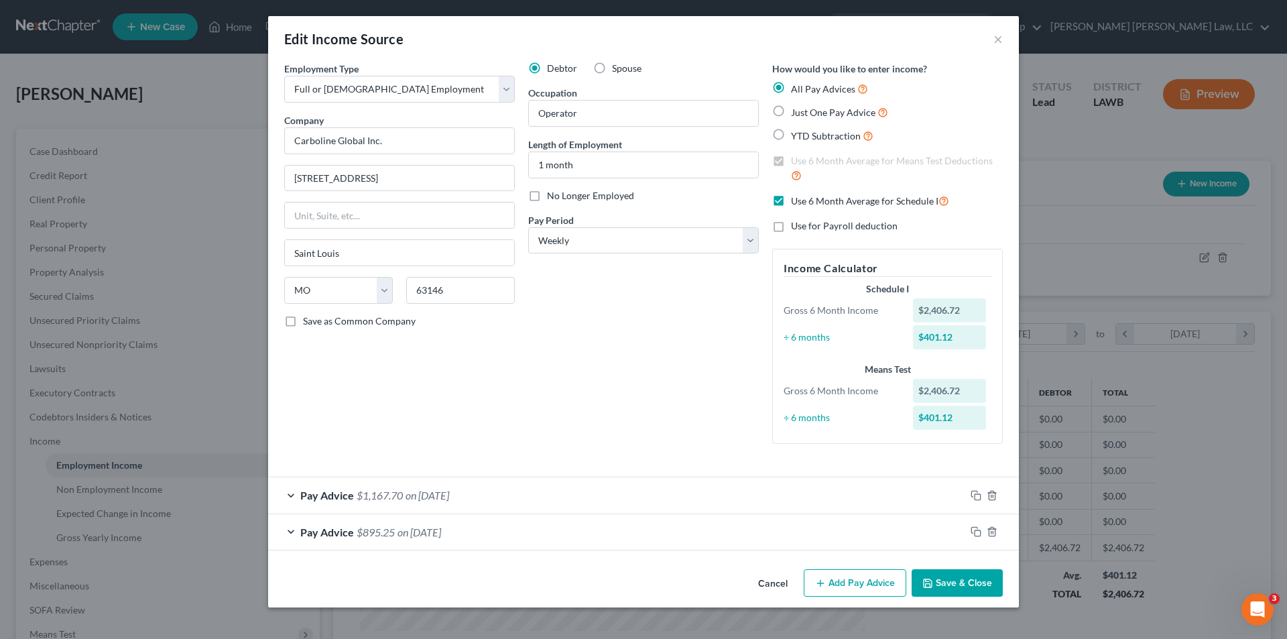
click at [449, 494] on span "on 09/26/2025" at bounding box center [428, 495] width 44 height 13
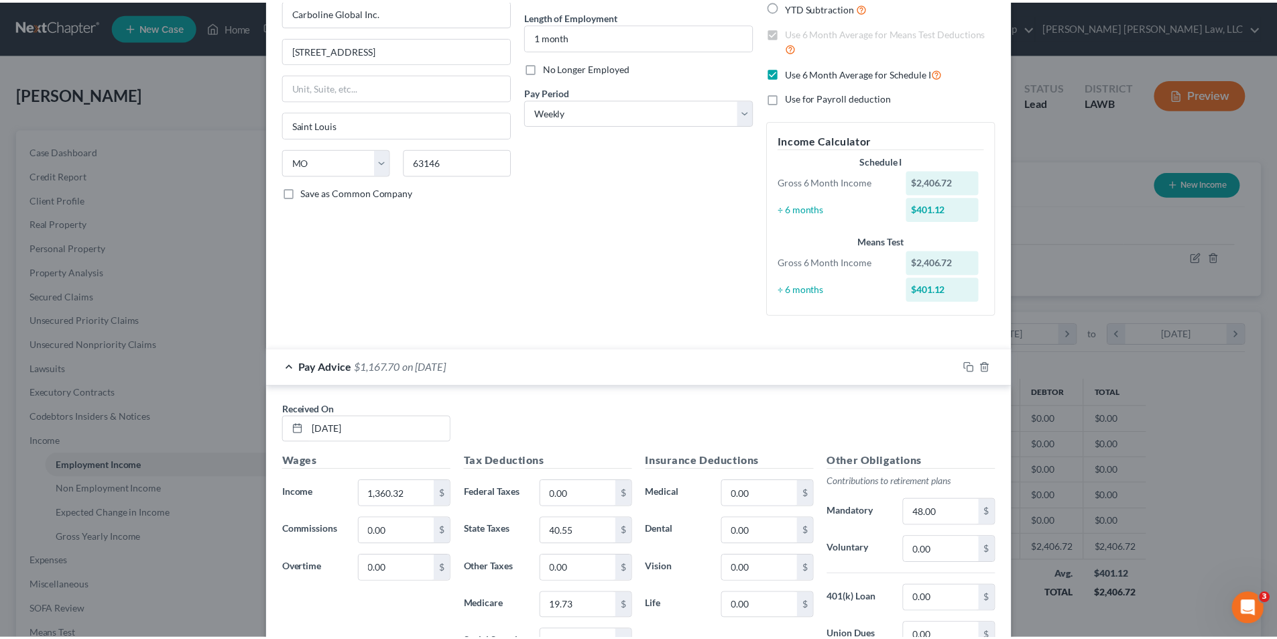
scroll to position [365, 0]
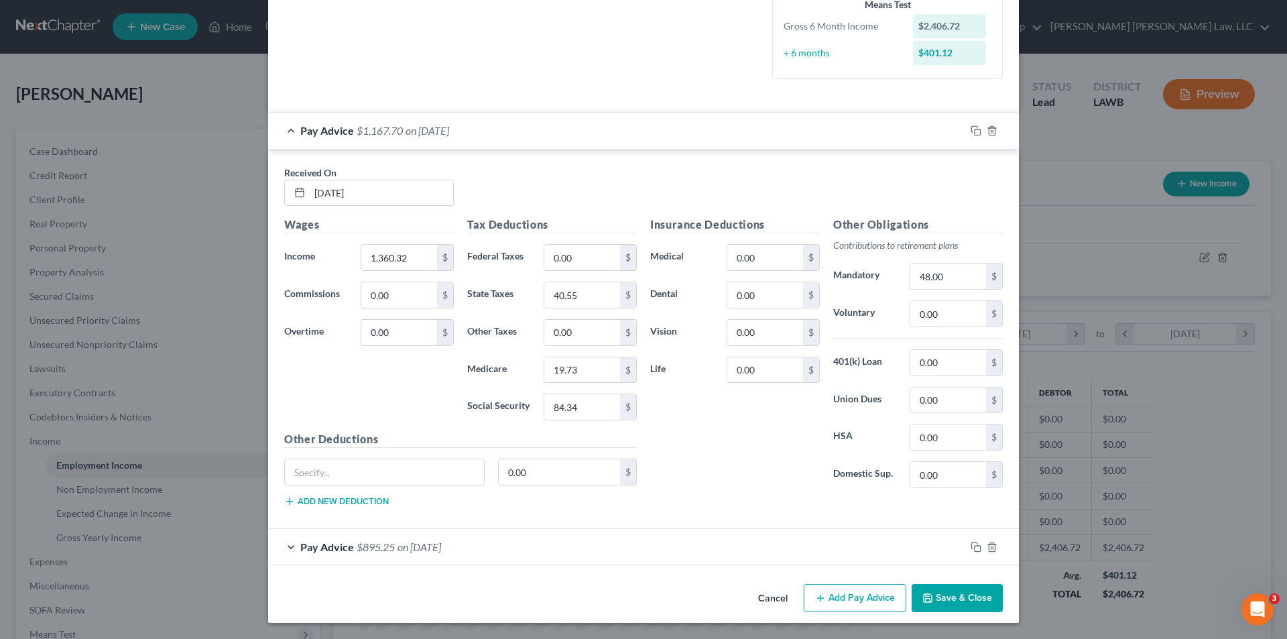
click at [941, 597] on button "Save & Close" at bounding box center [957, 598] width 91 height 28
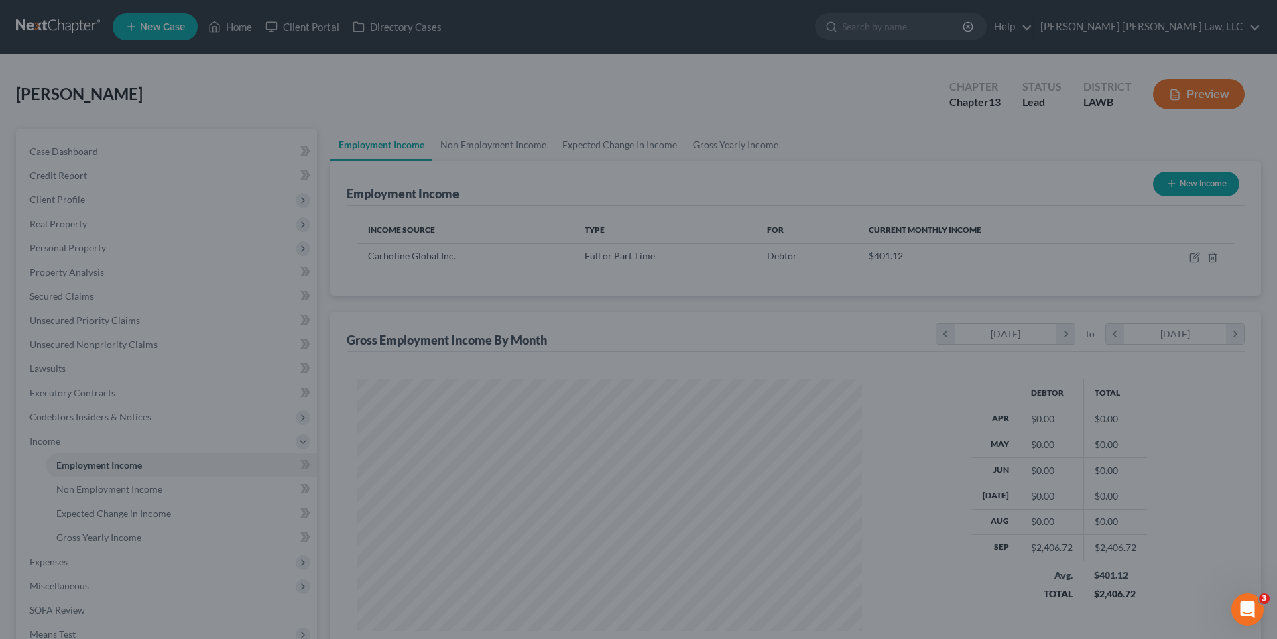
scroll to position [670284, 670007]
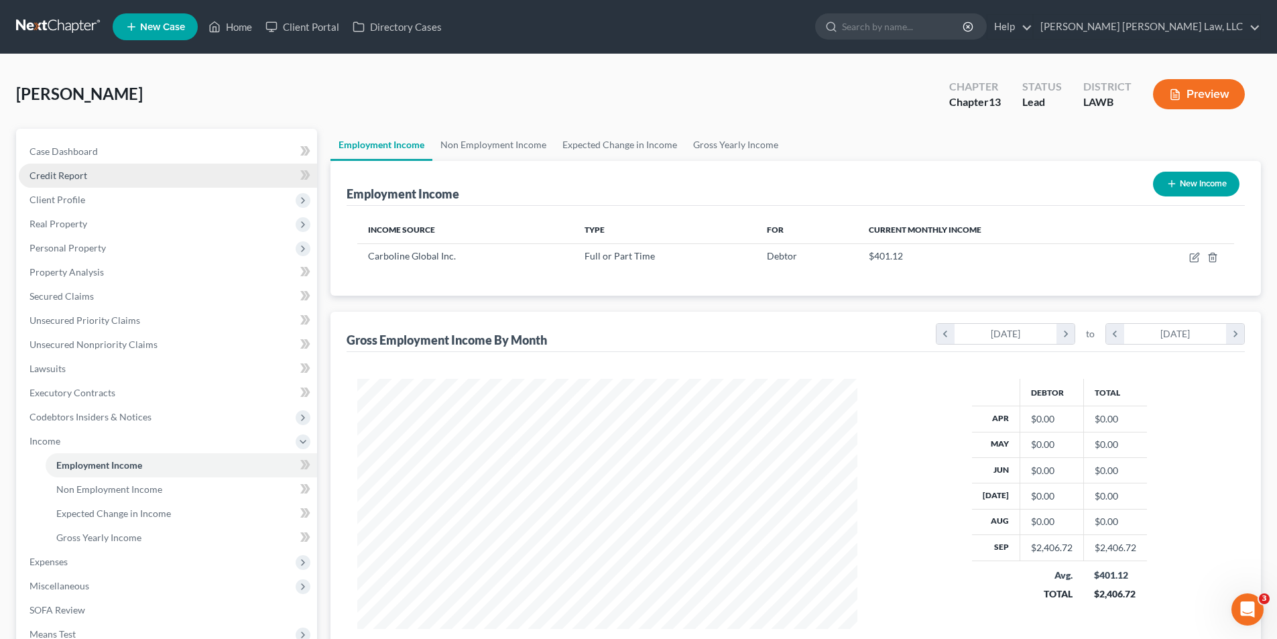
click at [56, 177] on span "Credit Report" at bounding box center [59, 175] width 58 height 11
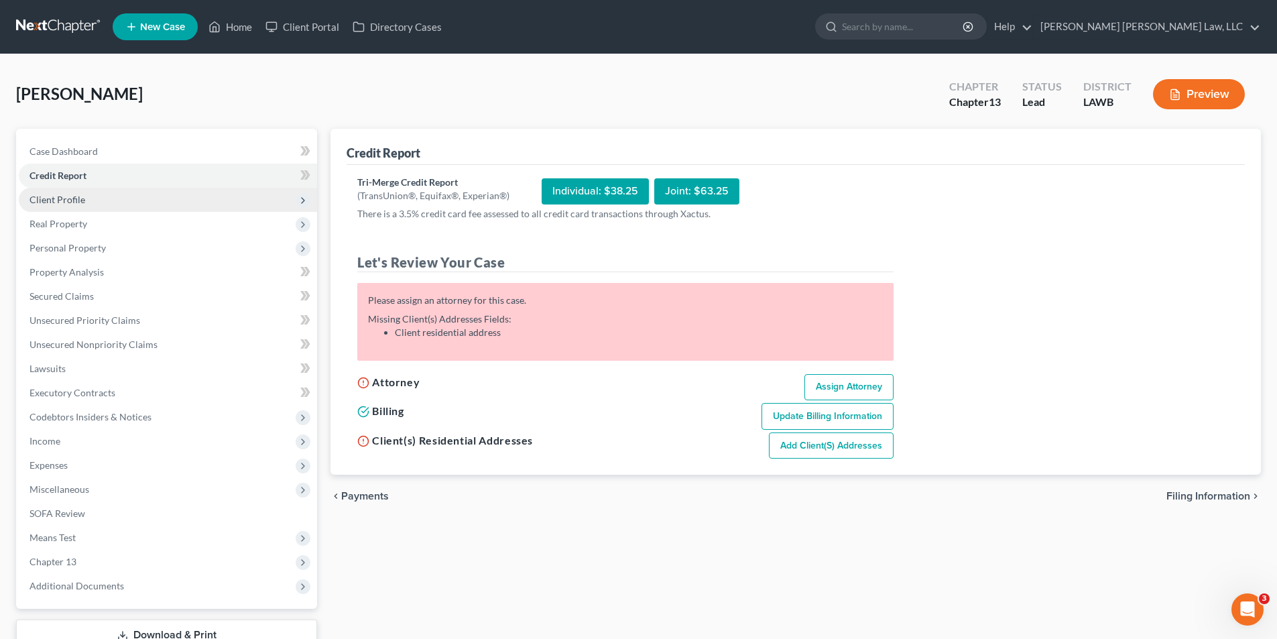
click at [66, 202] on span "Client Profile" at bounding box center [58, 199] width 56 height 11
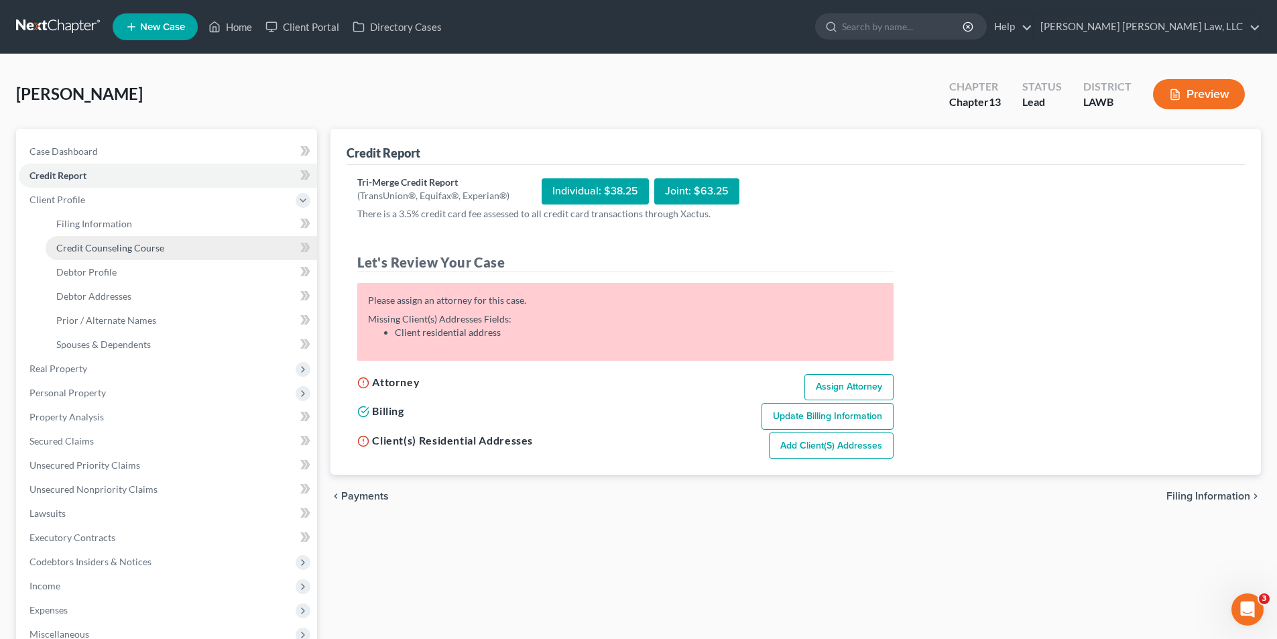
click at [89, 249] on span "Credit Counseling Course" at bounding box center [110, 247] width 108 height 11
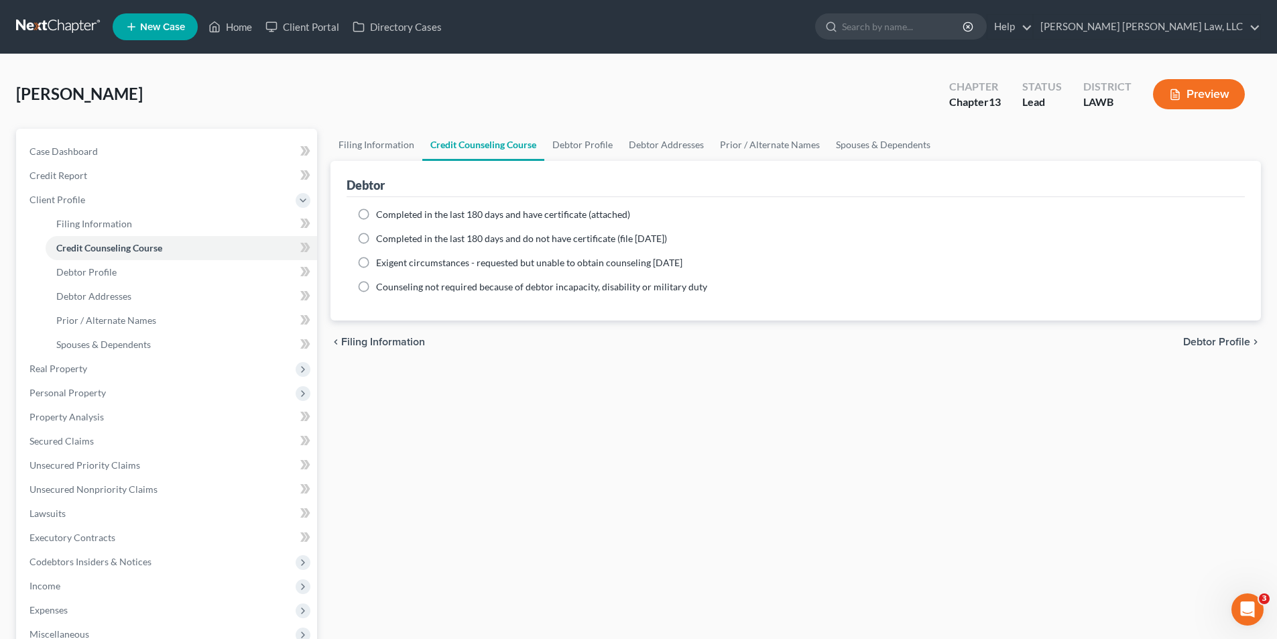
click at [376, 237] on label "Completed in the last 180 days and do not have certificate (file within 14 days)" at bounding box center [521, 238] width 291 height 13
click at [382, 237] on input "Completed in the last 180 days and do not have certificate (file within 14 days)" at bounding box center [386, 236] width 9 height 9
radio input "true"
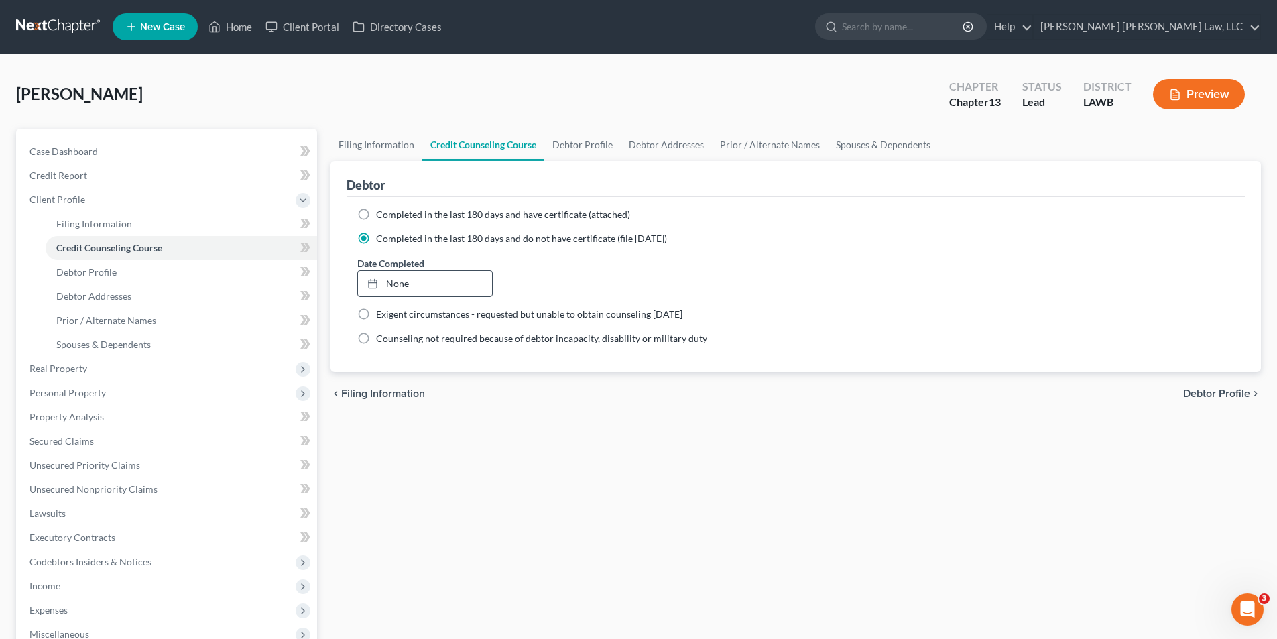
click at [388, 282] on link "None" at bounding box center [424, 283] width 133 height 25
type input "10/7/2025"
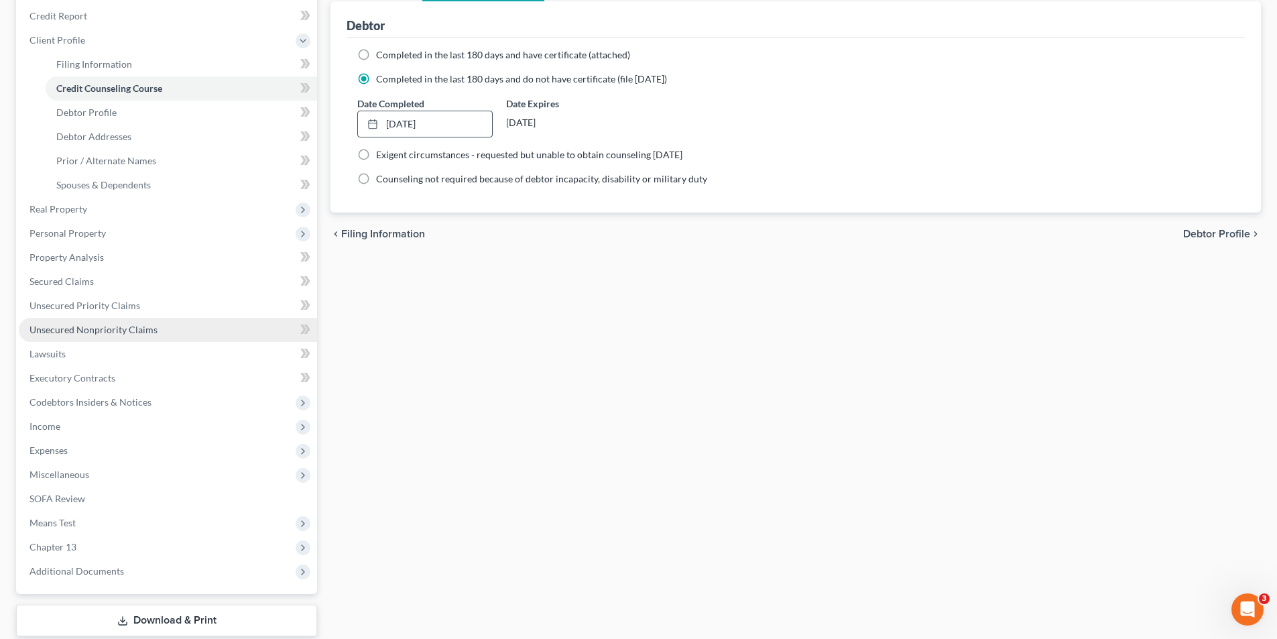
scroll to position [243, 0]
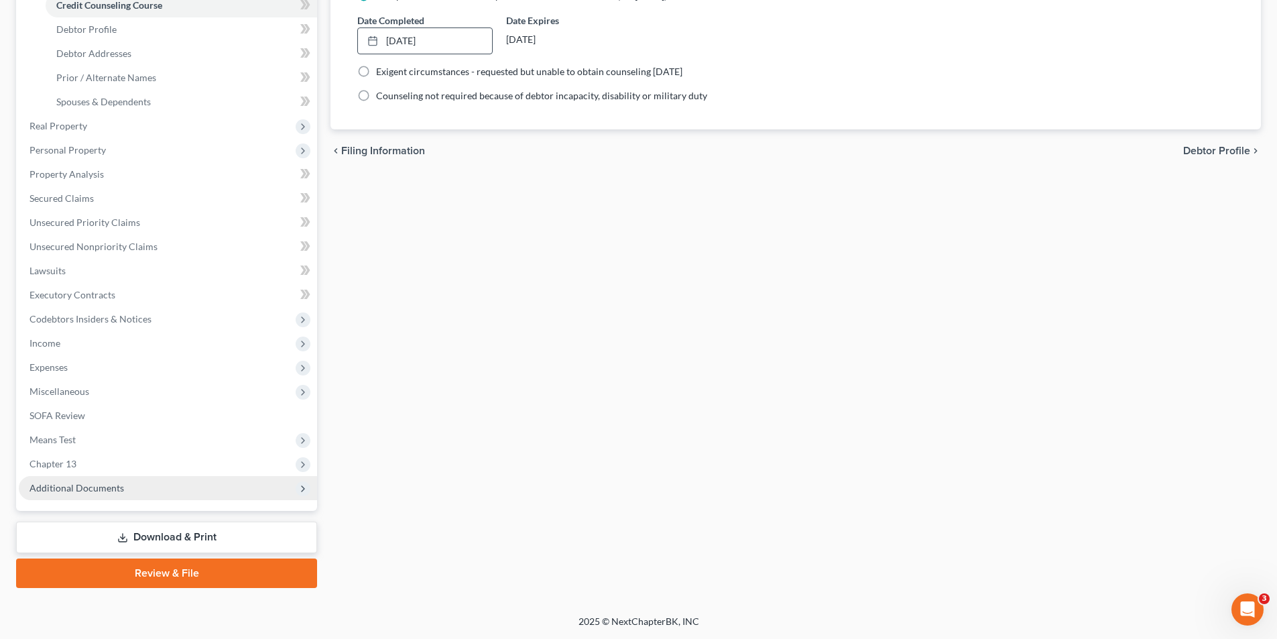
click at [93, 492] on span "Additional Documents" at bounding box center [77, 487] width 95 height 11
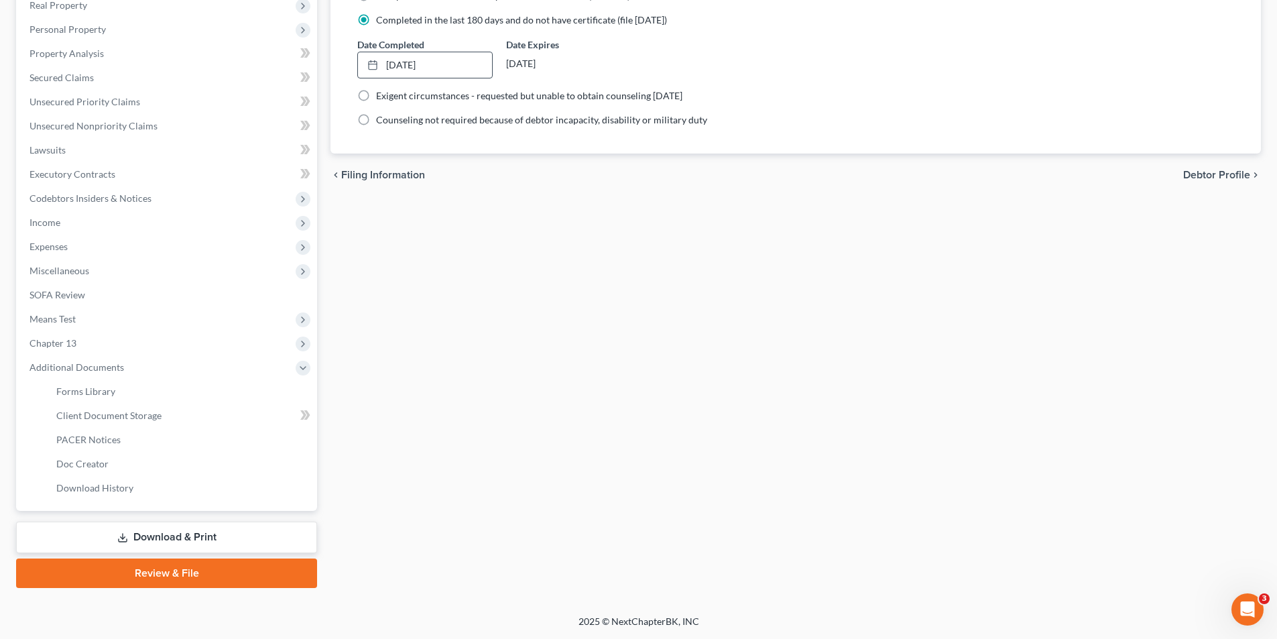
scroll to position [219, 0]
click at [132, 410] on span "Client Document Storage" at bounding box center [108, 415] width 105 height 11
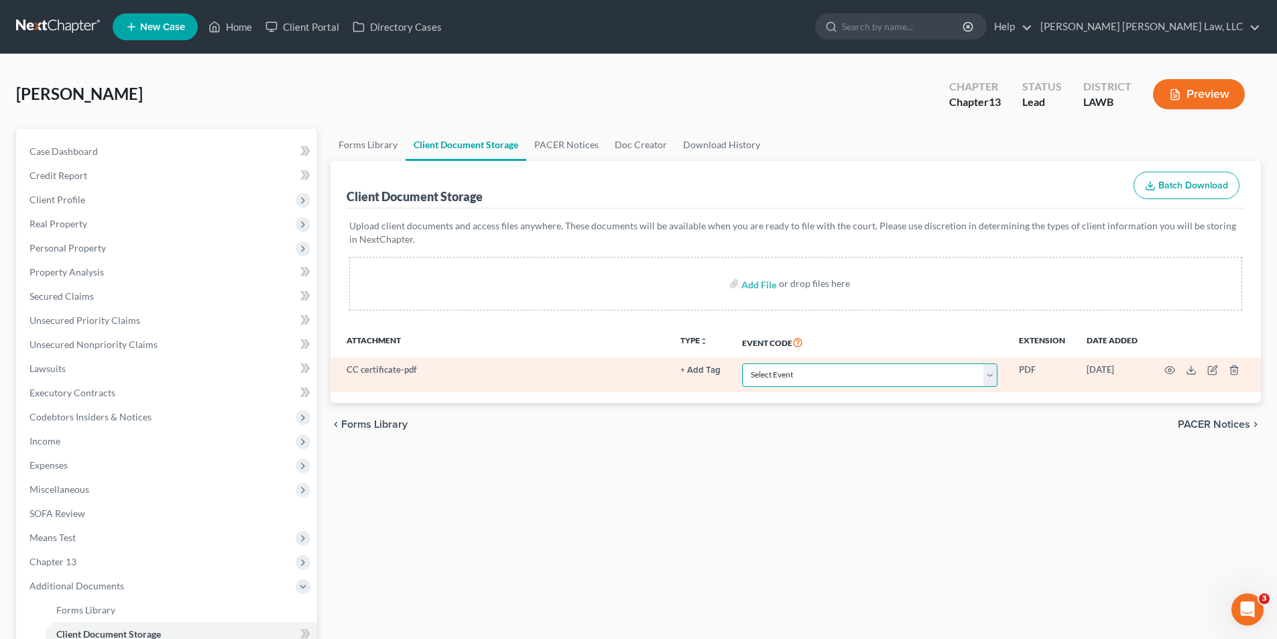
click at [765, 375] on select "Select Event 20 Largest Unsecured Creditors Amended Creditor Matrix (Fee) Amend…" at bounding box center [869, 374] width 255 height 23
select select "9"
click at [742, 363] on select "Select Event 20 Largest Unsecured Creditors Amended Creditor Matrix (Fee) Amend…" at bounding box center [869, 374] width 255 height 23
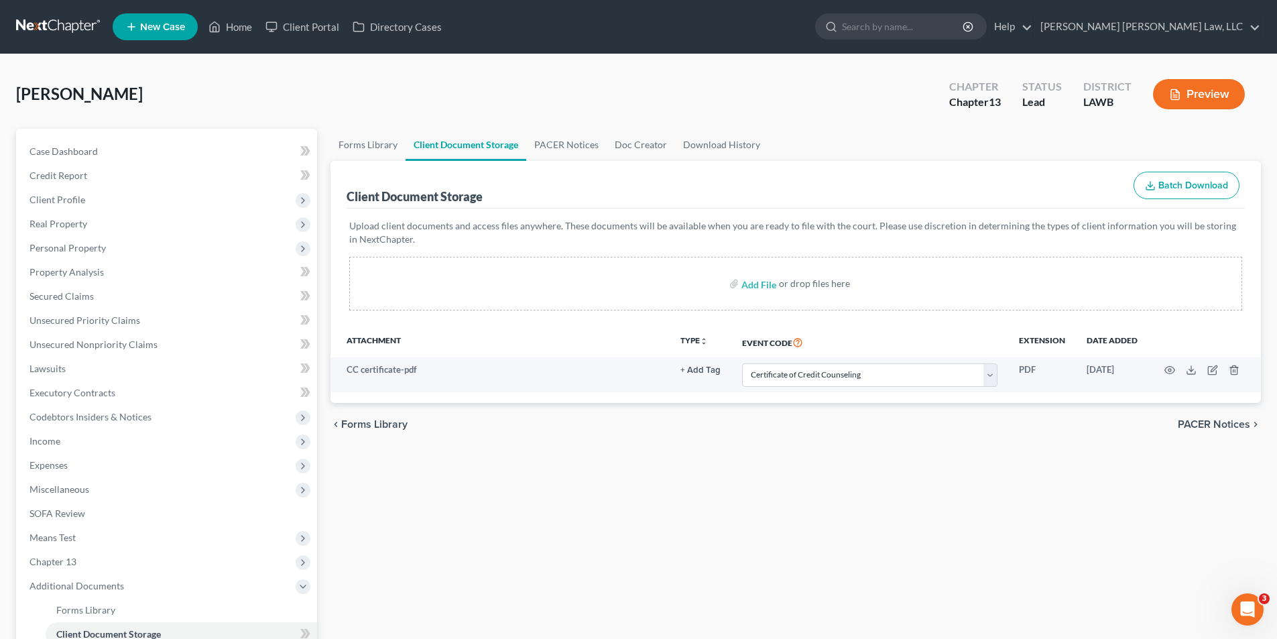
click at [601, 473] on div "Forms Library Client Document Storage PACER Notices Doc Creator Download Histor…" at bounding box center [796, 468] width 944 height 678
click at [62, 307] on link "Secured Claims" at bounding box center [168, 296] width 298 height 24
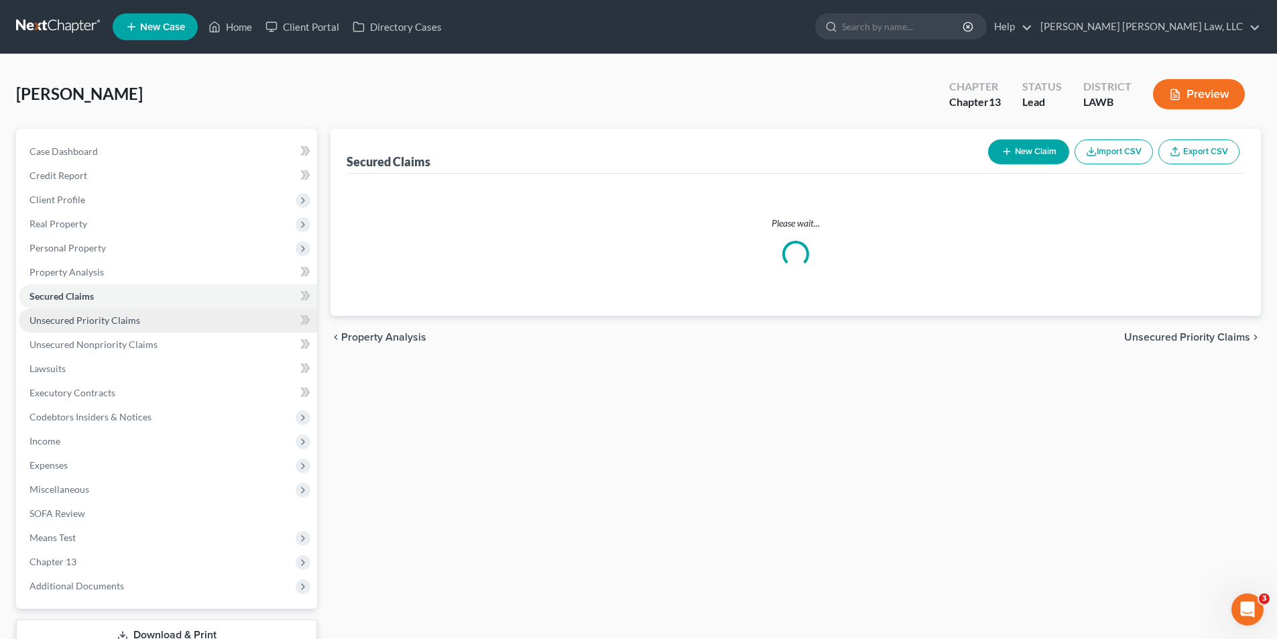
click at [62, 316] on span "Unsecured Priority Claims" at bounding box center [85, 319] width 111 height 11
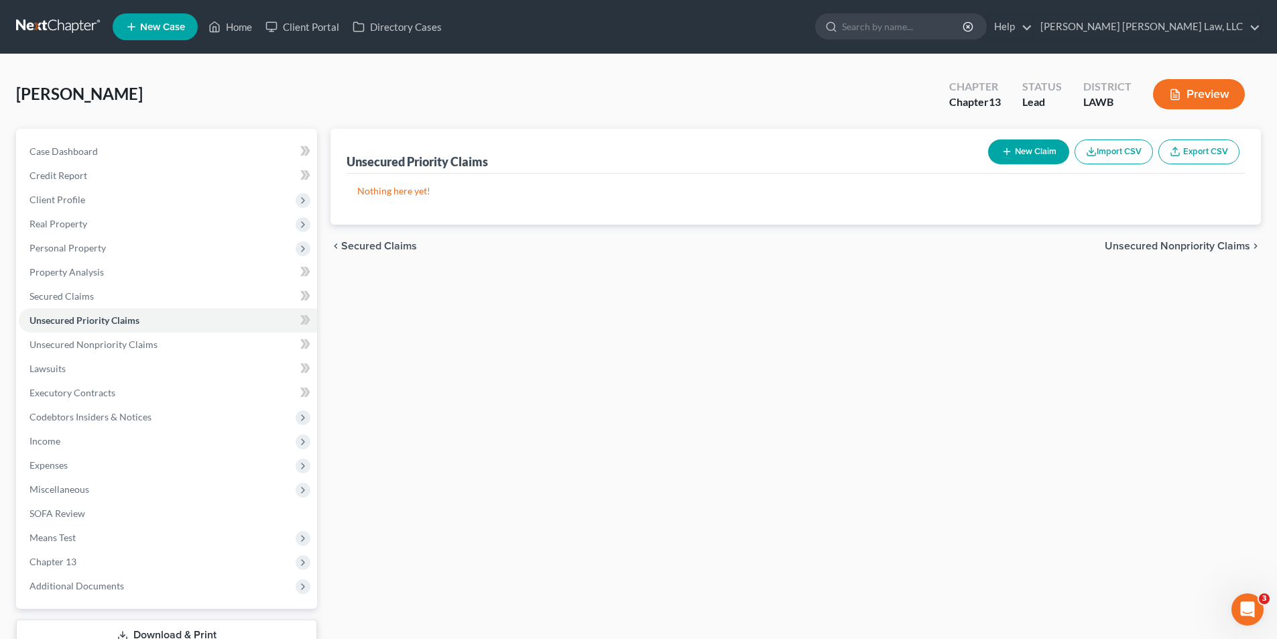
click at [1037, 140] on button "New Claim" at bounding box center [1028, 151] width 81 height 25
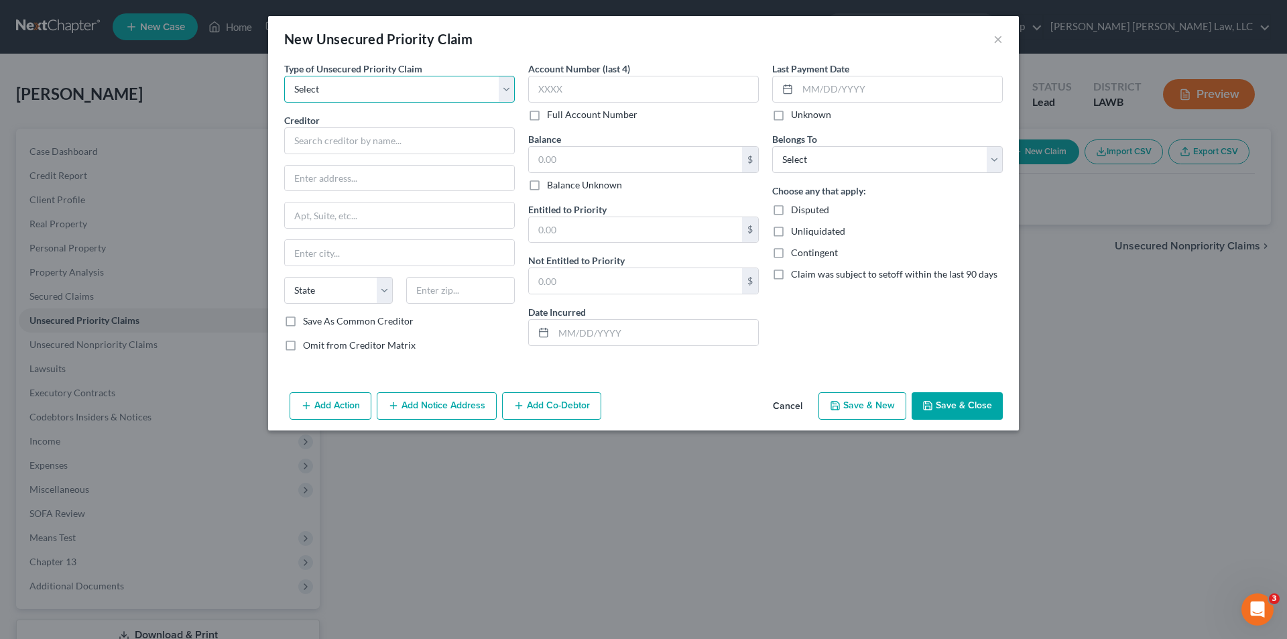
click at [325, 90] on select "Select Taxes & Other Government Units Domestic Support Obligations Extensions o…" at bounding box center [399, 89] width 231 height 27
click at [404, 91] on select "Select Taxes & Other Government Units Domestic Support Obligations Extensions o…" at bounding box center [399, 89] width 231 height 27
select select "0"
click at [284, 76] on select "Select Taxes & Other Government Units Domestic Support Obligations Extensions o…" at bounding box center [399, 89] width 231 height 27
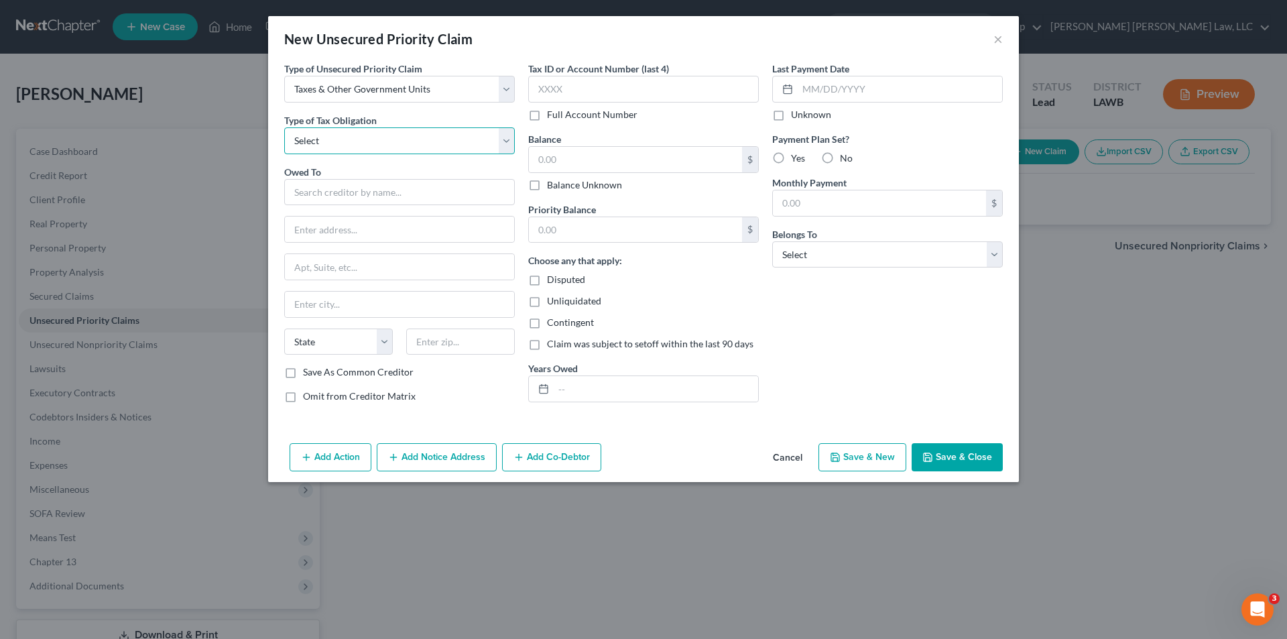
click at [333, 142] on select "Select Federal City State Franchise Tax Board Other" at bounding box center [399, 140] width 231 height 27
select select "0"
click at [284, 127] on select "Select Federal City State Franchise Tax Board Other" at bounding box center [399, 140] width 231 height 27
click at [317, 187] on input "text" at bounding box center [399, 192] width 231 height 27
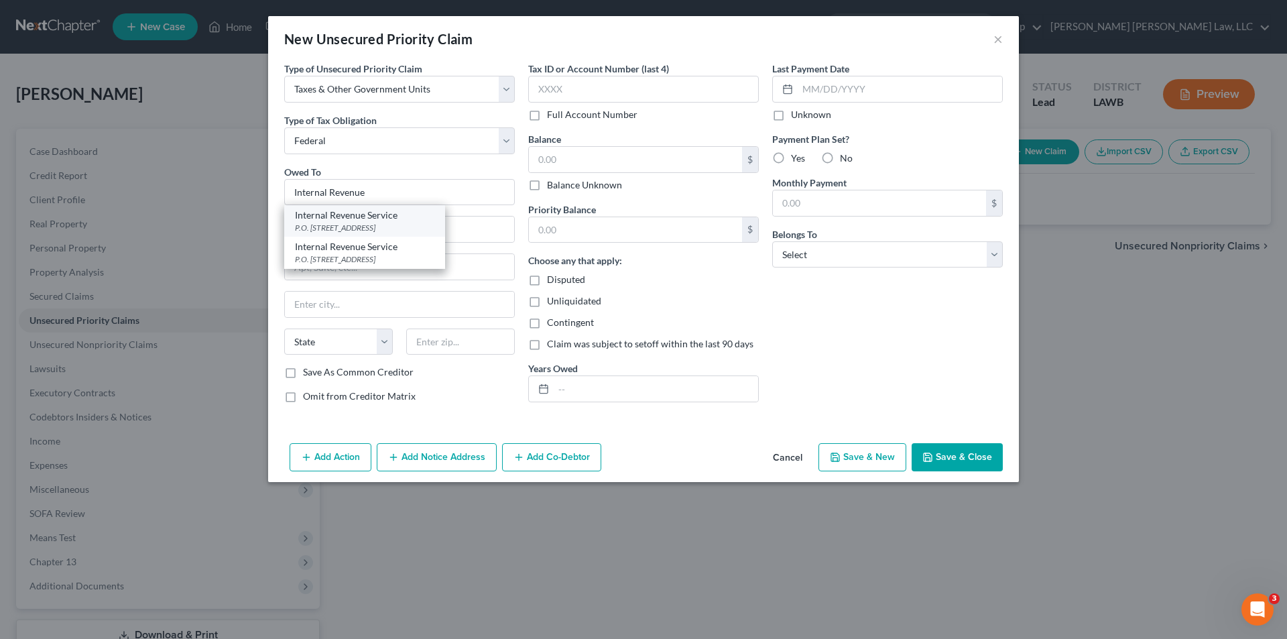
click at [324, 225] on div "P.O. Box 7346, Philadelphia, PA 19101" at bounding box center [364, 227] width 139 height 11
type input "Internal Revenue Service"
type input "P.O. Box 7346"
type input "Philadelphia"
select select "39"
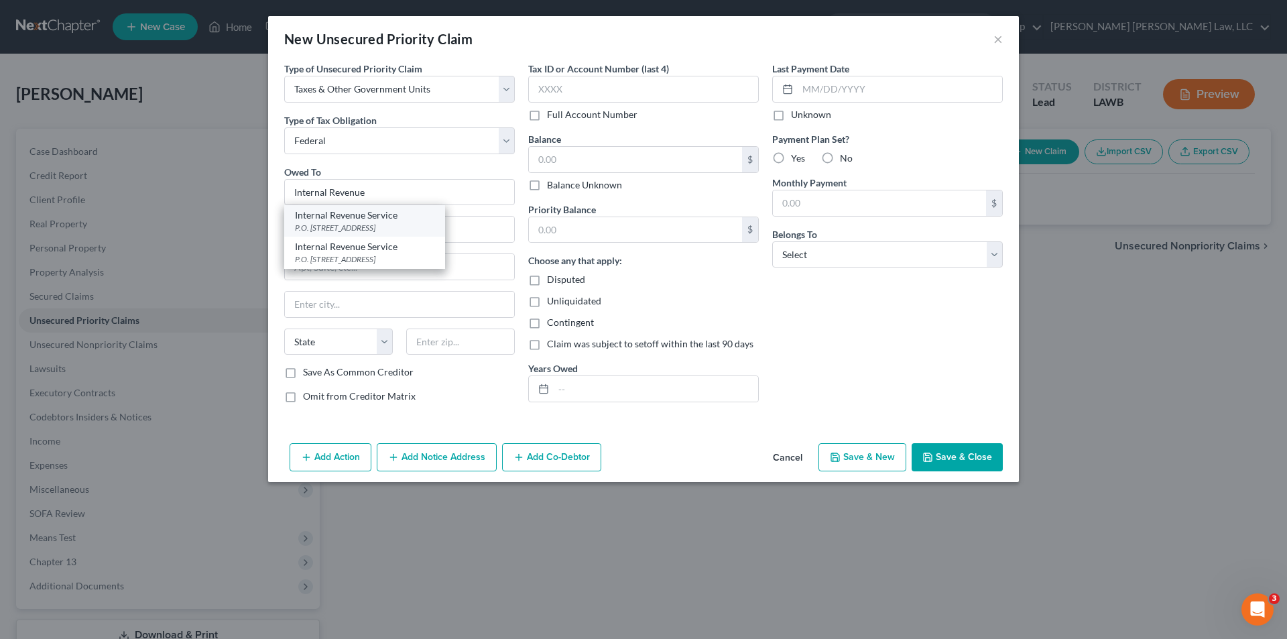
type input "19101"
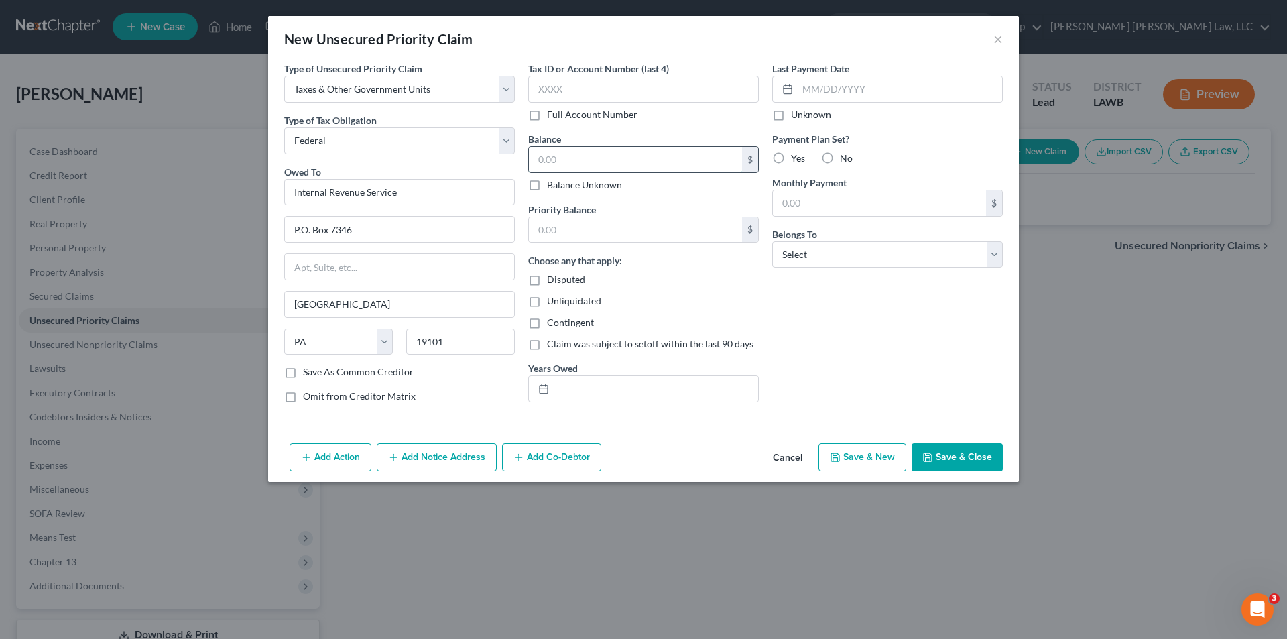
click at [548, 160] on input "text" at bounding box center [635, 159] width 213 height 25
type input "3,155.00"
click at [840, 160] on label "No" at bounding box center [846, 158] width 13 height 13
click at [846, 160] on input "No" at bounding box center [850, 156] width 9 height 9
radio input "true"
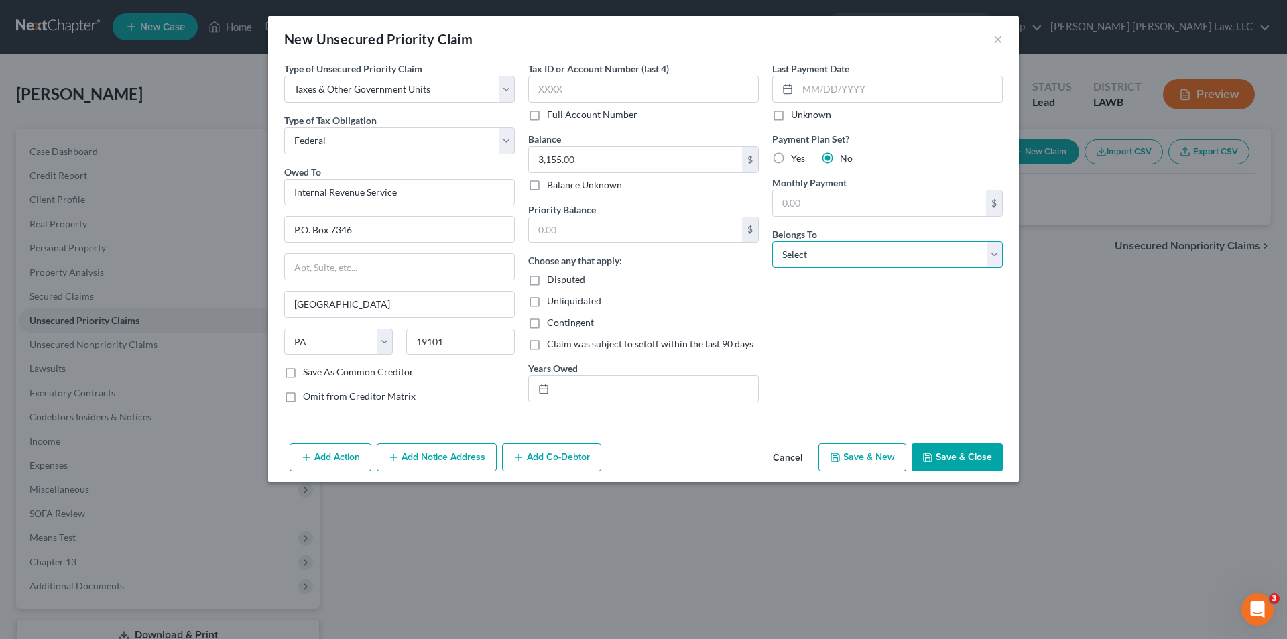
click at [805, 251] on select "Select Debtor 1 Only Debtor 2 Only Debtor 1 And Debtor 2 Only At Least One Of T…" at bounding box center [887, 254] width 231 height 27
select select "0"
click at [772, 241] on select "Select Debtor 1 Only Debtor 2 Only Debtor 1 And Debtor 2 Only At Least One Of T…" at bounding box center [887, 254] width 231 height 27
click at [604, 391] on input "text" at bounding box center [656, 388] width 205 height 25
type input "2024"
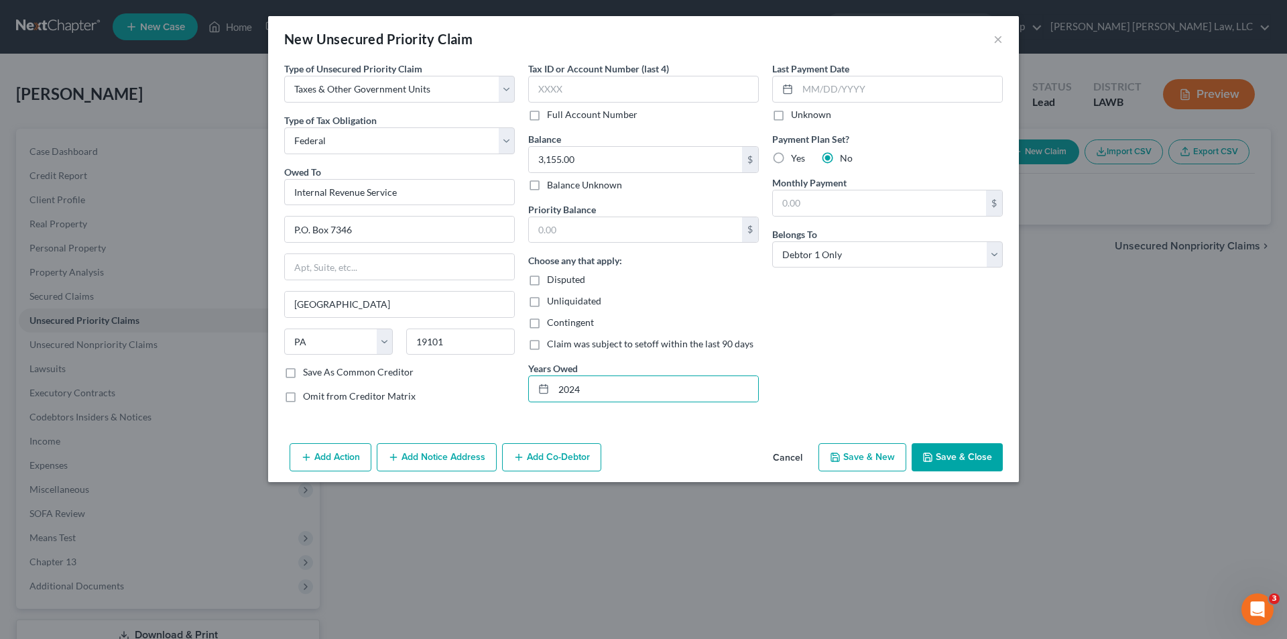
click at [958, 457] on button "Save & Close" at bounding box center [957, 457] width 91 height 28
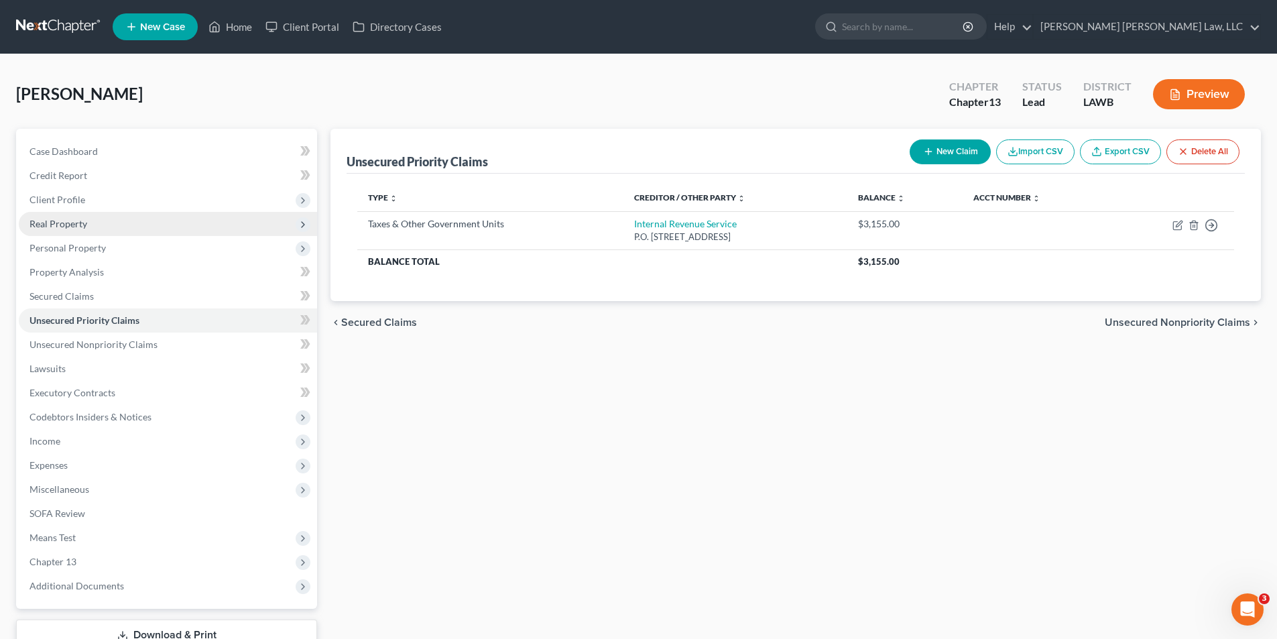
click at [50, 215] on span "Real Property" at bounding box center [168, 224] width 298 height 24
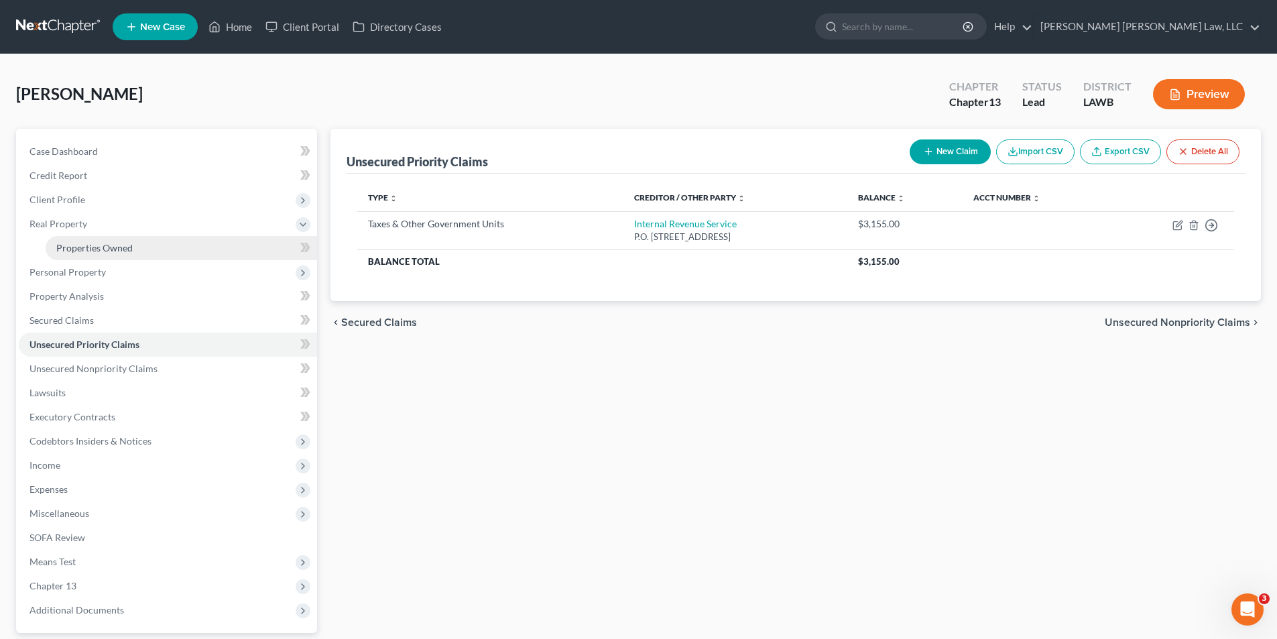
click at [90, 250] on span "Properties Owned" at bounding box center [94, 247] width 76 height 11
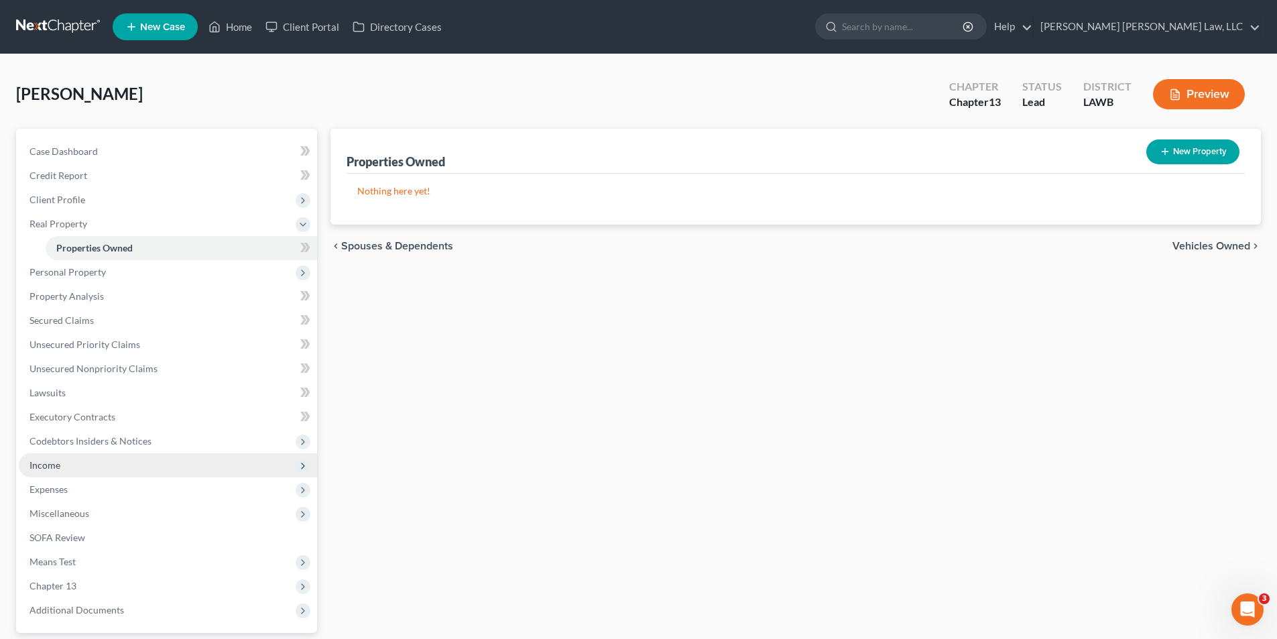
click at [42, 463] on span "Income" at bounding box center [45, 464] width 31 height 11
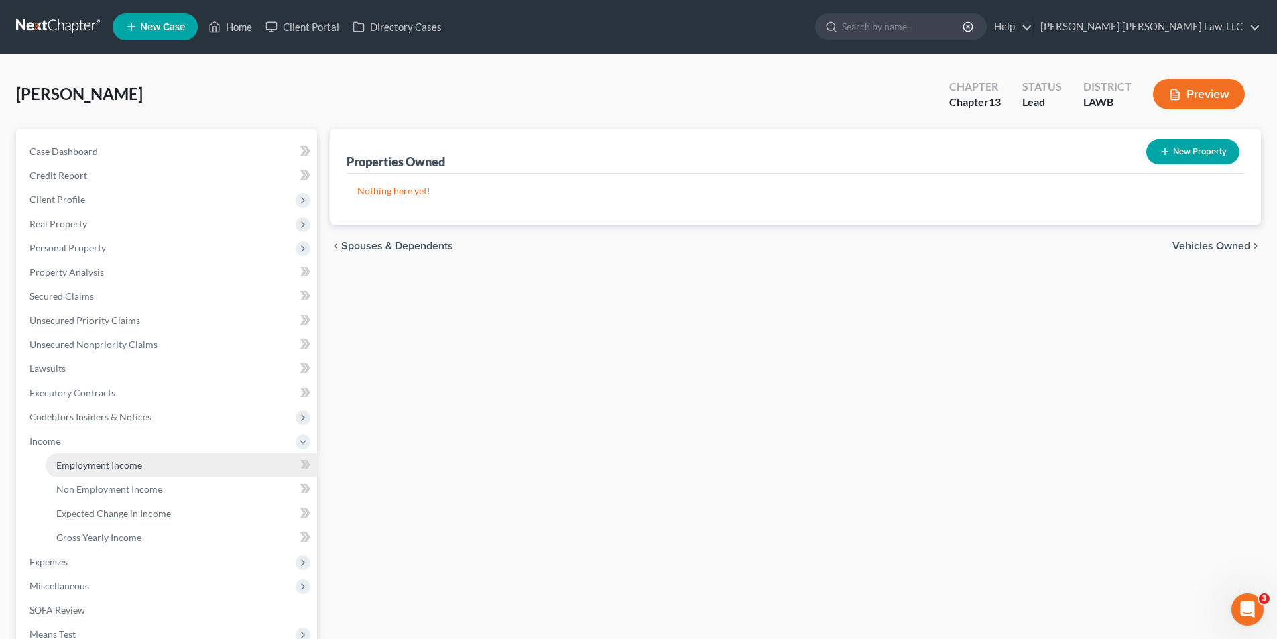
click at [90, 465] on span "Employment Income" at bounding box center [99, 464] width 86 height 11
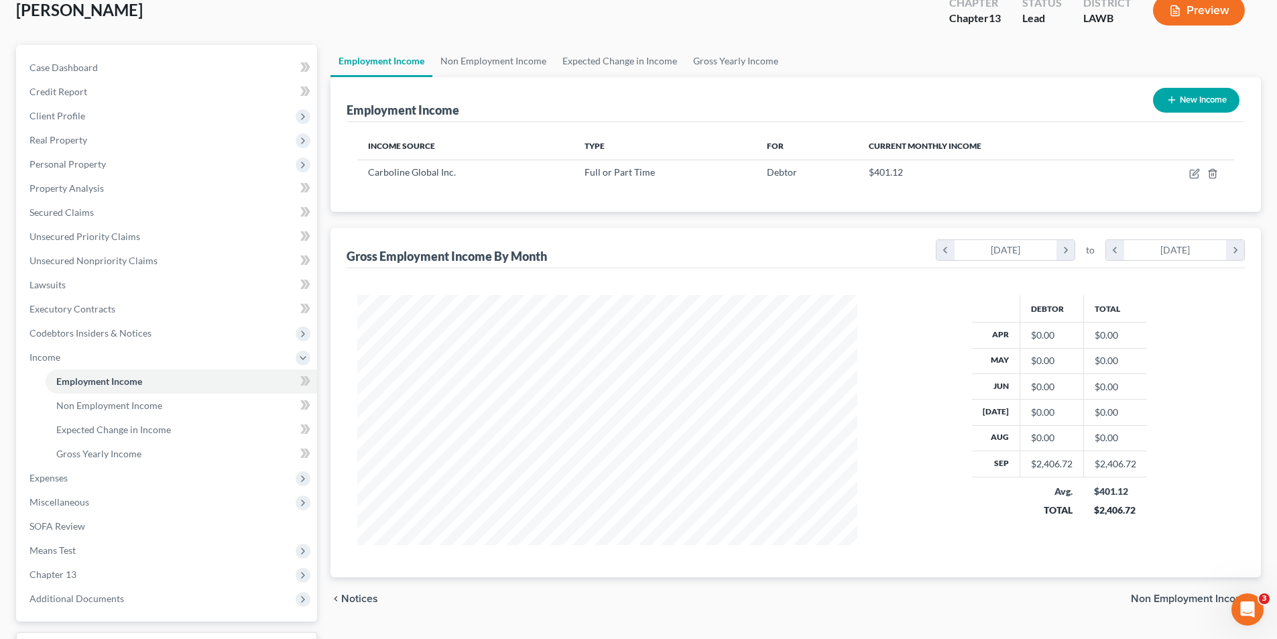
scroll to position [194, 0]
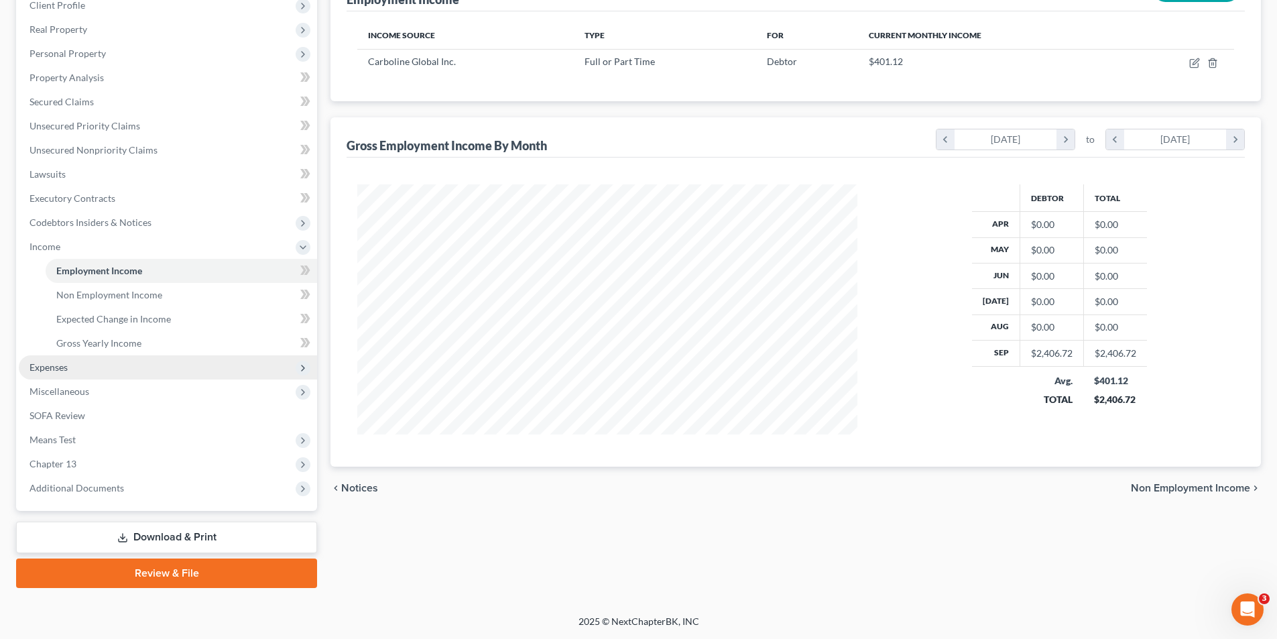
click at [38, 367] on span "Expenses" at bounding box center [49, 366] width 38 height 11
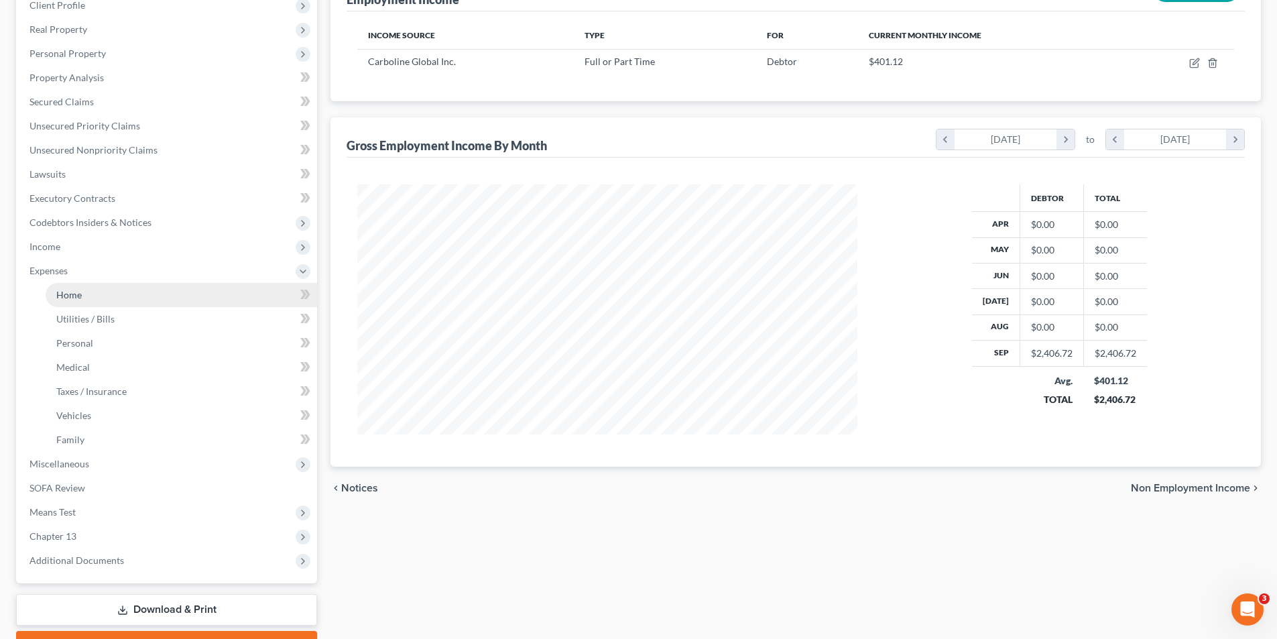
click at [78, 302] on link "Home" at bounding box center [182, 295] width 272 height 24
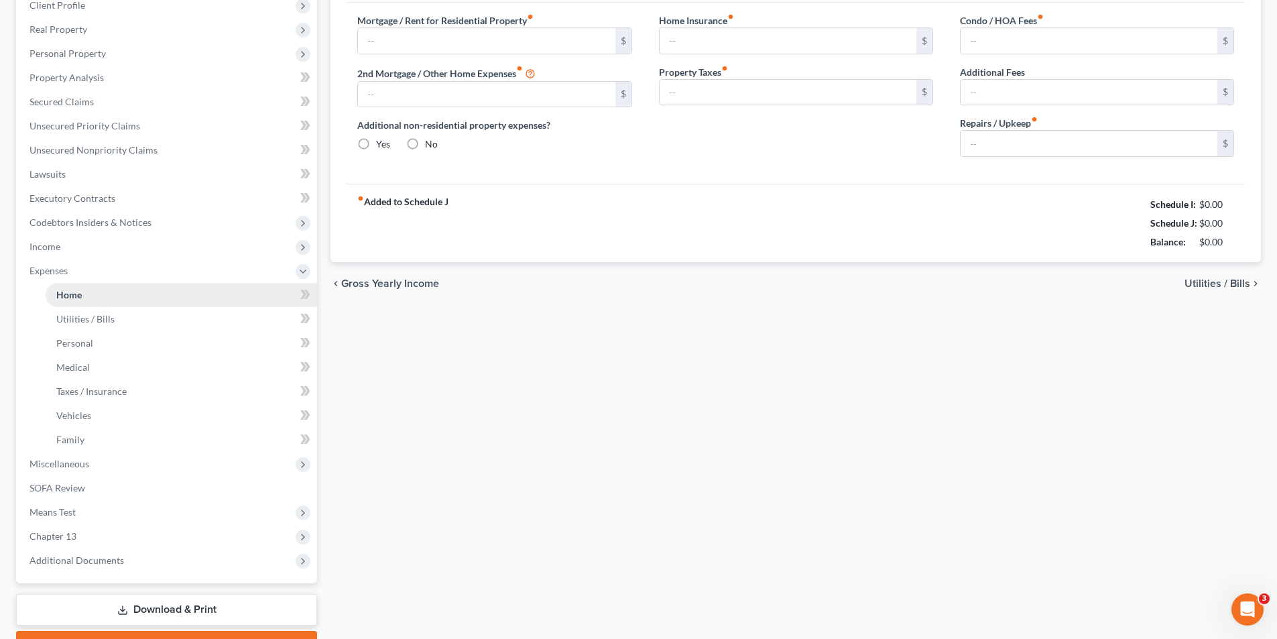
scroll to position [44, 0]
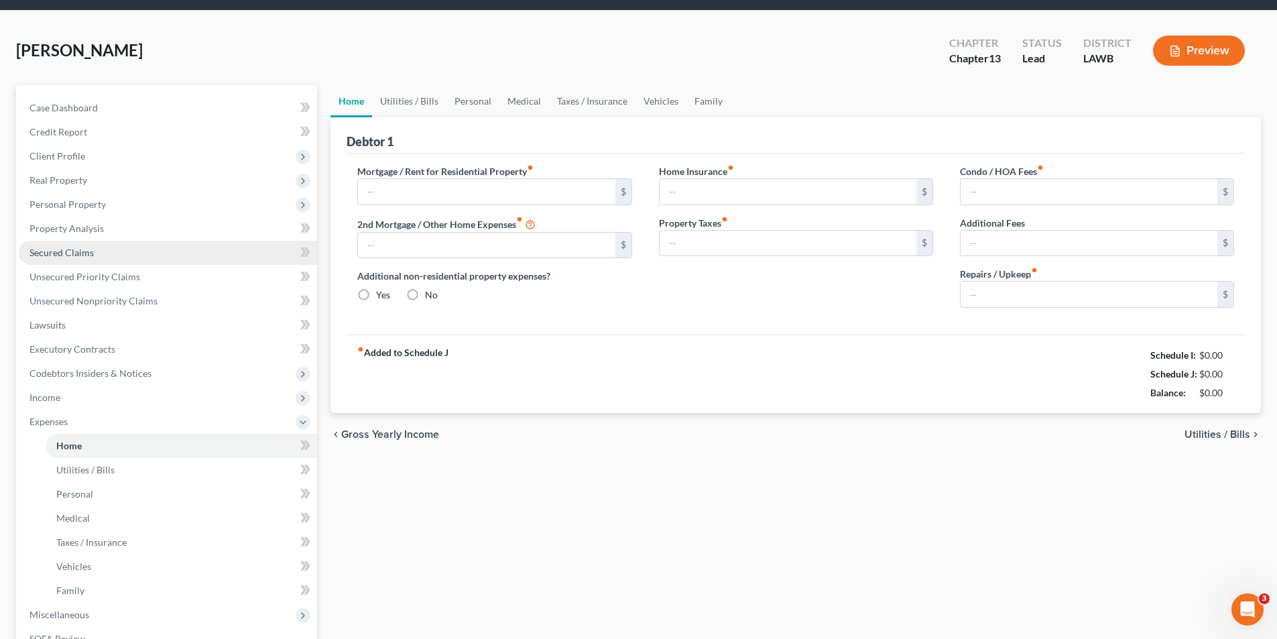
type input "2,611.70"
type input "0.00"
radio input "true"
type input "0.00"
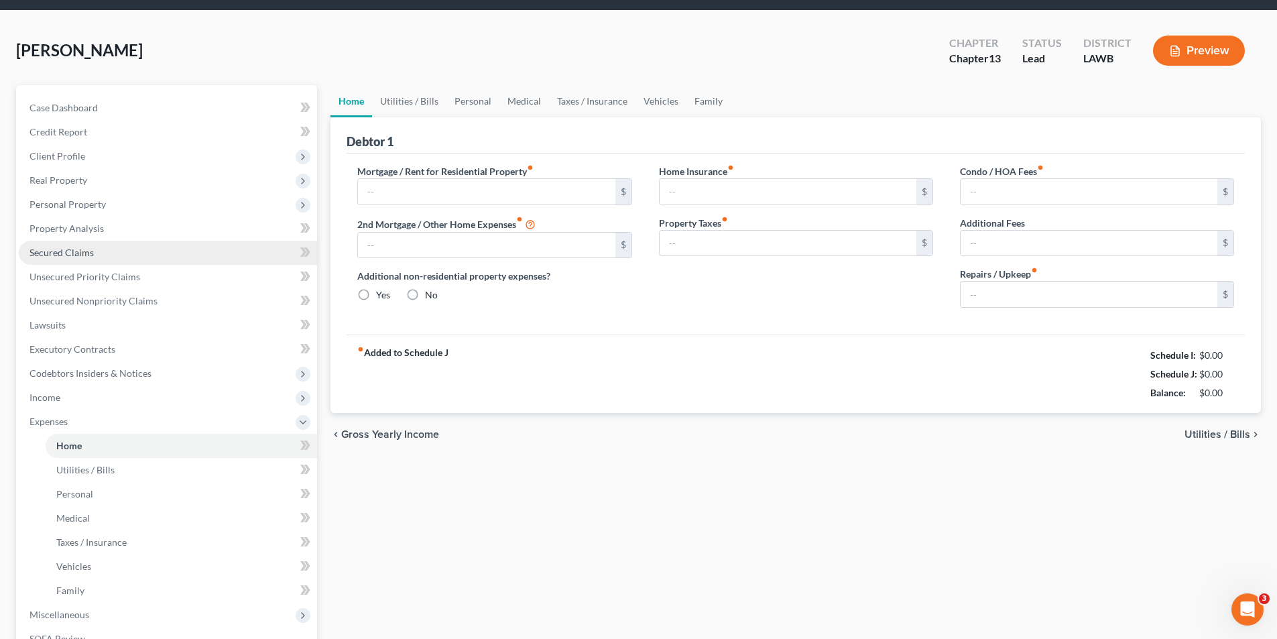
type input "0.00"
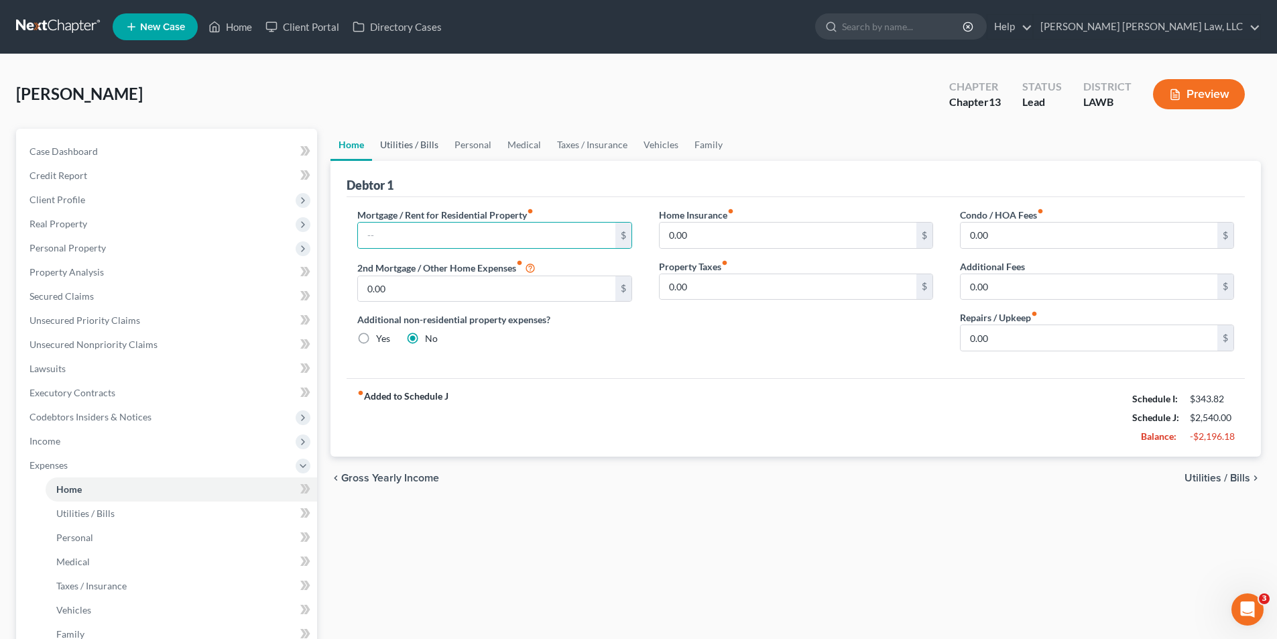
click at [404, 150] on link "Utilities / Bills" at bounding box center [409, 145] width 74 height 32
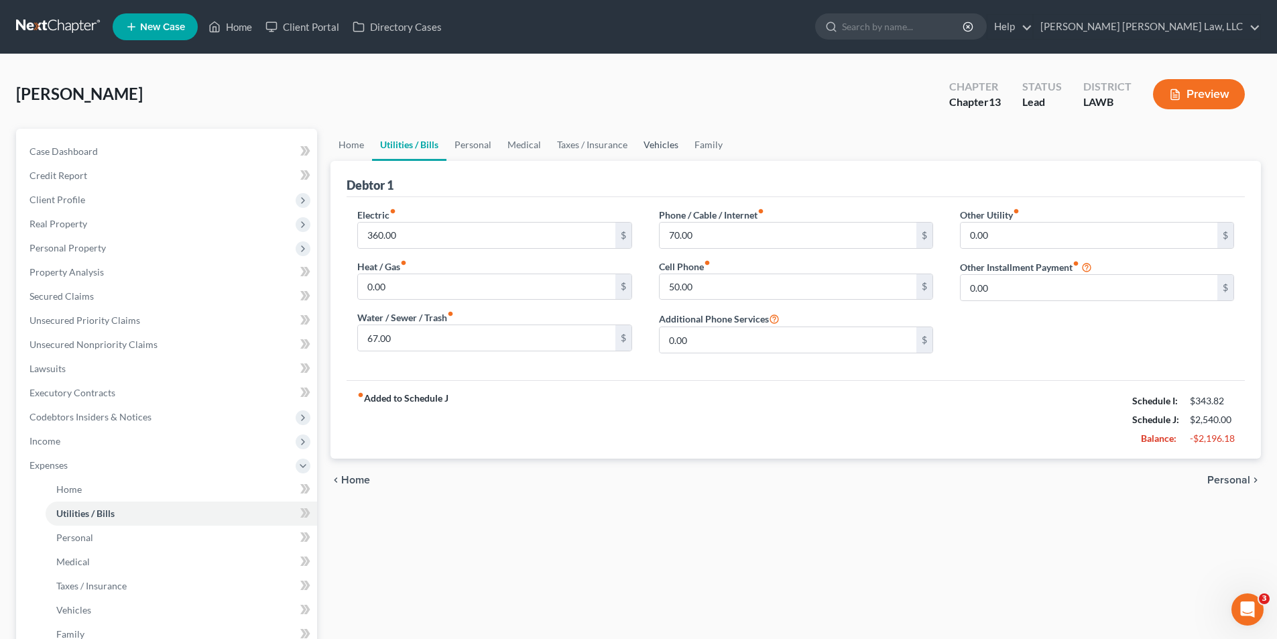
click at [653, 145] on link "Vehicles" at bounding box center [661, 145] width 51 height 32
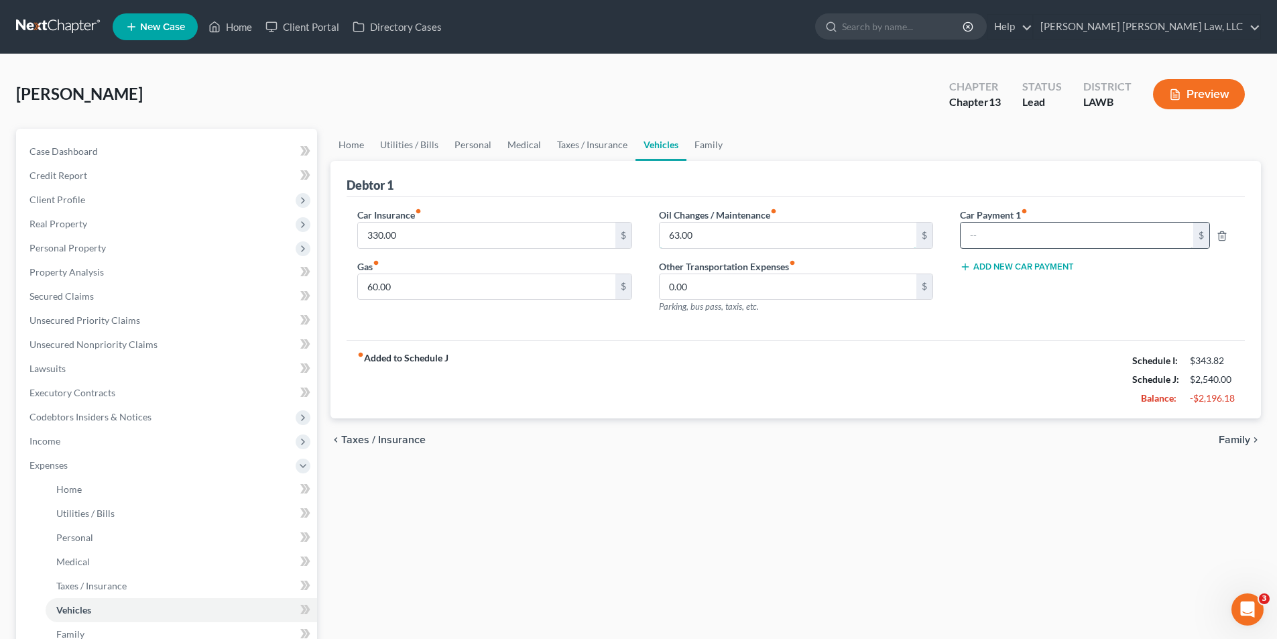
type input "840.00"
click at [636, 406] on div "fiber_manual_record Added to Schedule J Schedule I: $343.82 Schedule J: $1,637.…" at bounding box center [796, 379] width 899 height 78
click at [80, 274] on span "Property Analysis" at bounding box center [67, 271] width 74 height 11
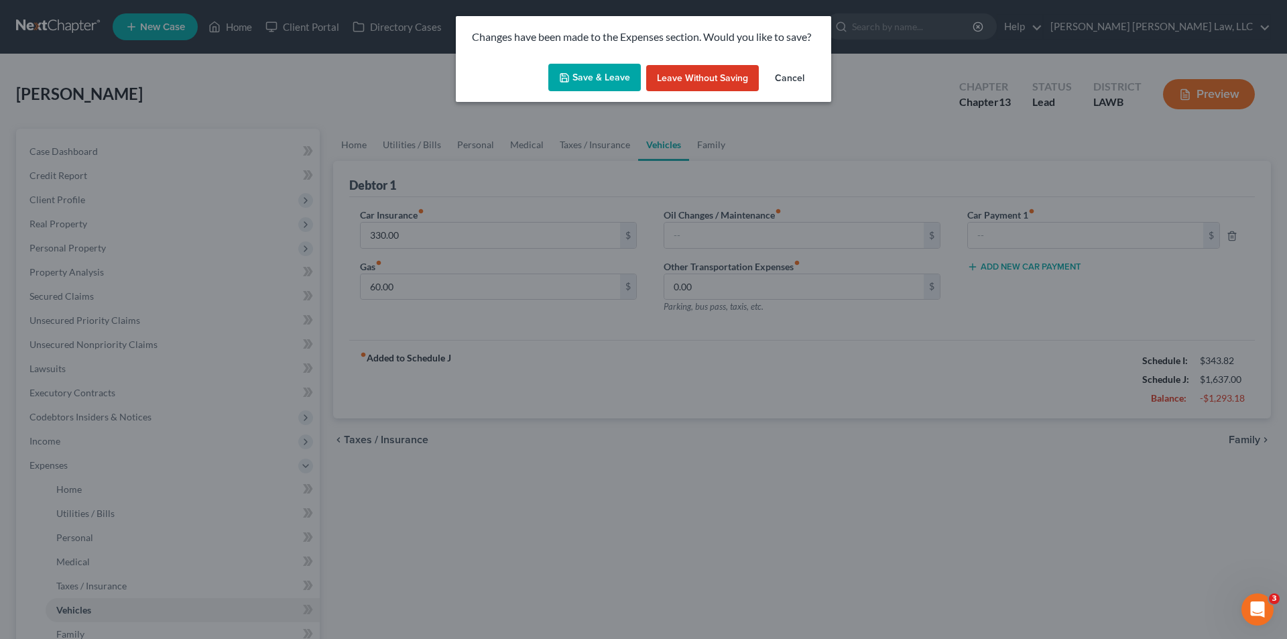
click at [593, 68] on button "Save & Leave" at bounding box center [594, 78] width 93 height 28
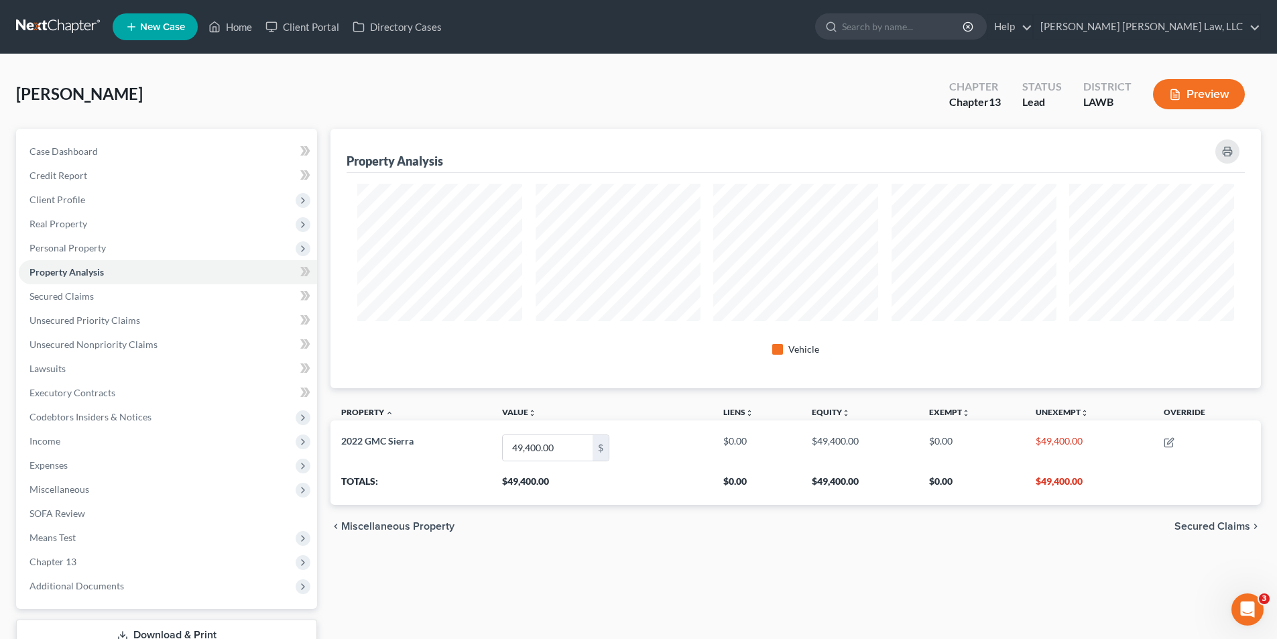
scroll to position [259, 931]
click at [50, 299] on span "Secured Claims" at bounding box center [62, 295] width 64 height 11
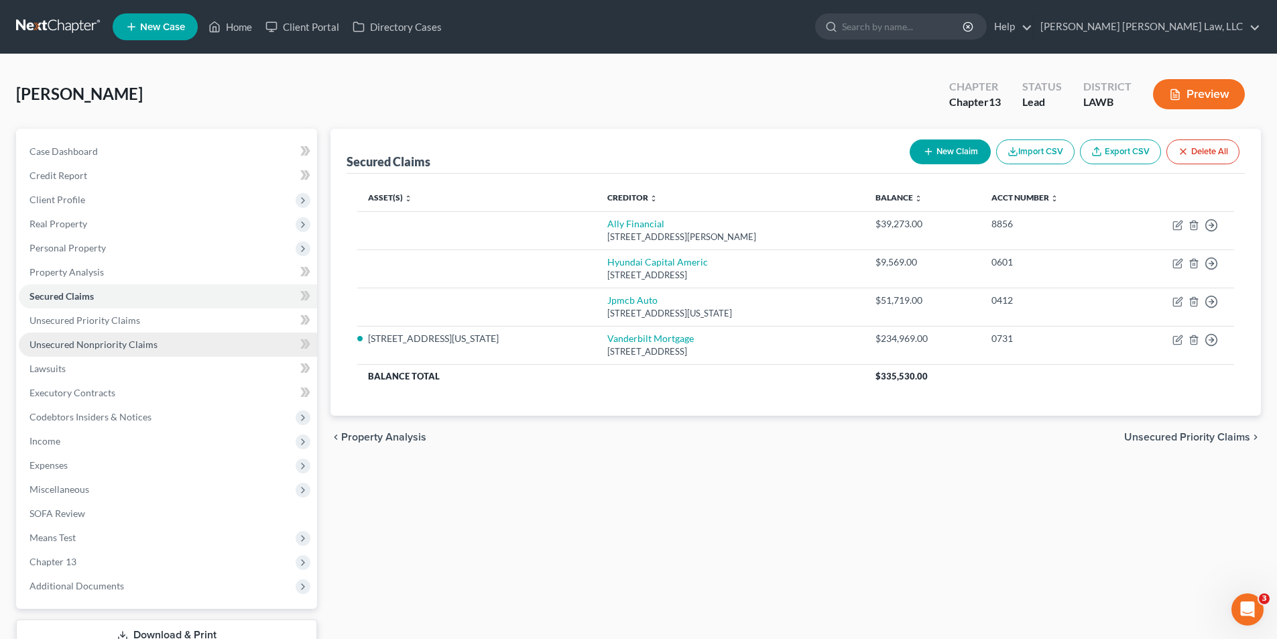
click at [80, 341] on span "Unsecured Nonpriority Claims" at bounding box center [94, 344] width 128 height 11
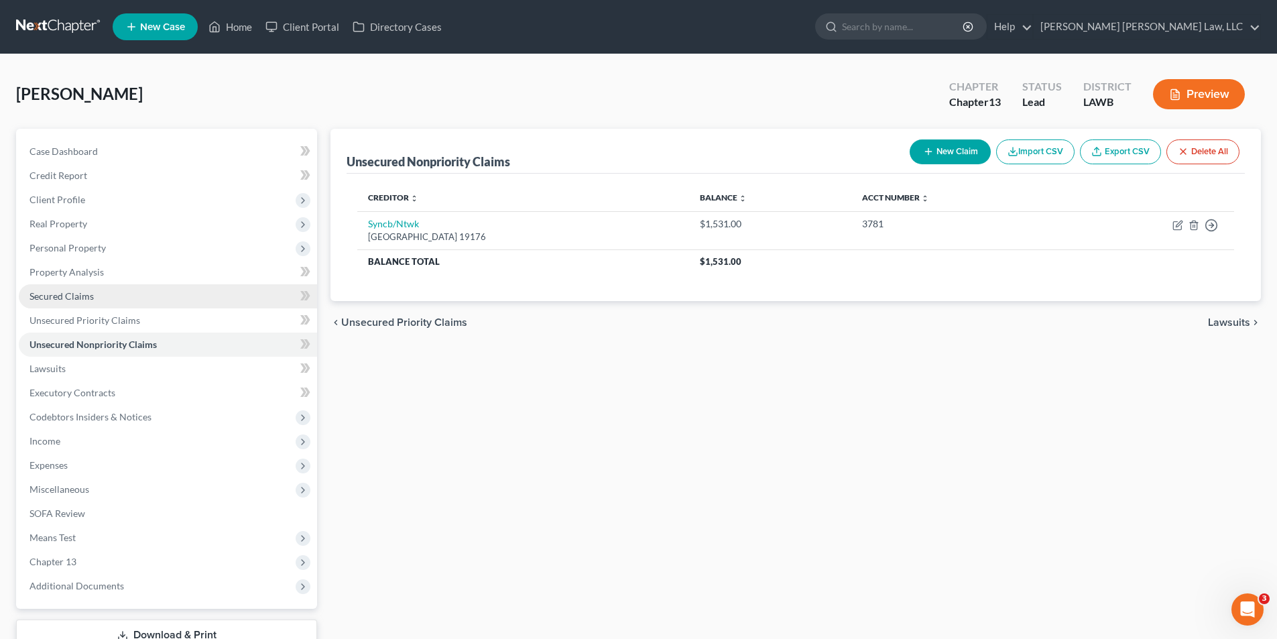
click at [54, 296] on span "Secured Claims" at bounding box center [62, 295] width 64 height 11
